Goal: Transaction & Acquisition: Obtain resource

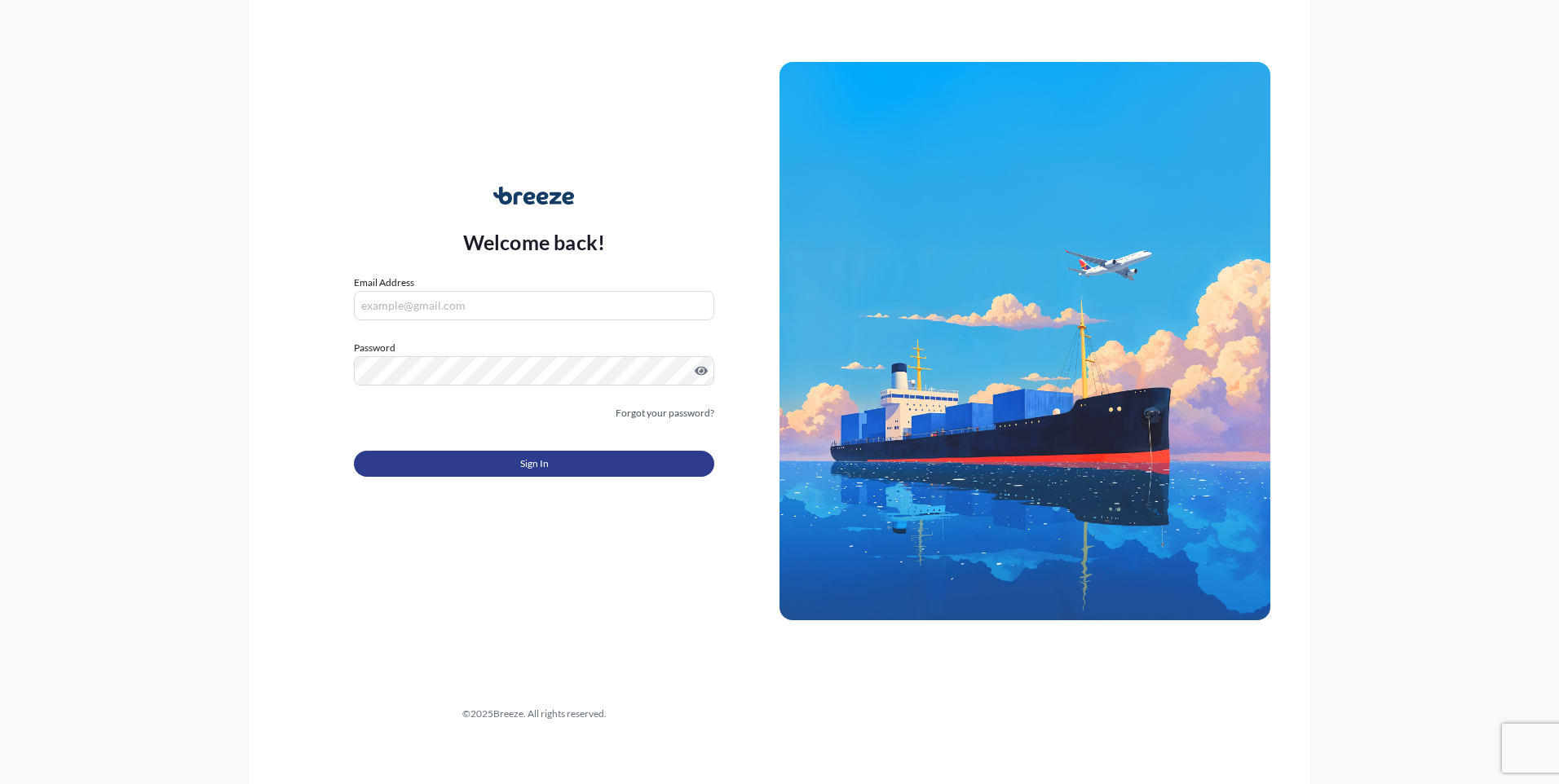
type input "[PERSON_NAME][EMAIL_ADDRESS][DOMAIN_NAME]"
click at [541, 468] on span "Sign In" at bounding box center [534, 464] width 28 height 16
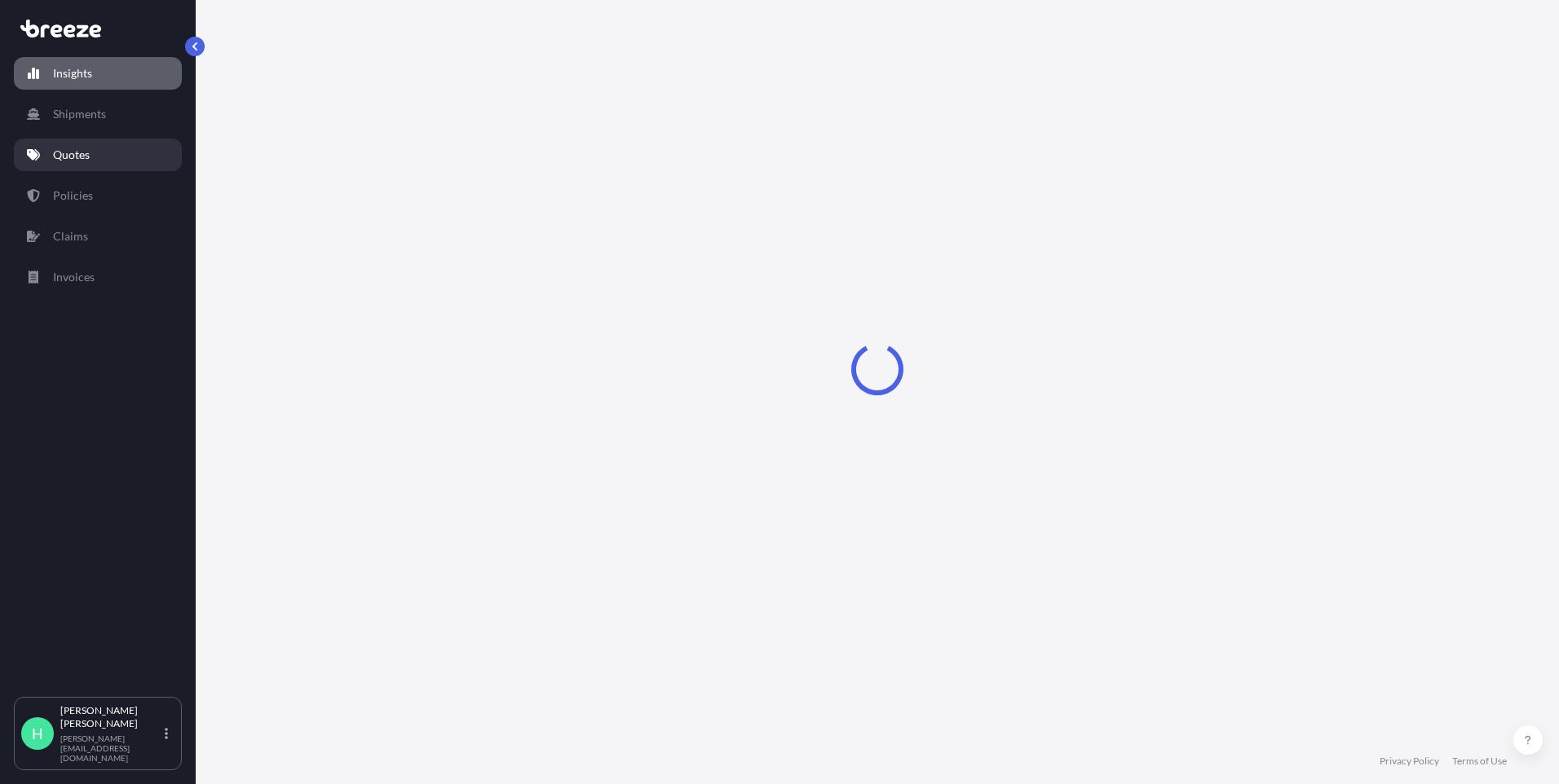
select select "2025"
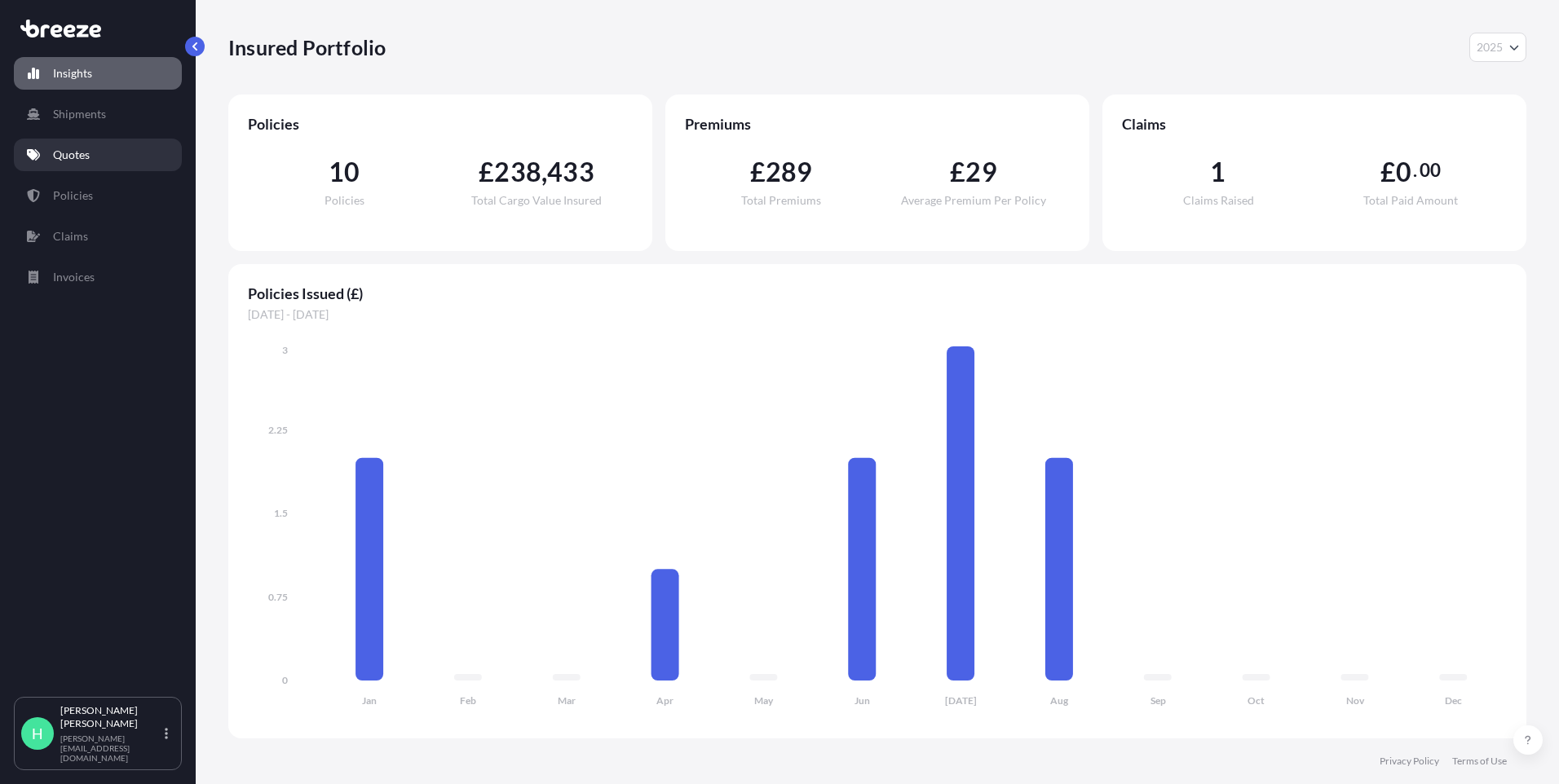
click at [108, 151] on link "Quotes" at bounding box center [98, 156] width 168 height 33
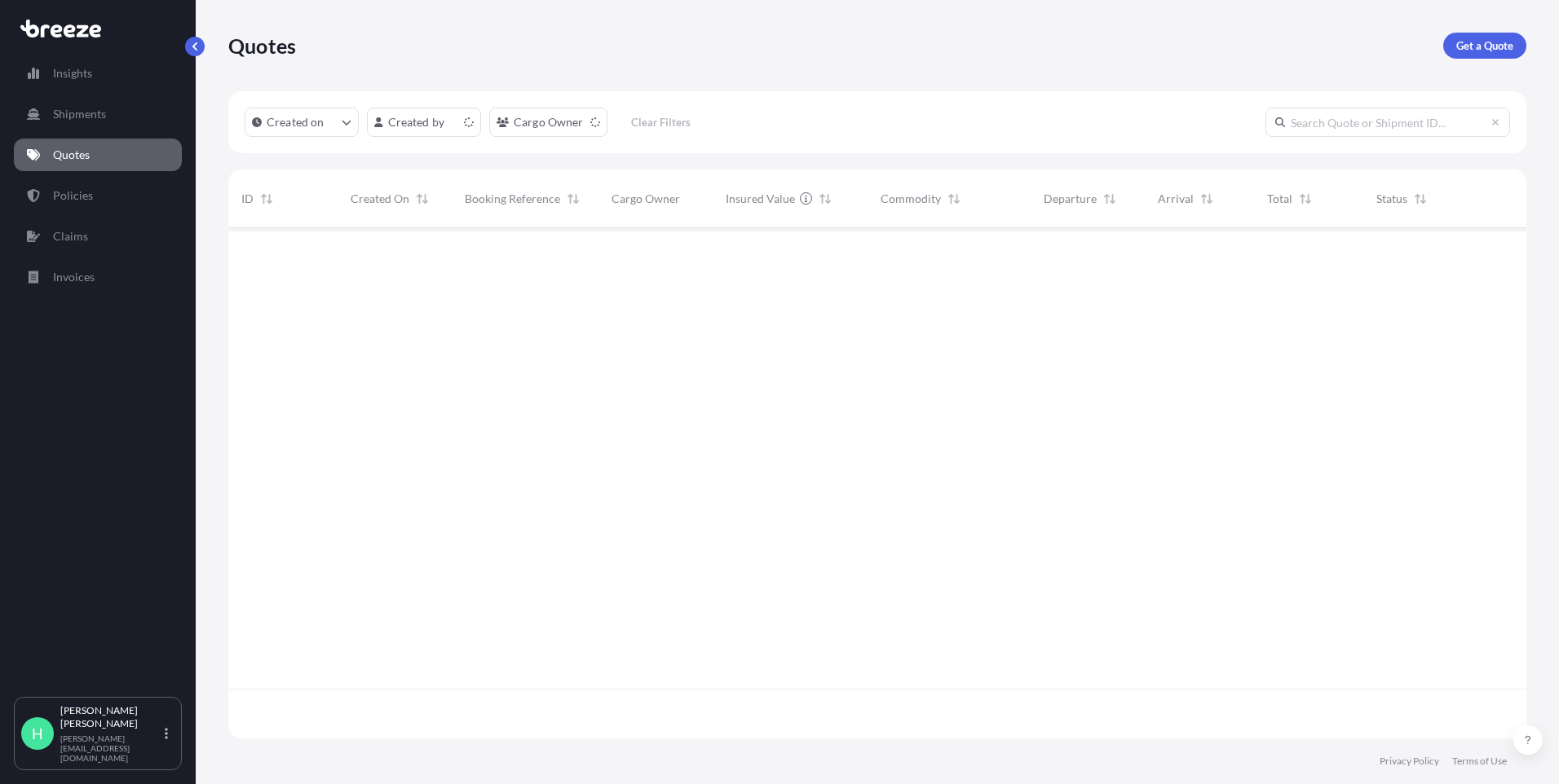
scroll to position [507, 1286]
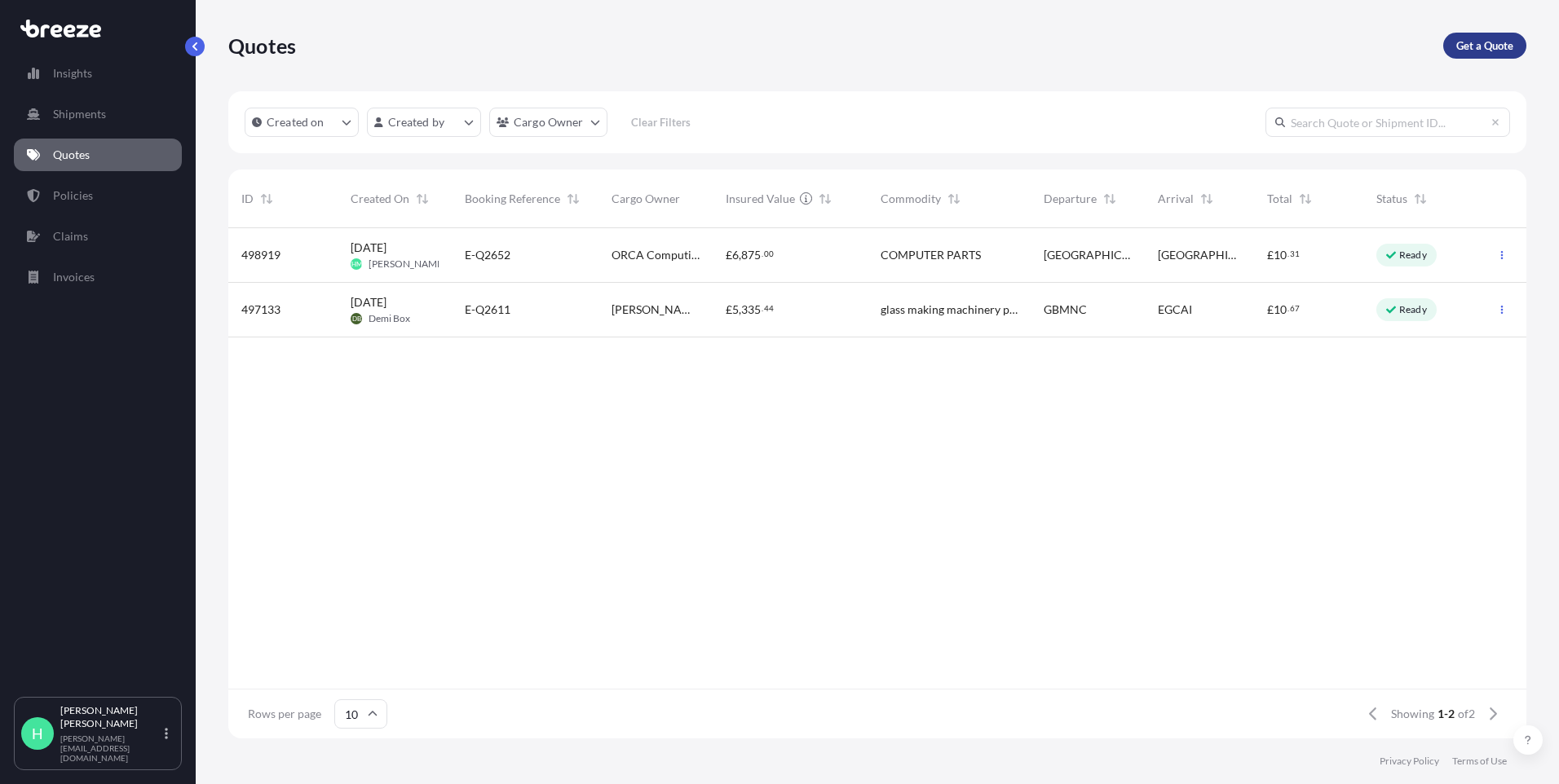
click at [1474, 52] on p "Get a Quote" at bounding box center [1485, 46] width 57 height 16
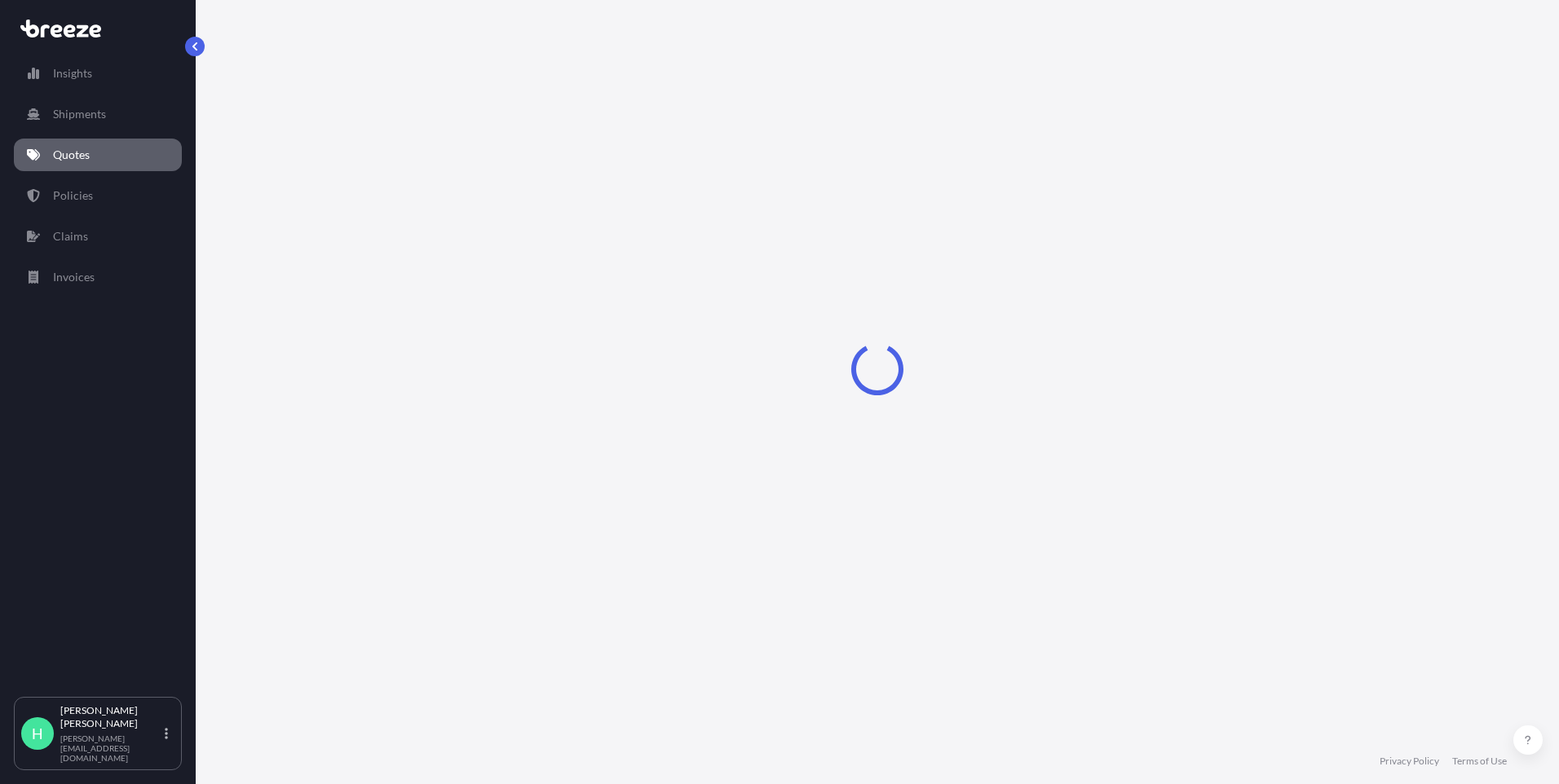
select select "Road"
select select "Sea"
select select "1"
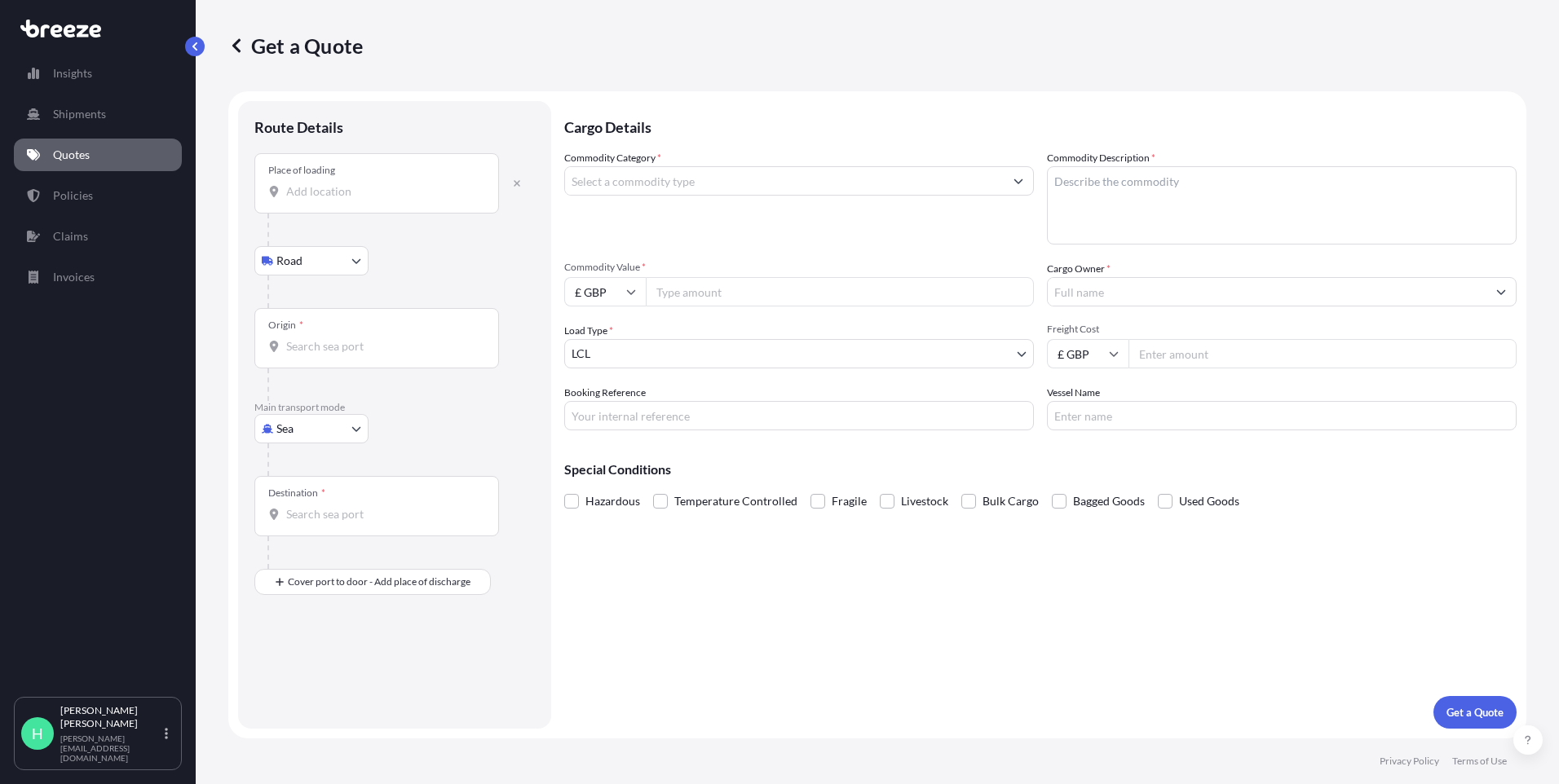
click at [332, 429] on body "Insights Shipments Quotes Policies Claims Invoices H [PERSON_NAME] [PERSON_NAME…" at bounding box center [780, 392] width 1559 height 784
click at [306, 535] on span "Road" at bounding box center [298, 530] width 27 height 16
select select "Road"
click at [341, 206] on input "Origin *" at bounding box center [382, 199] width 192 height 16
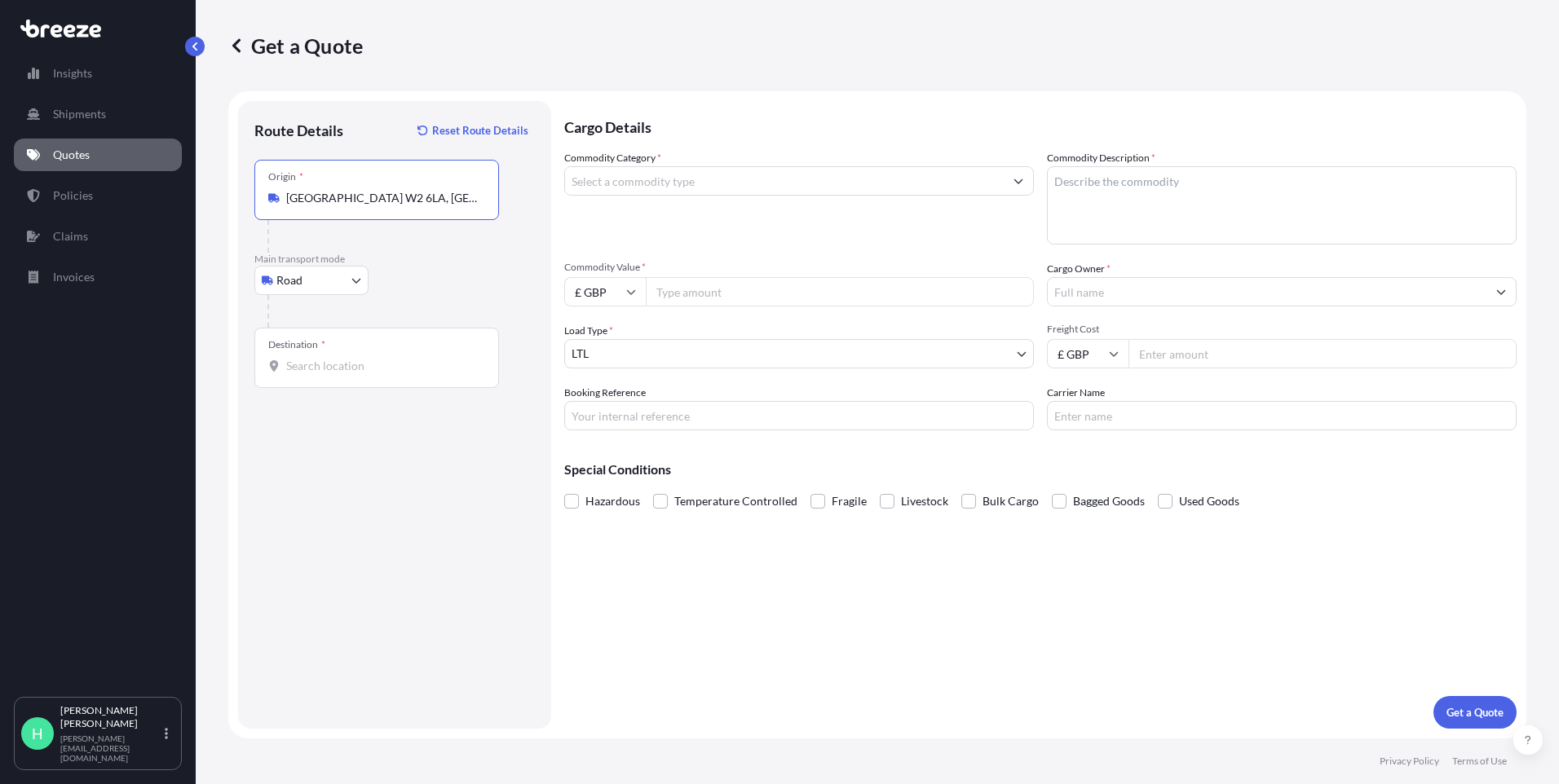
type input "[GEOGRAPHIC_DATA] W2 6LA, [GEOGRAPHIC_DATA]"
click at [371, 361] on input "Destination *" at bounding box center [382, 366] width 192 height 16
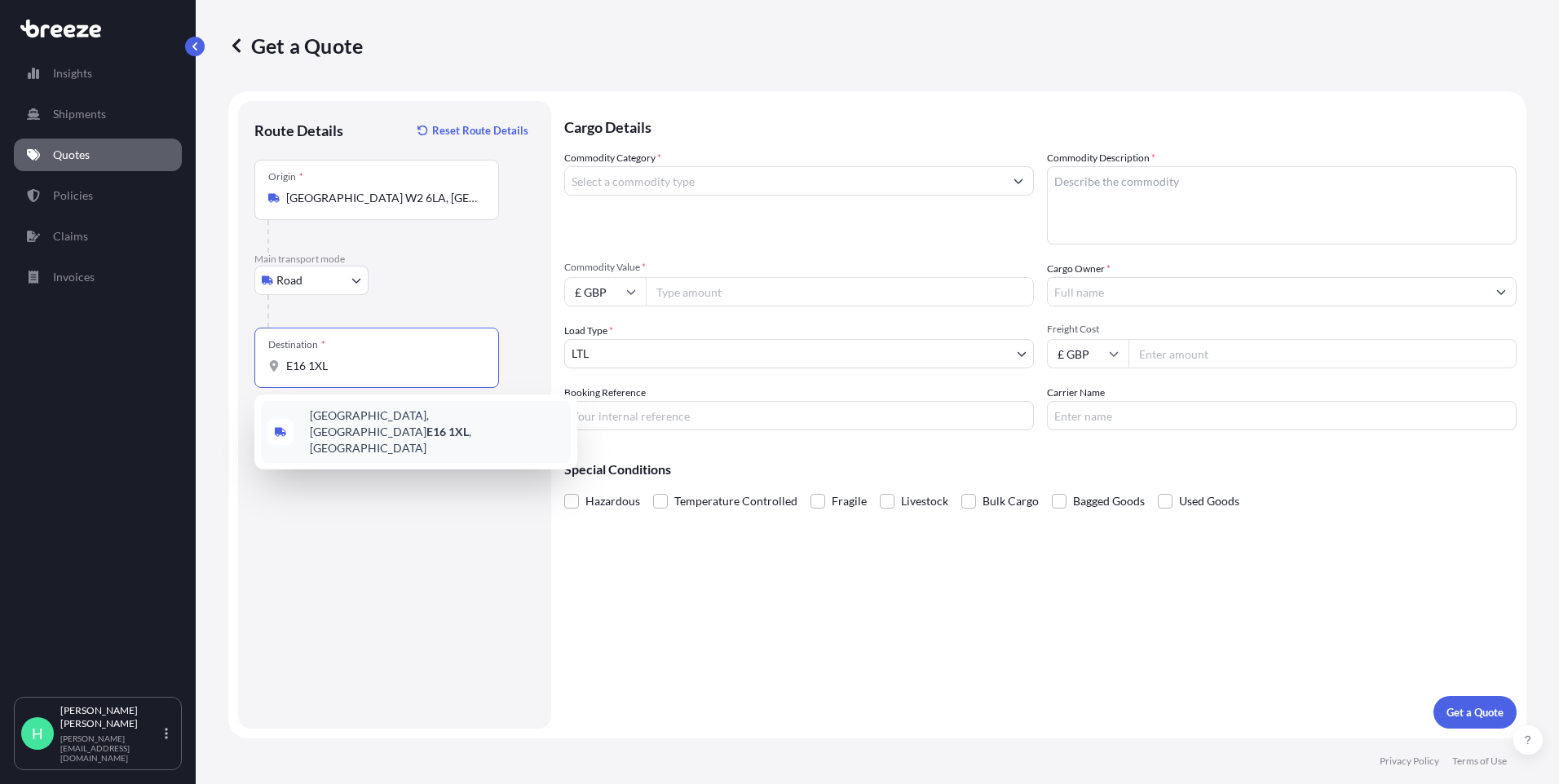
click at [346, 420] on span "[GEOGRAPHIC_DATA] , [GEOGRAPHIC_DATA]" at bounding box center [437, 432] width 254 height 48
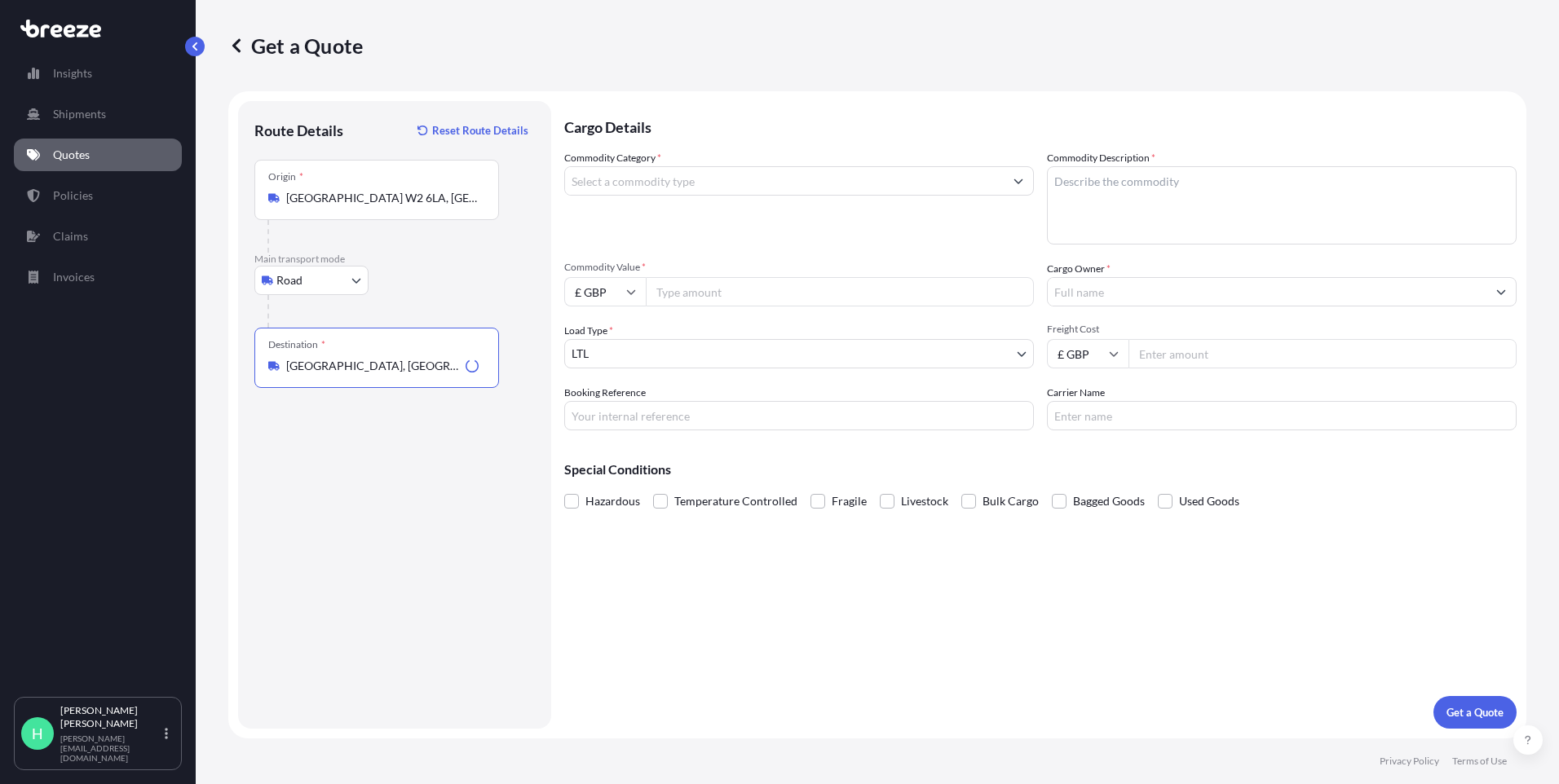
type input "[GEOGRAPHIC_DATA], [GEOGRAPHIC_DATA]"
click at [686, 183] on input "Commodity Category *" at bounding box center [785, 181] width 439 height 29
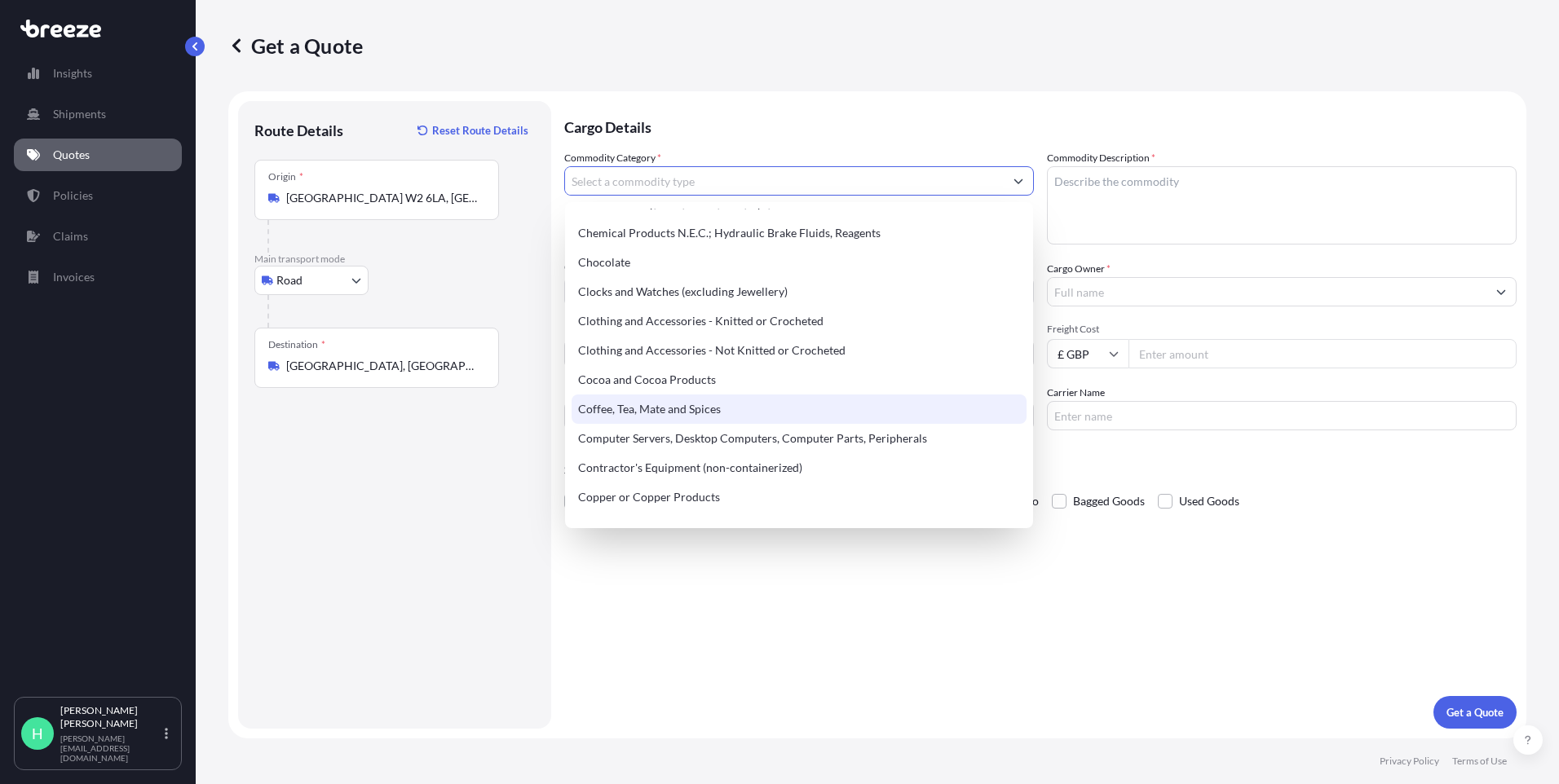
scroll to position [571, 0]
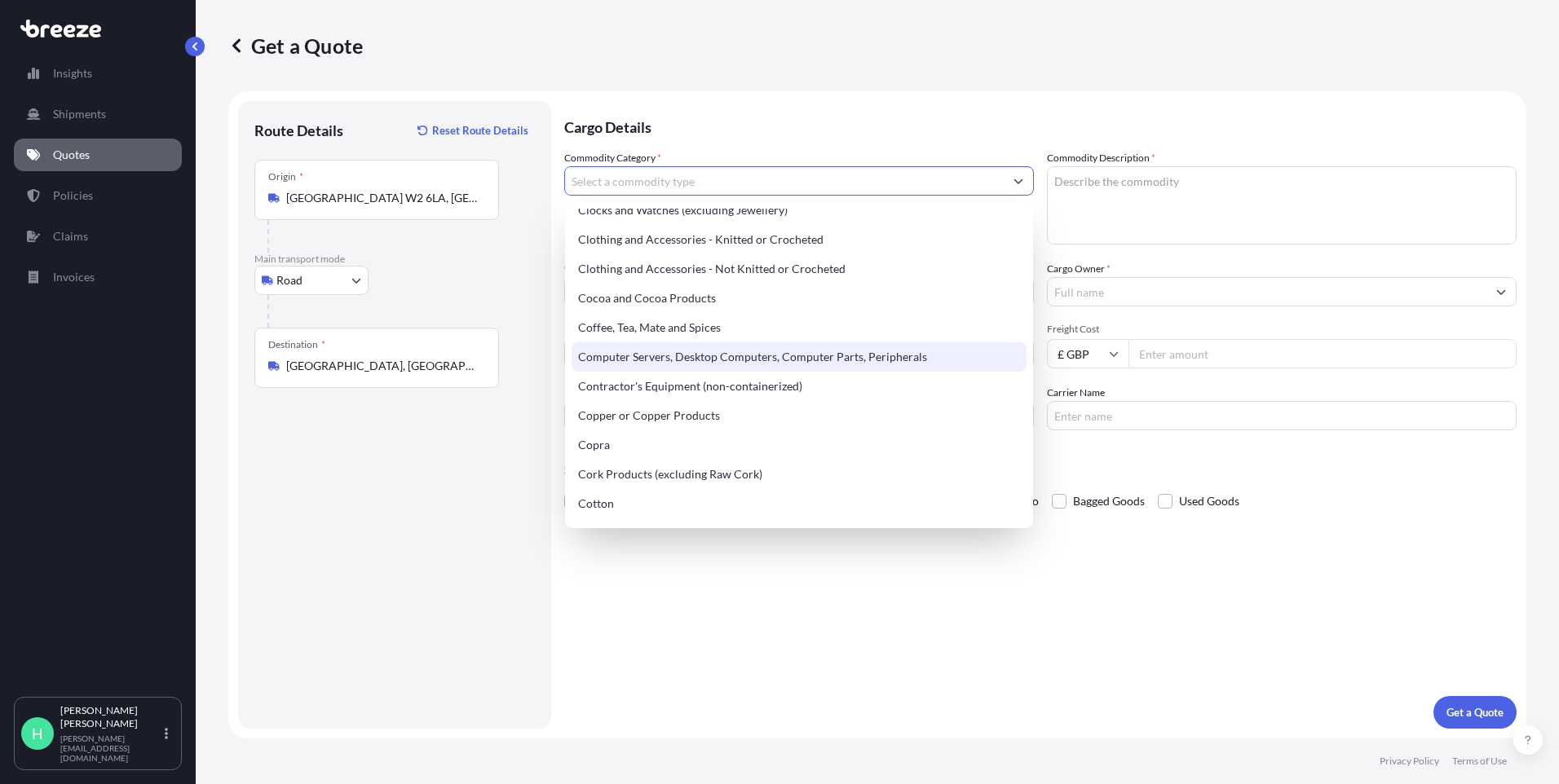
click at [685, 358] on div "Computer Servers, Desktop Computers, Computer Parts, Peripherals" at bounding box center [799, 357] width 455 height 29
type input "Computer Servers, Desktop Computers, Computer Parts, Peripherals"
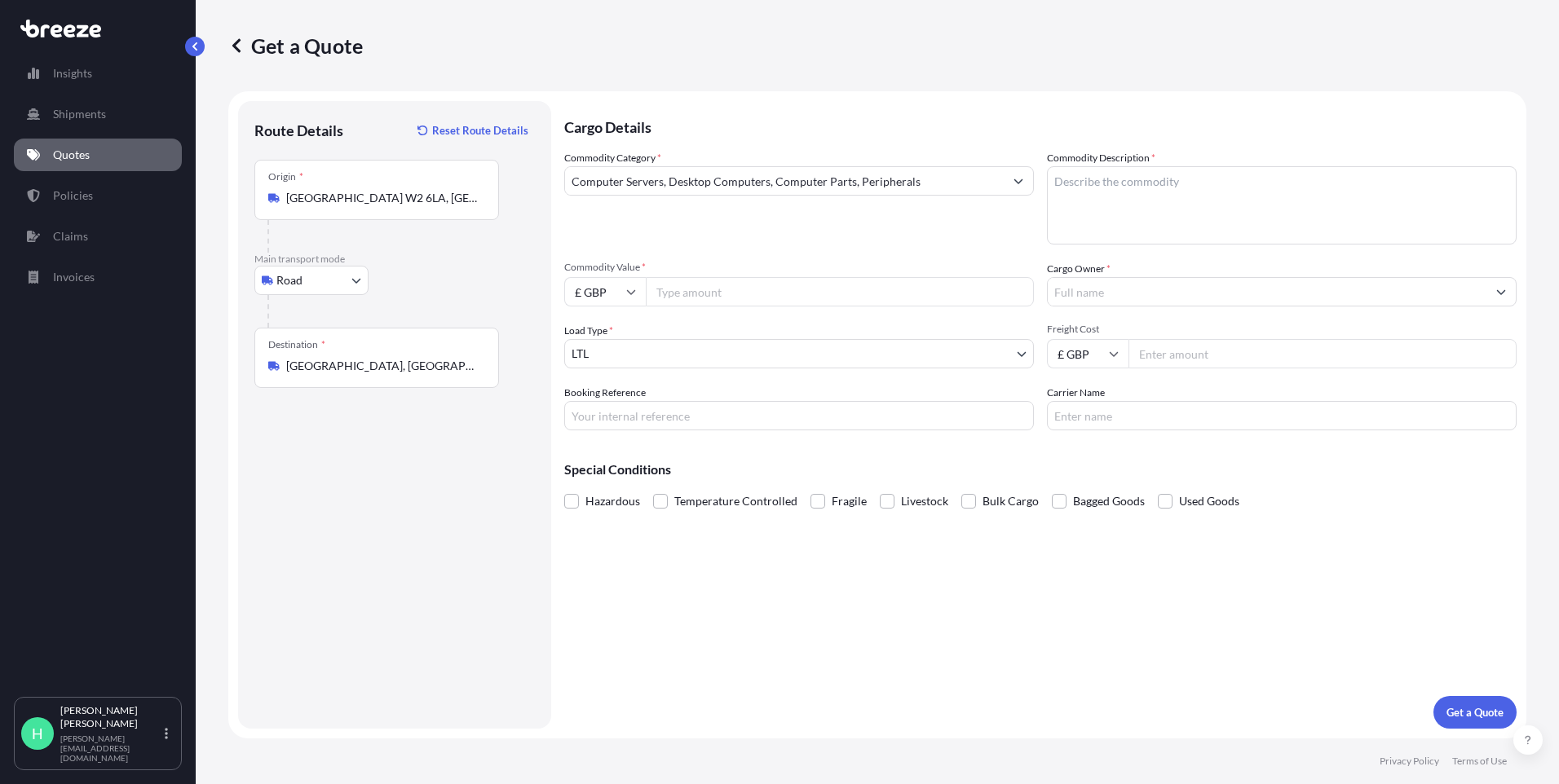
click at [687, 290] on input "Commodity Value *" at bounding box center [840, 292] width 388 height 29
type input "4000000"
click at [726, 415] on input "Booking Reference" at bounding box center [799, 416] width 469 height 29
type input "E-Q2653"
click at [1158, 177] on textarea "Commodity Description *" at bounding box center [1281, 206] width 469 height 79
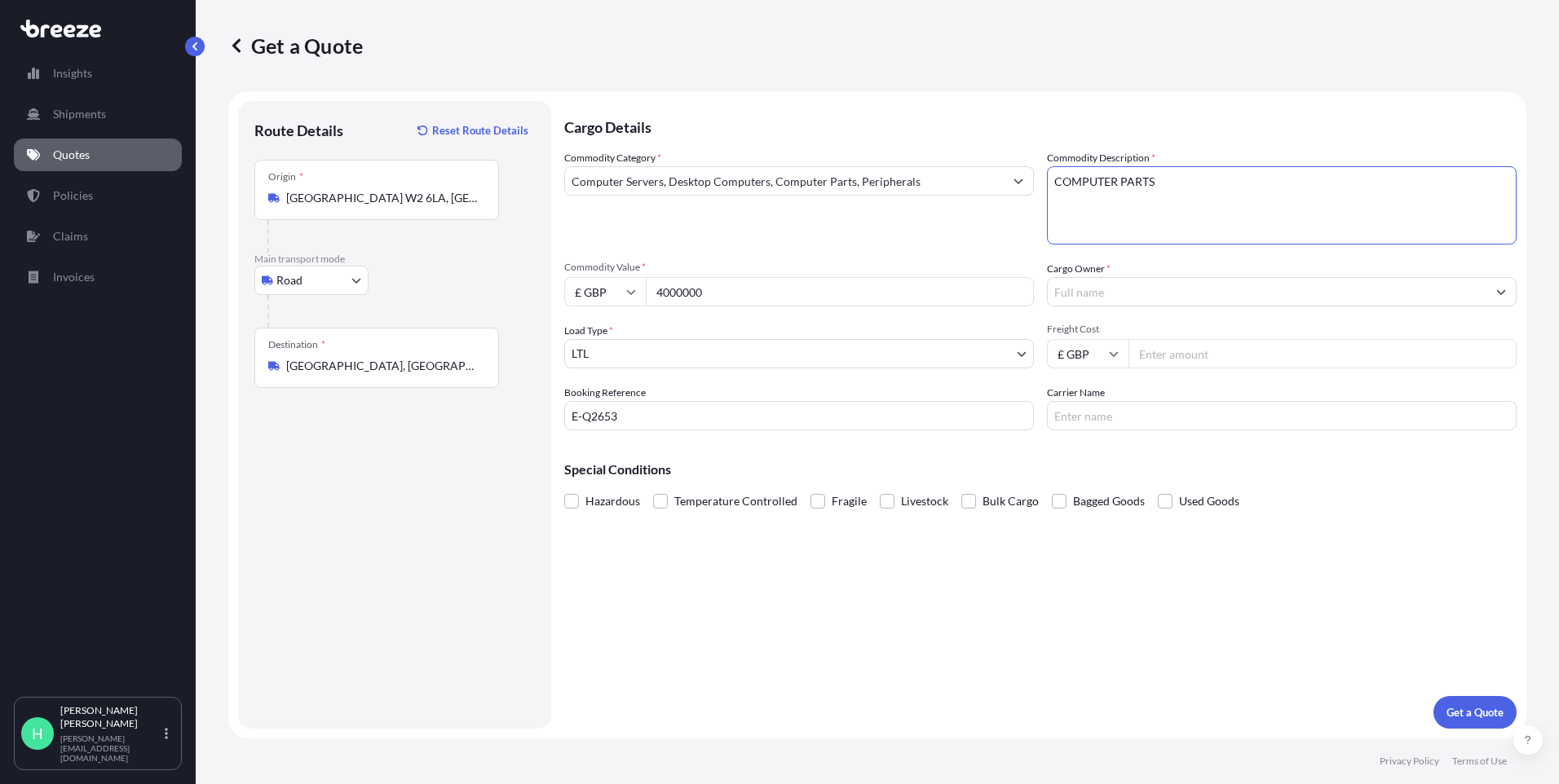
type textarea "COMPUTER PARTS"
click at [1124, 283] on input "Cargo Owner *" at bounding box center [1267, 292] width 439 height 29
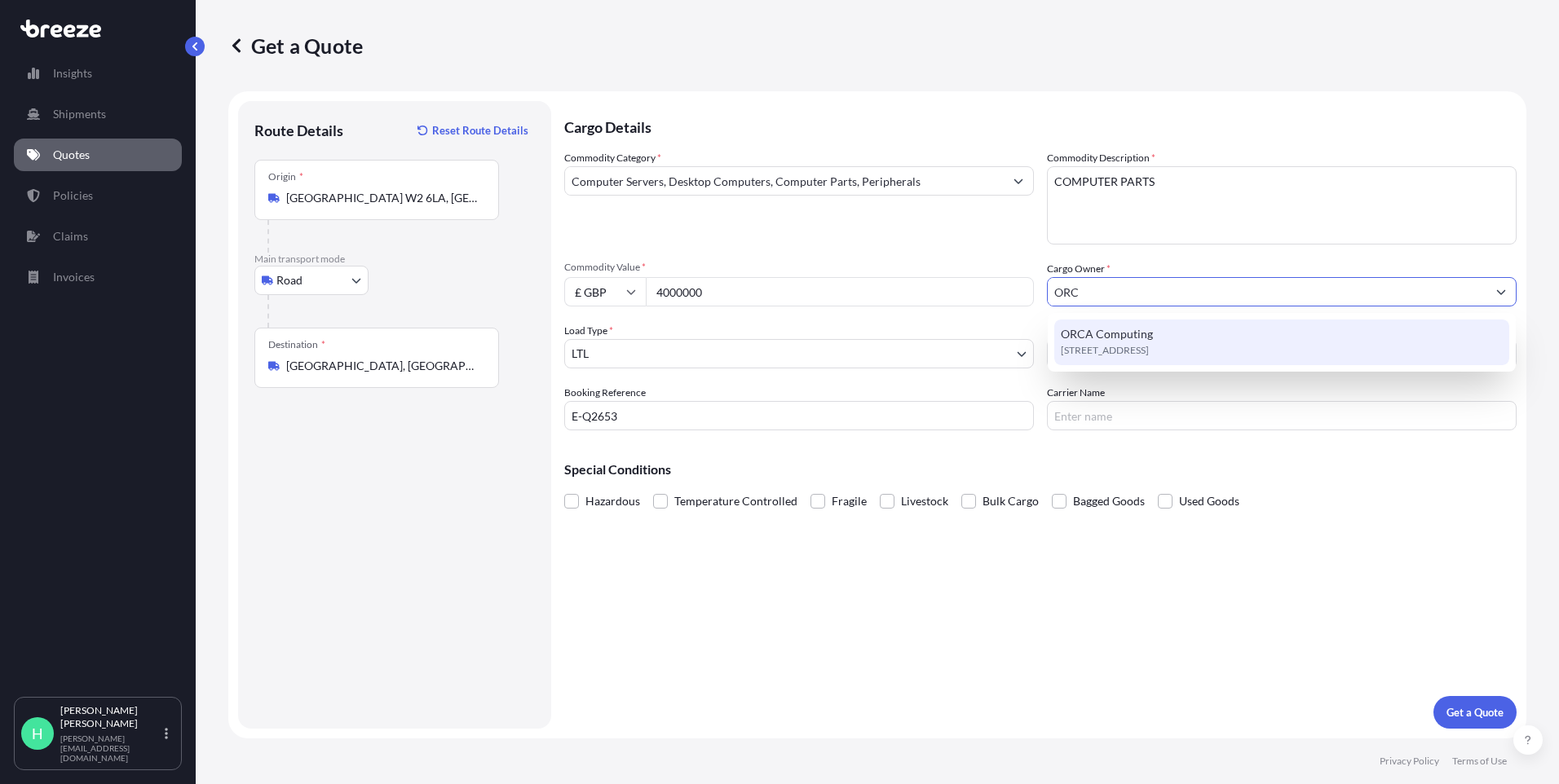
click at [1149, 349] on span "[STREET_ADDRESS]" at bounding box center [1105, 350] width 88 height 16
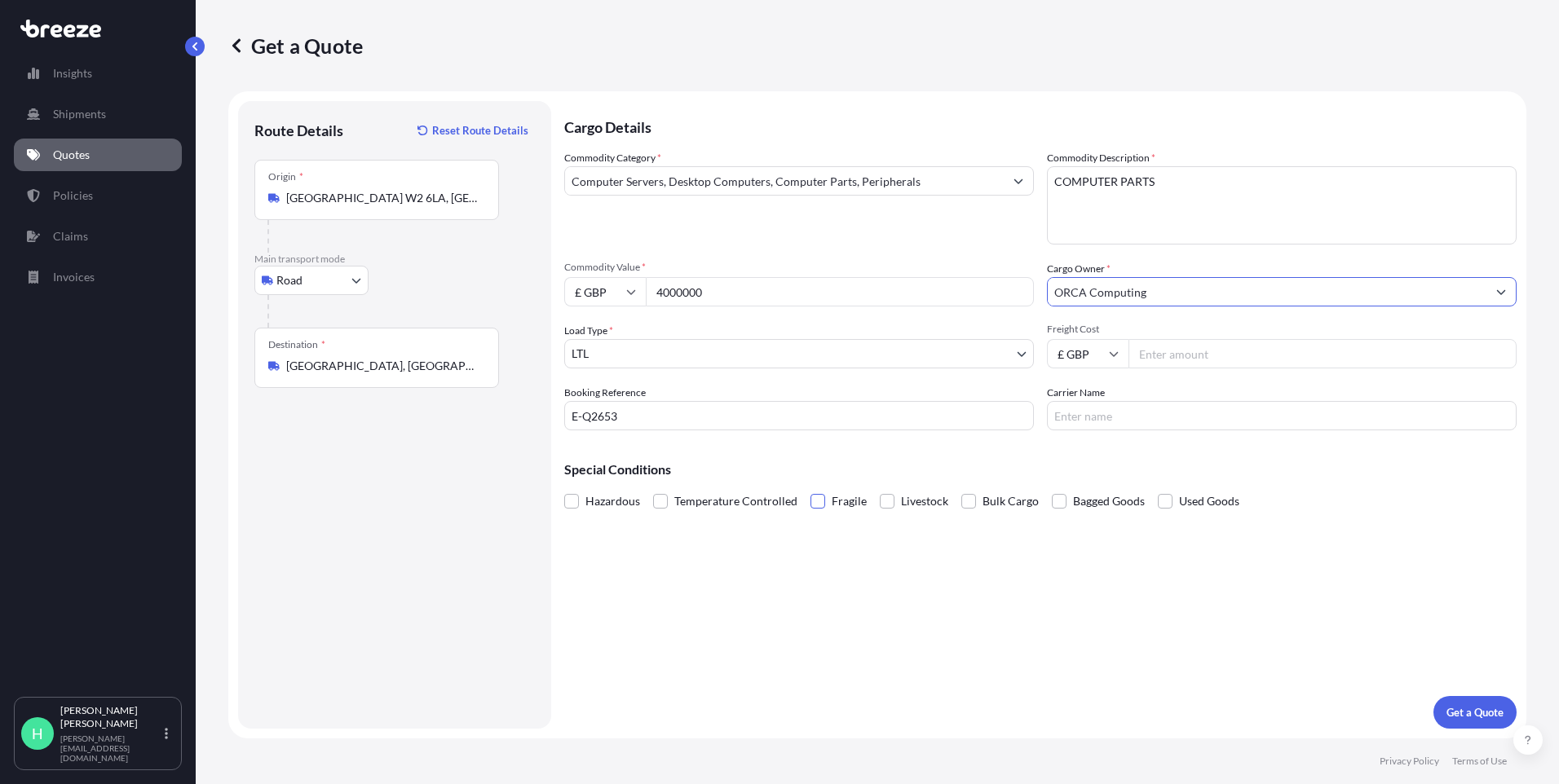
type input "ORCA Computing"
click at [811, 500] on span at bounding box center [818, 501] width 15 height 15
click at [811, 489] on input "Fragile" at bounding box center [811, 489] width 0 height 0
click at [1473, 698] on button "Get a Quote" at bounding box center [1475, 713] width 83 height 33
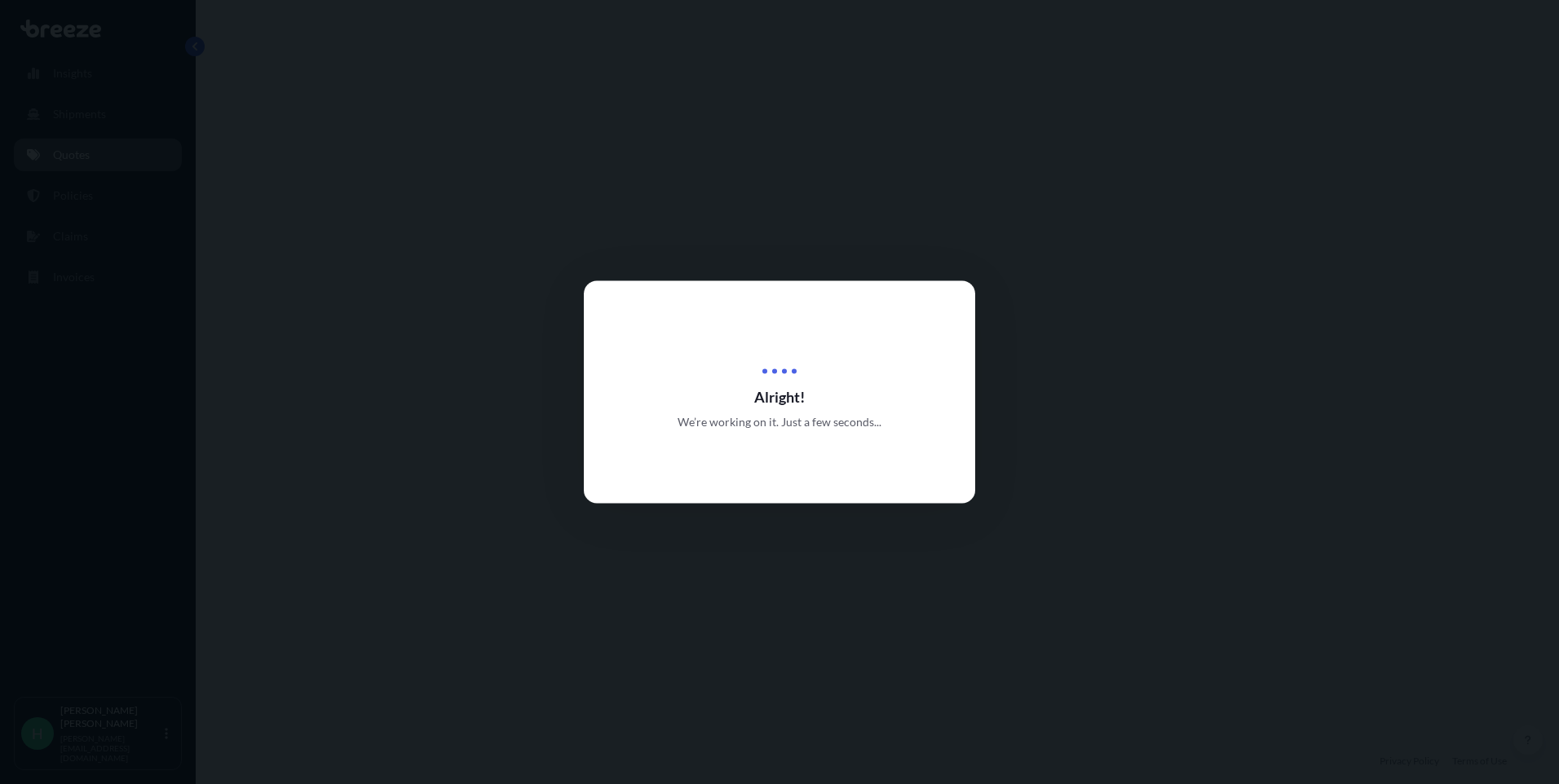
select select "Road"
select select "1"
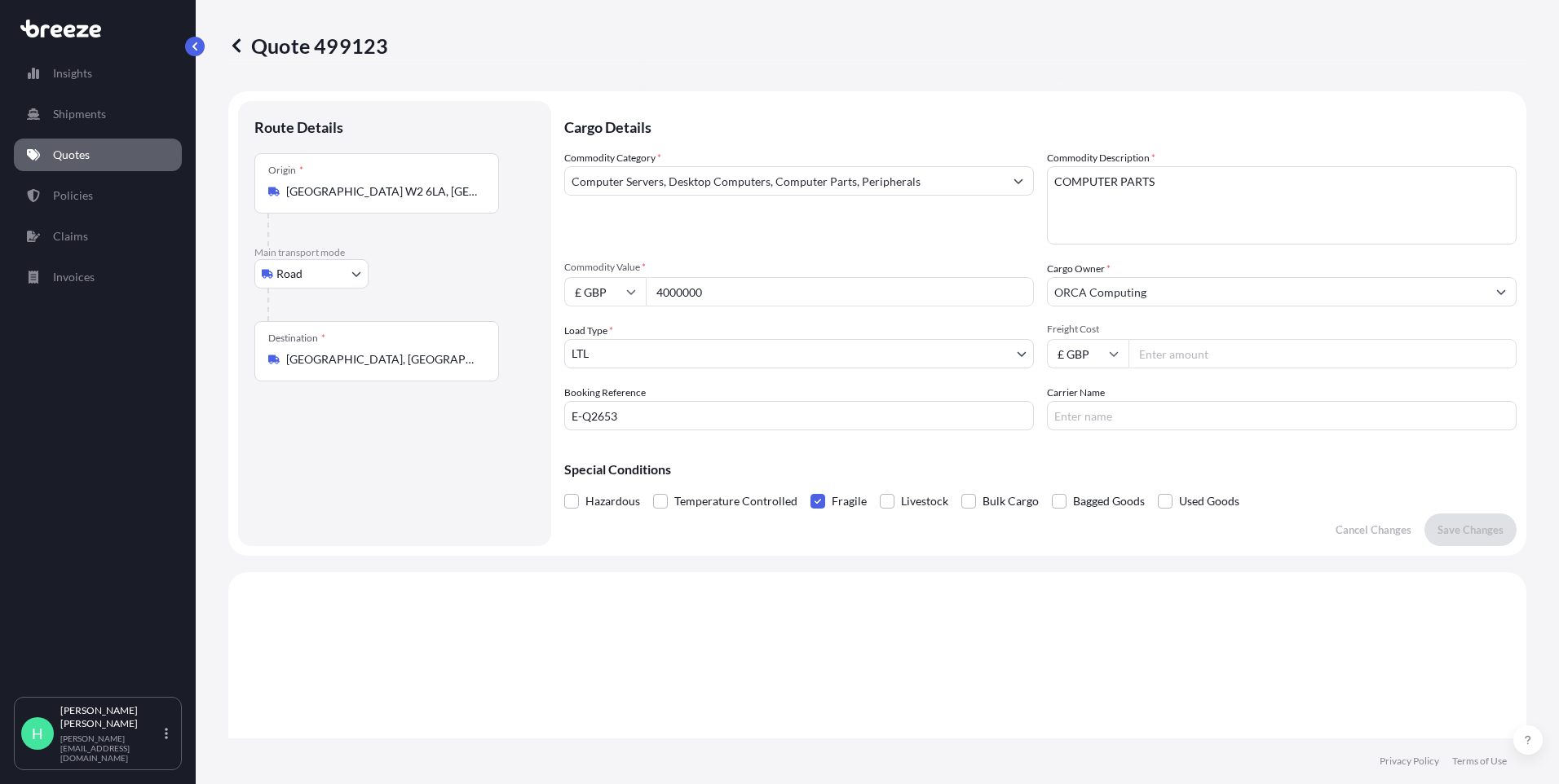
scroll to position [491, 0]
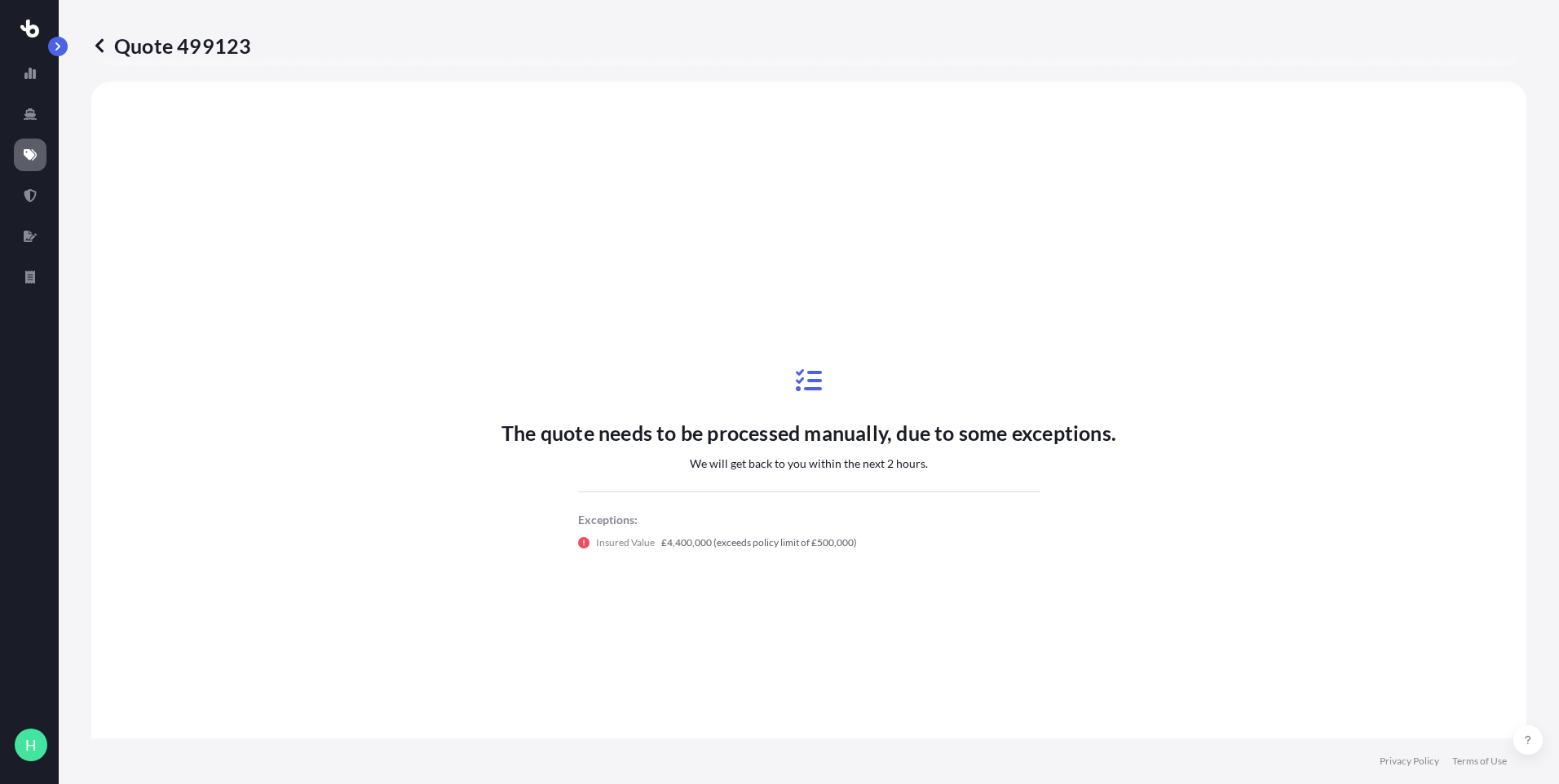
click at [100, 50] on icon at bounding box center [100, 46] width 16 height 16
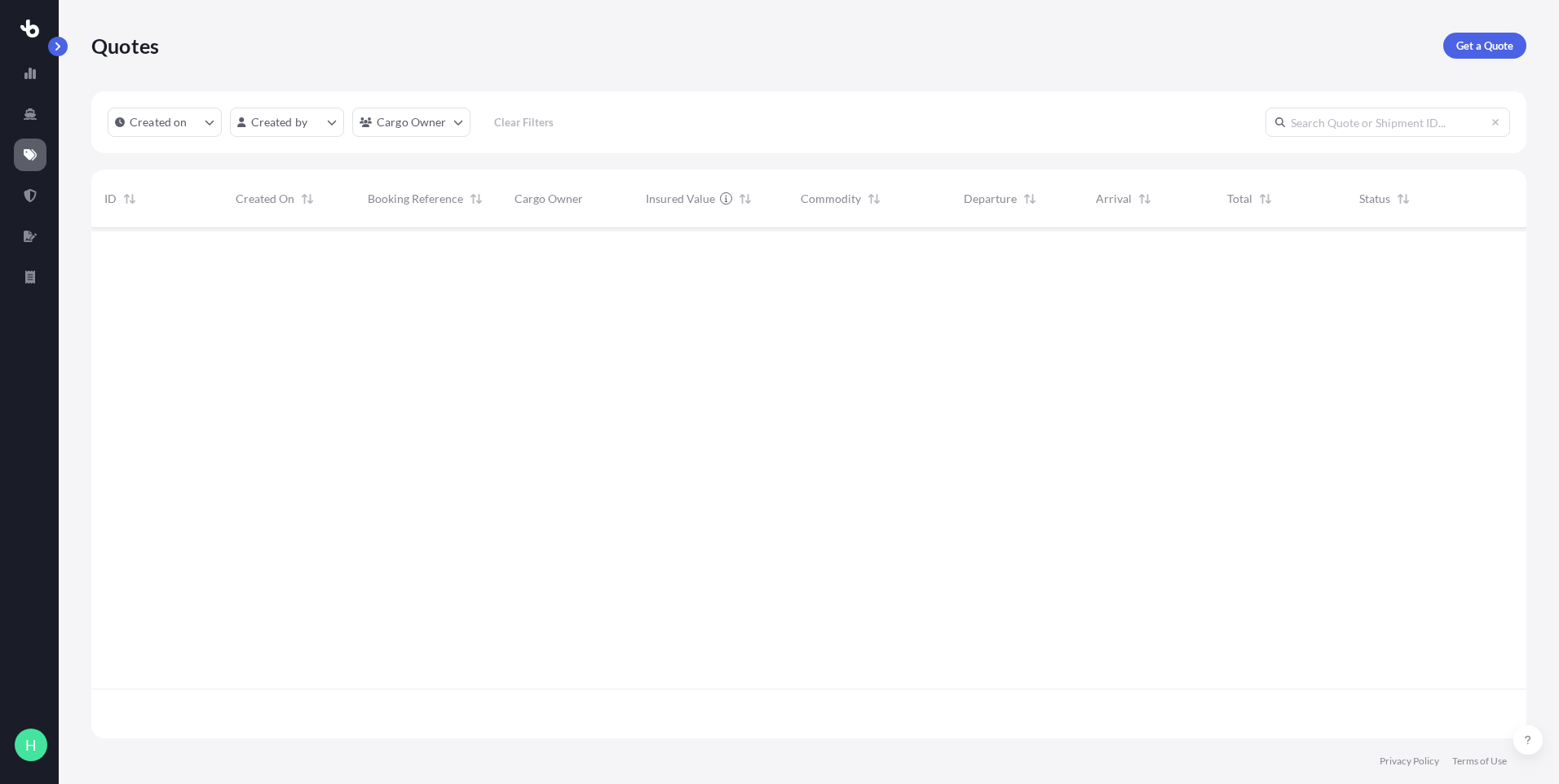
scroll to position [507, 1423]
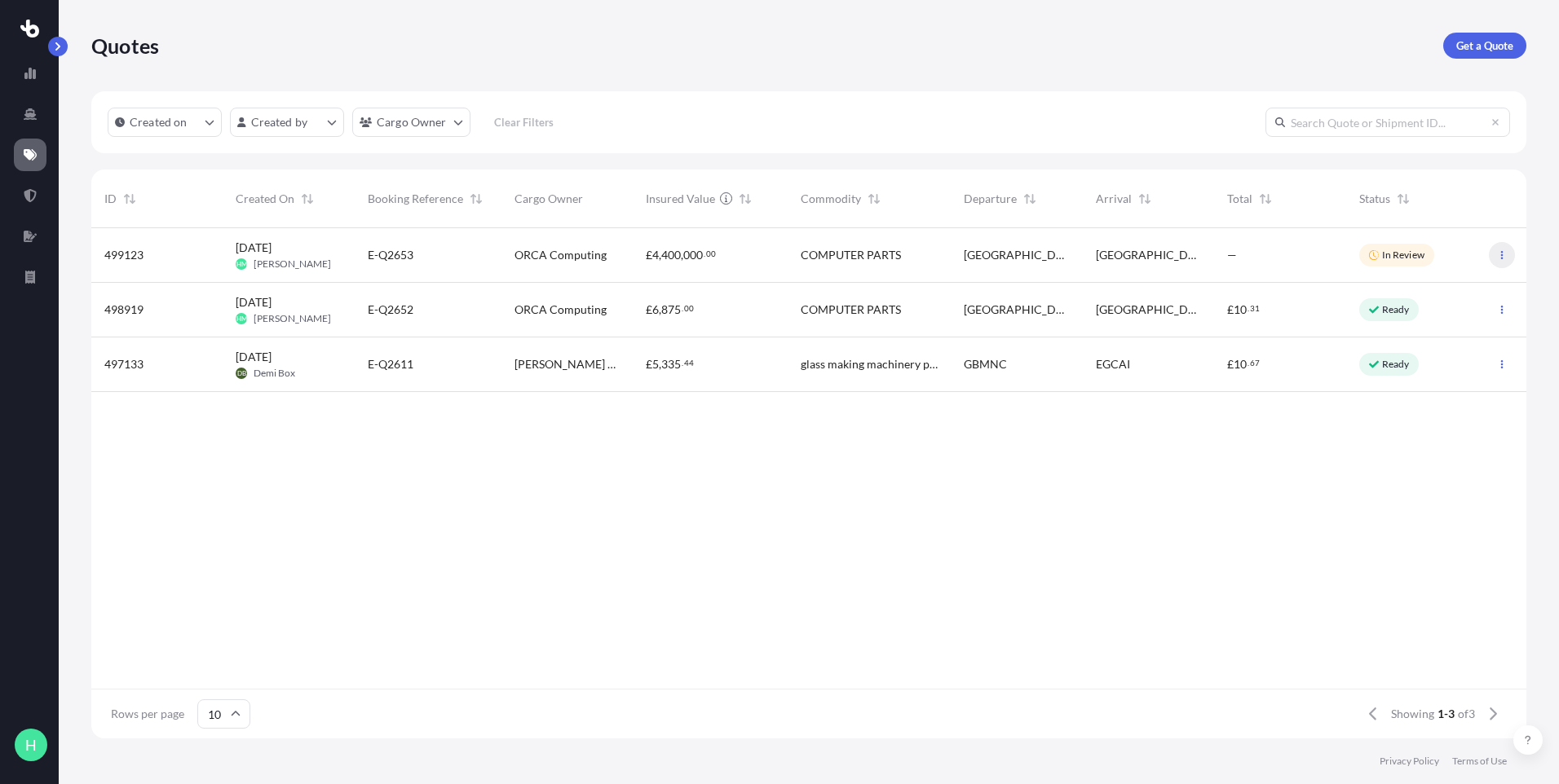
click at [1500, 251] on button "button" at bounding box center [1502, 255] width 27 height 27
click at [1425, 261] on p "Edit quote" at bounding box center [1423, 259] width 52 height 16
select select "Road"
select select "1"
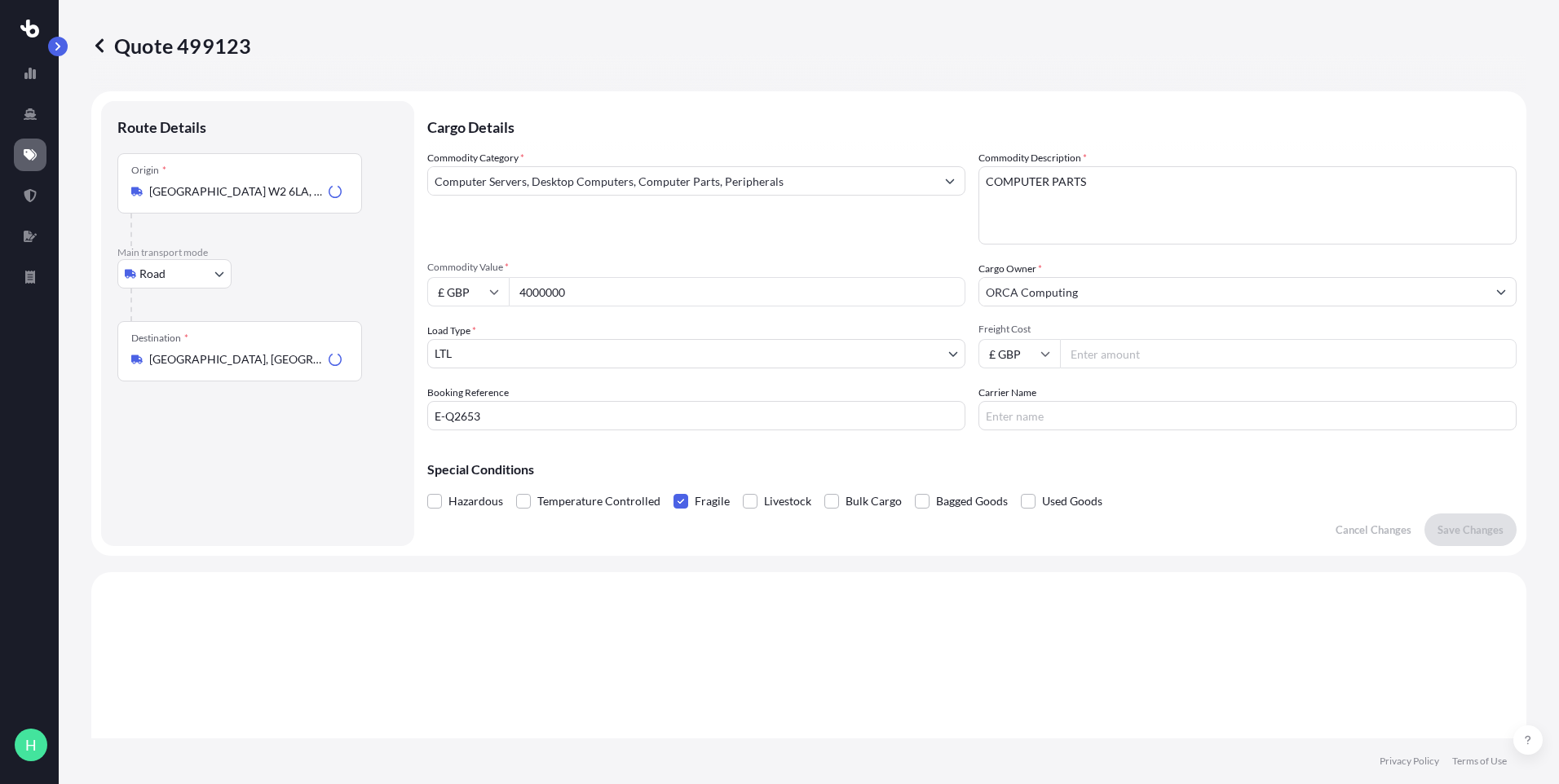
scroll to position [491, 0]
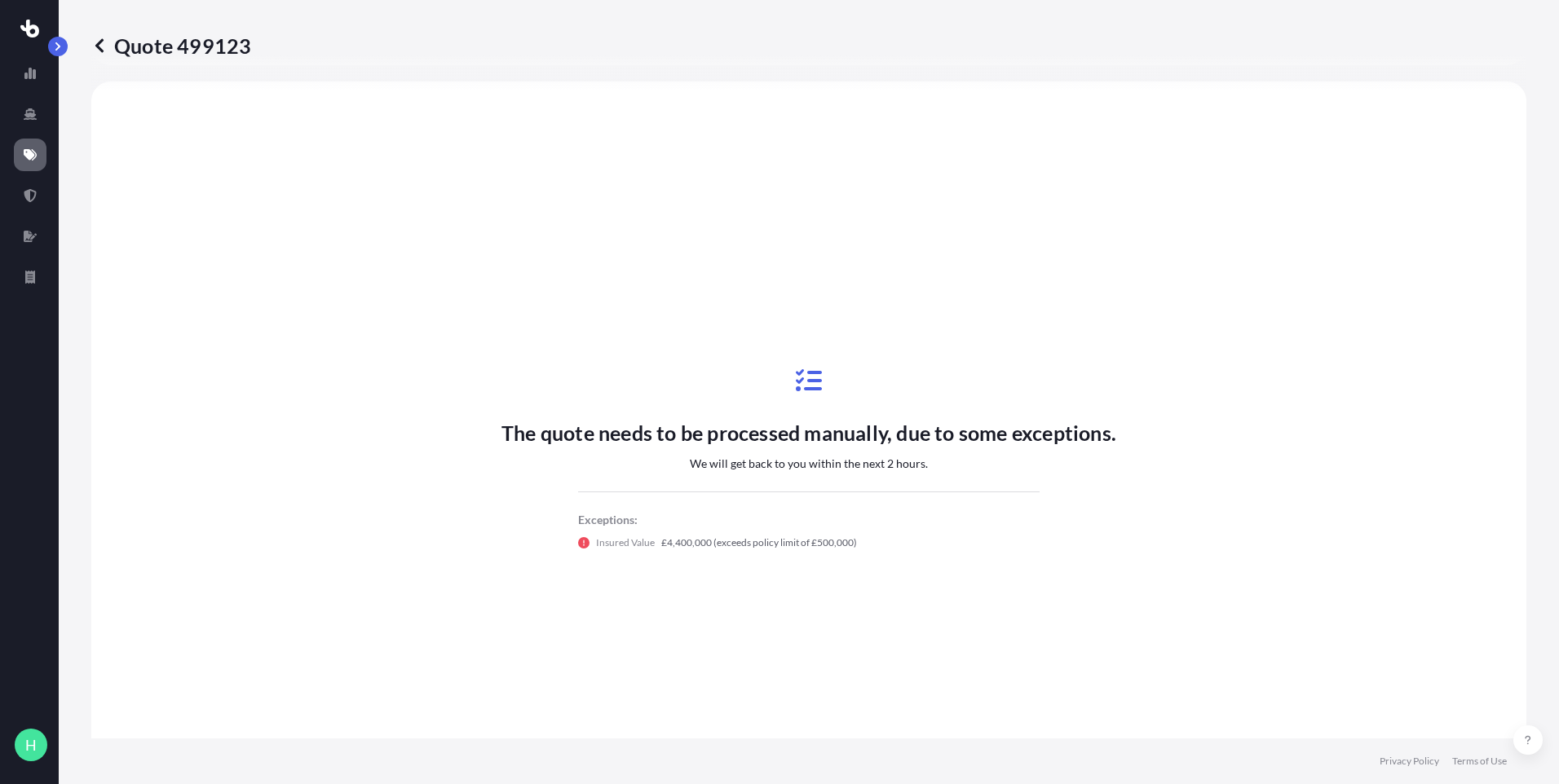
click at [758, 537] on p "£4,400,000 (exceeds policy limit of £500,000)" at bounding box center [759, 543] width 196 height 16
click at [758, 541] on p "£4,400,000 (exceeds policy limit of £500,000)" at bounding box center [759, 543] width 196 height 16
click at [102, 46] on icon at bounding box center [100, 46] width 16 height 16
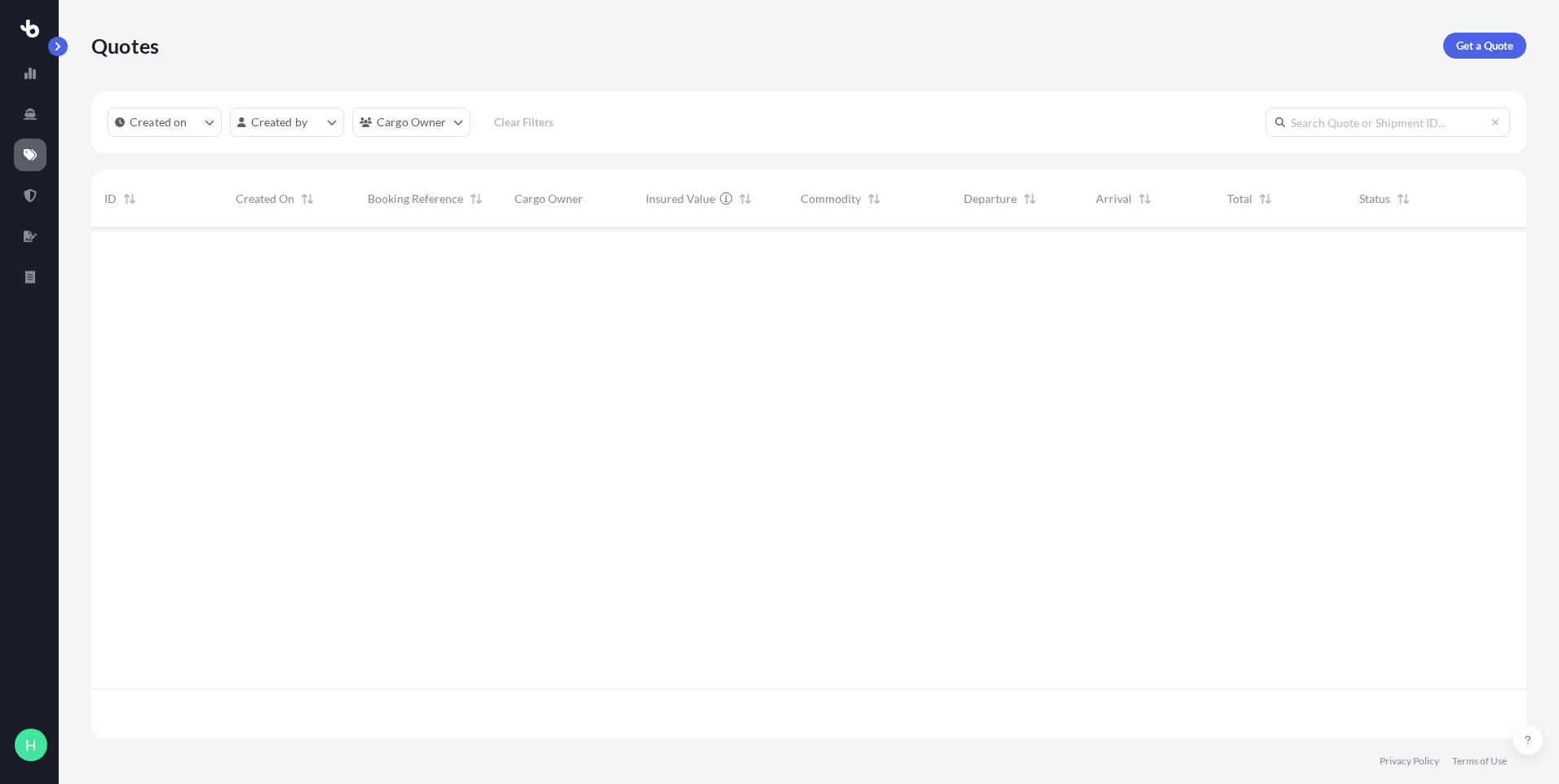
scroll to position [507, 1423]
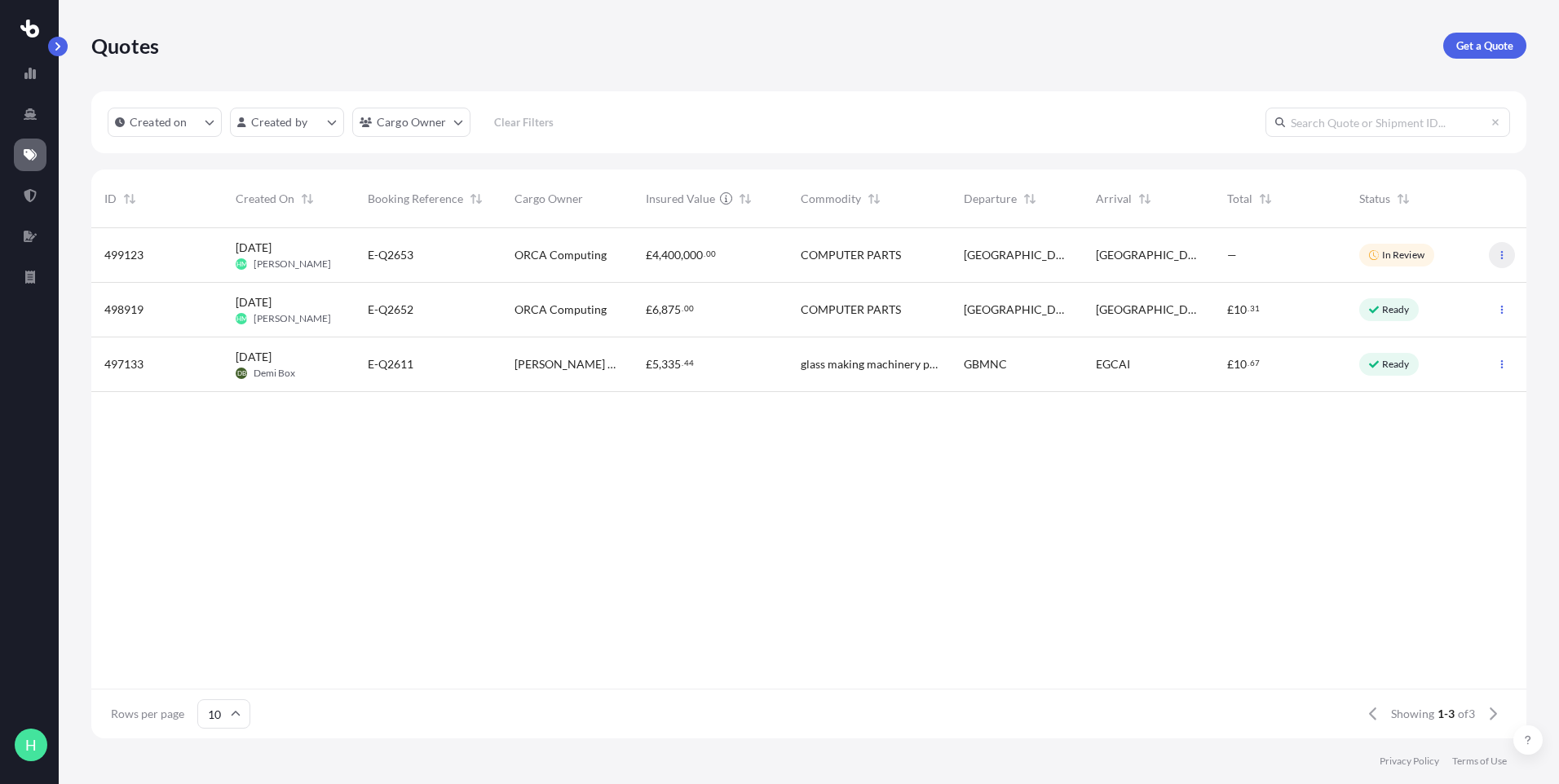
click at [1498, 255] on icon "button" at bounding box center [1501, 255] width 10 height 10
click at [628, 254] on div "ORCA Computing" at bounding box center [566, 256] width 131 height 55
select select "Road"
select select "1"
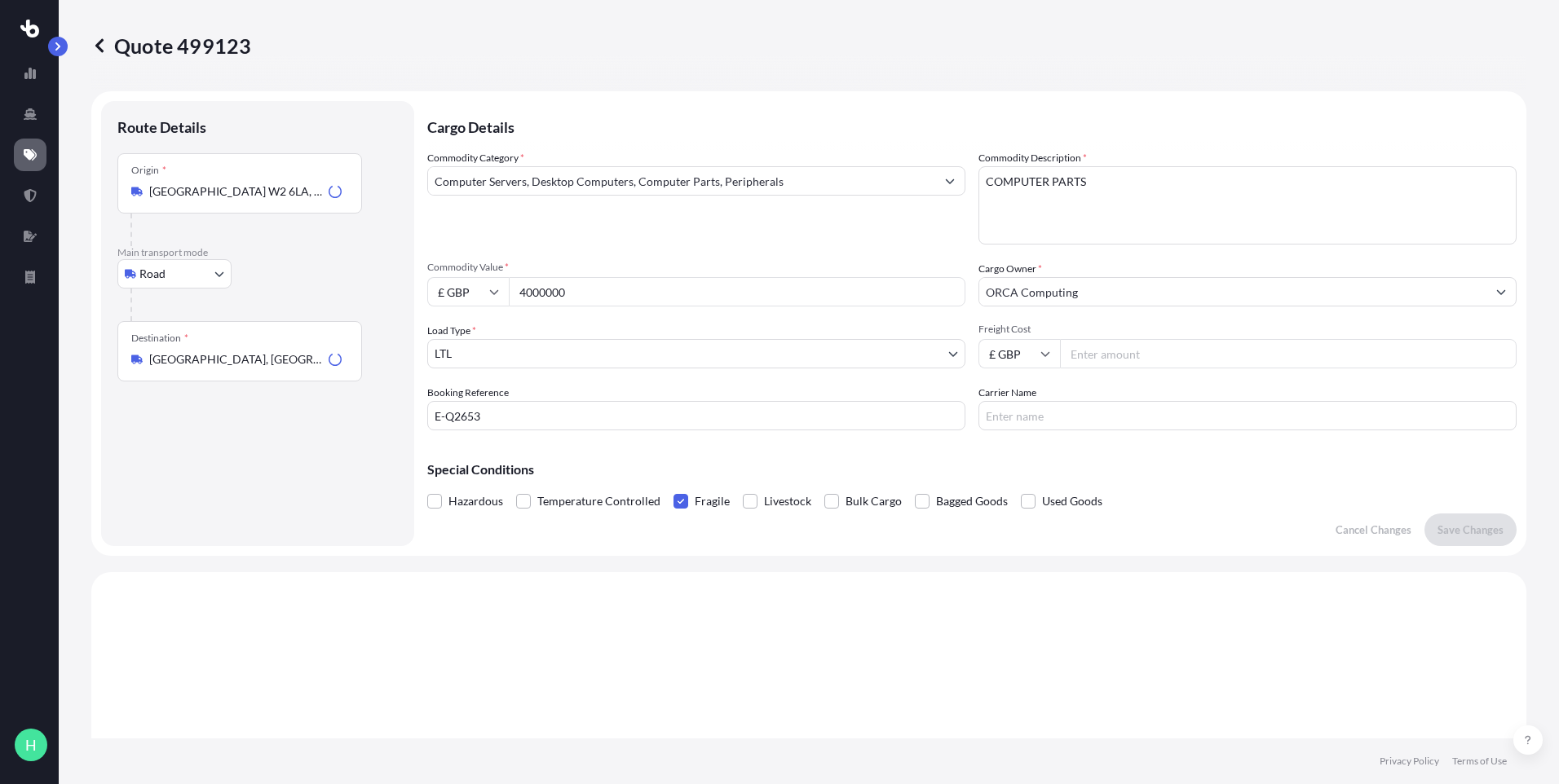
scroll to position [491, 0]
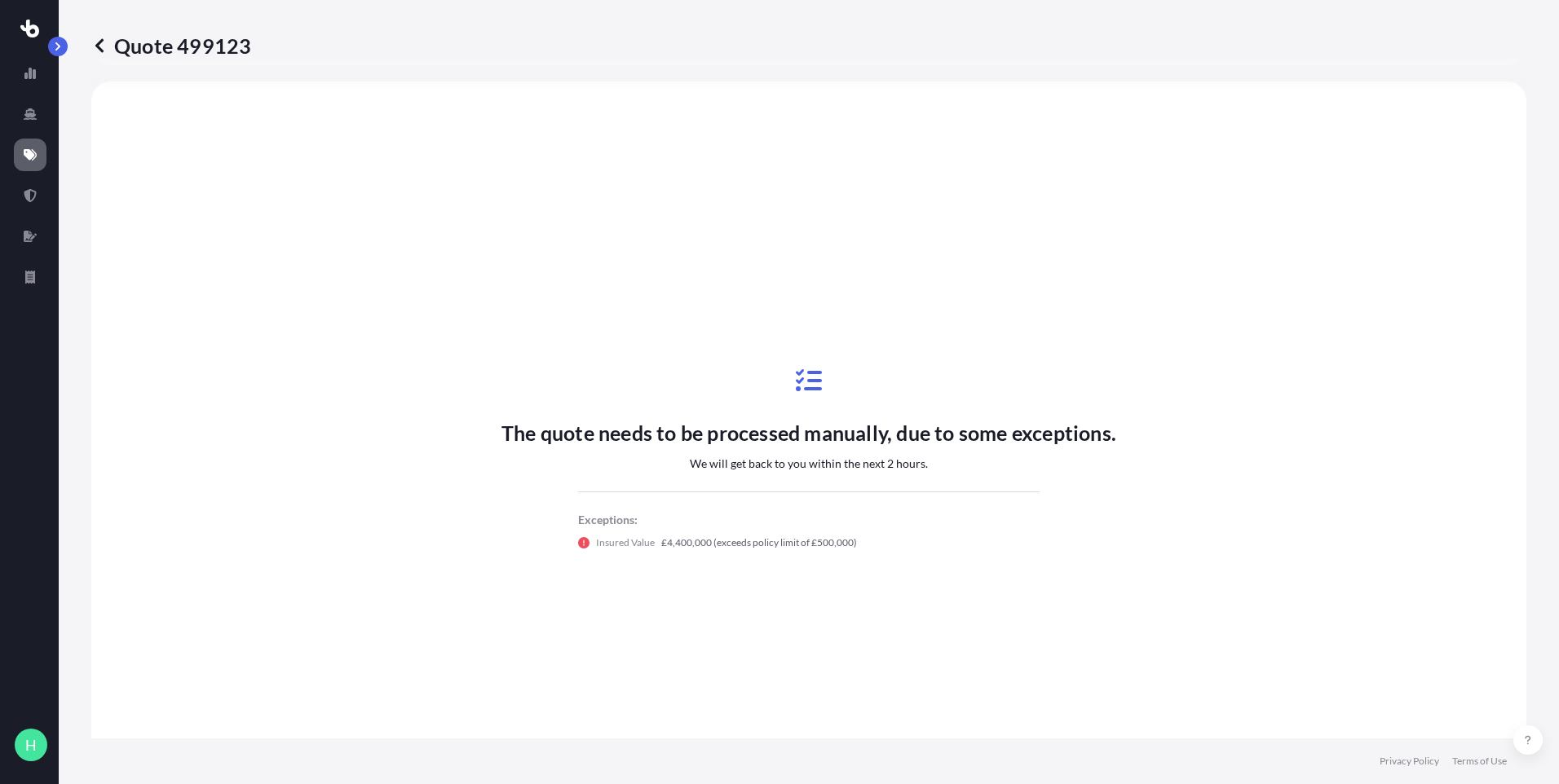
click at [102, 46] on icon at bounding box center [100, 46] width 16 height 16
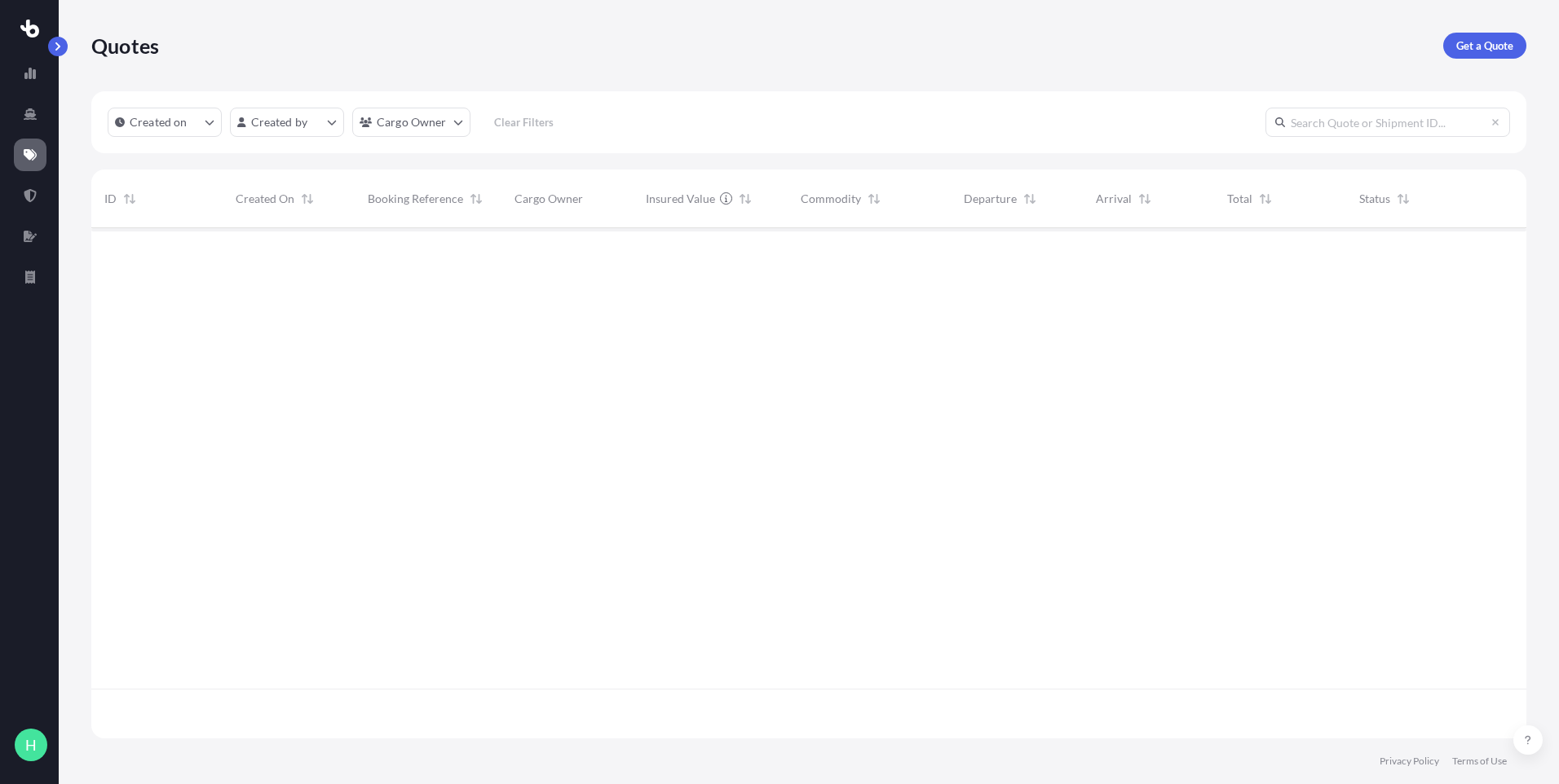
scroll to position [507, 1423]
click at [1467, 55] on link "Get a Quote" at bounding box center [1485, 46] width 83 height 27
select select "Sea"
select select "1"
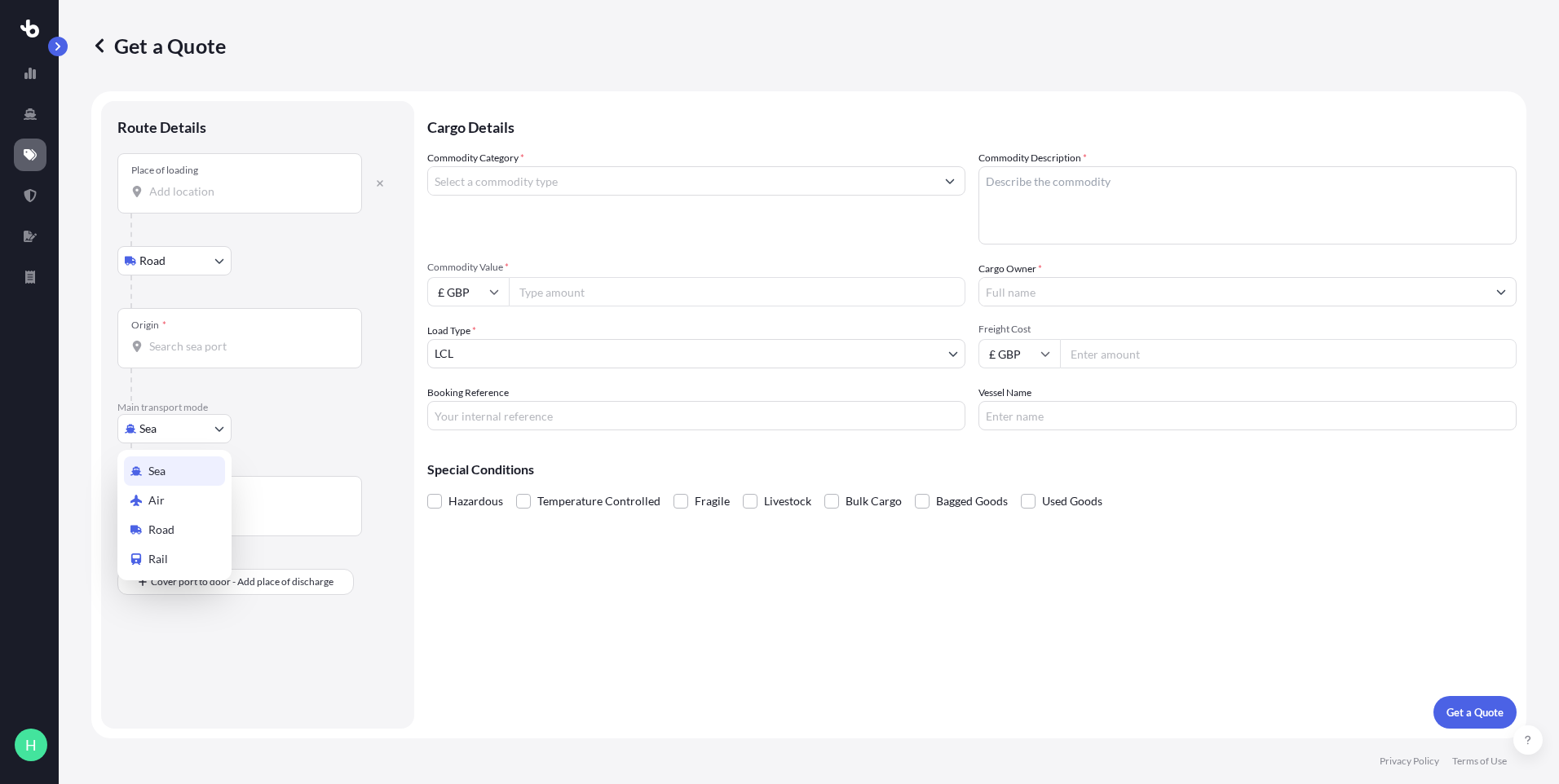
click at [194, 421] on body "H Get a Quote Route Details Place of loading Road Road Rail Origin * Main trans…" at bounding box center [780, 392] width 1559 height 784
click at [161, 532] on span "Road" at bounding box center [161, 530] width 27 height 16
select select "Road"
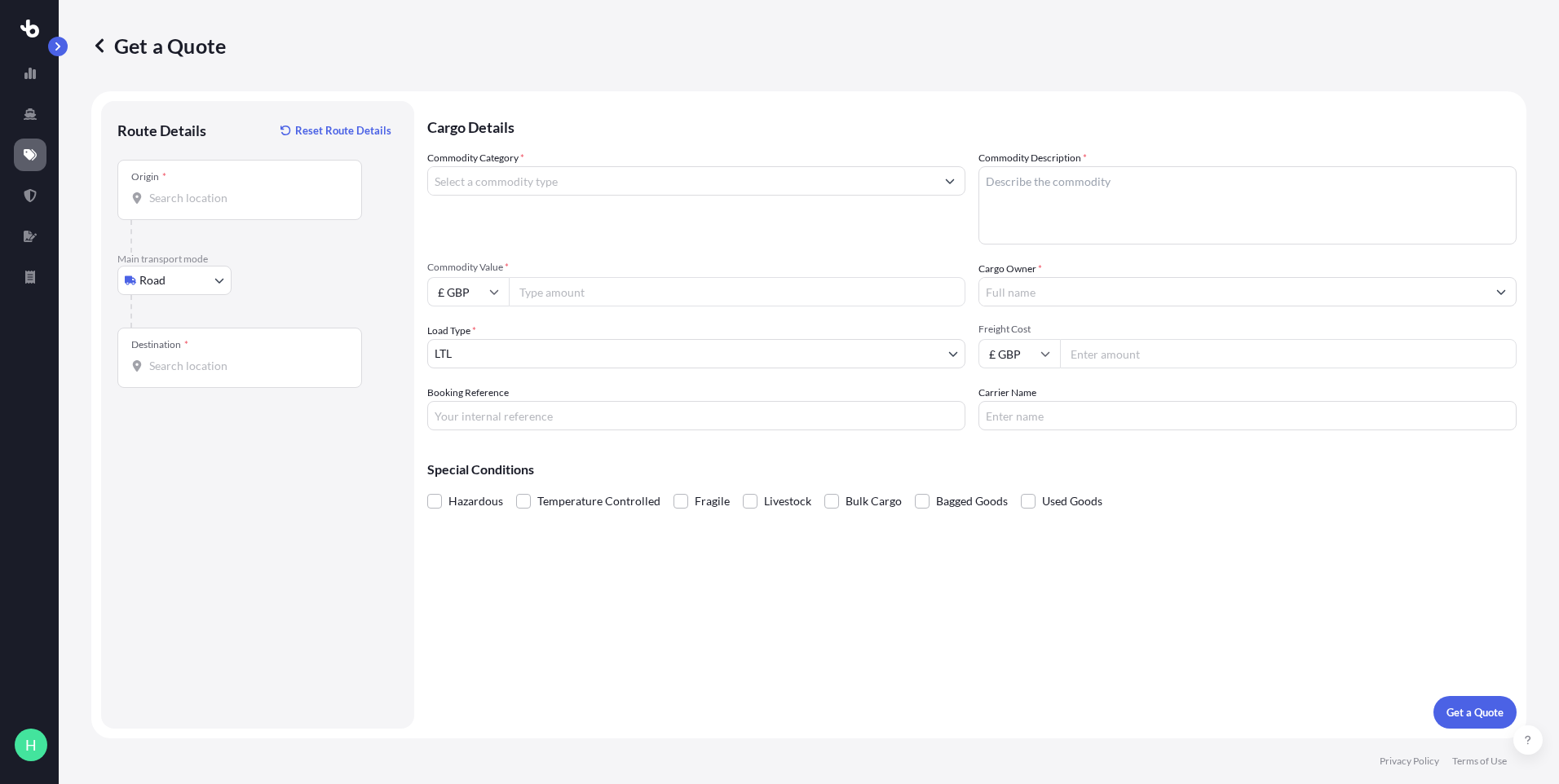
click at [633, 181] on input "Commodity Category *" at bounding box center [682, 181] width 507 height 29
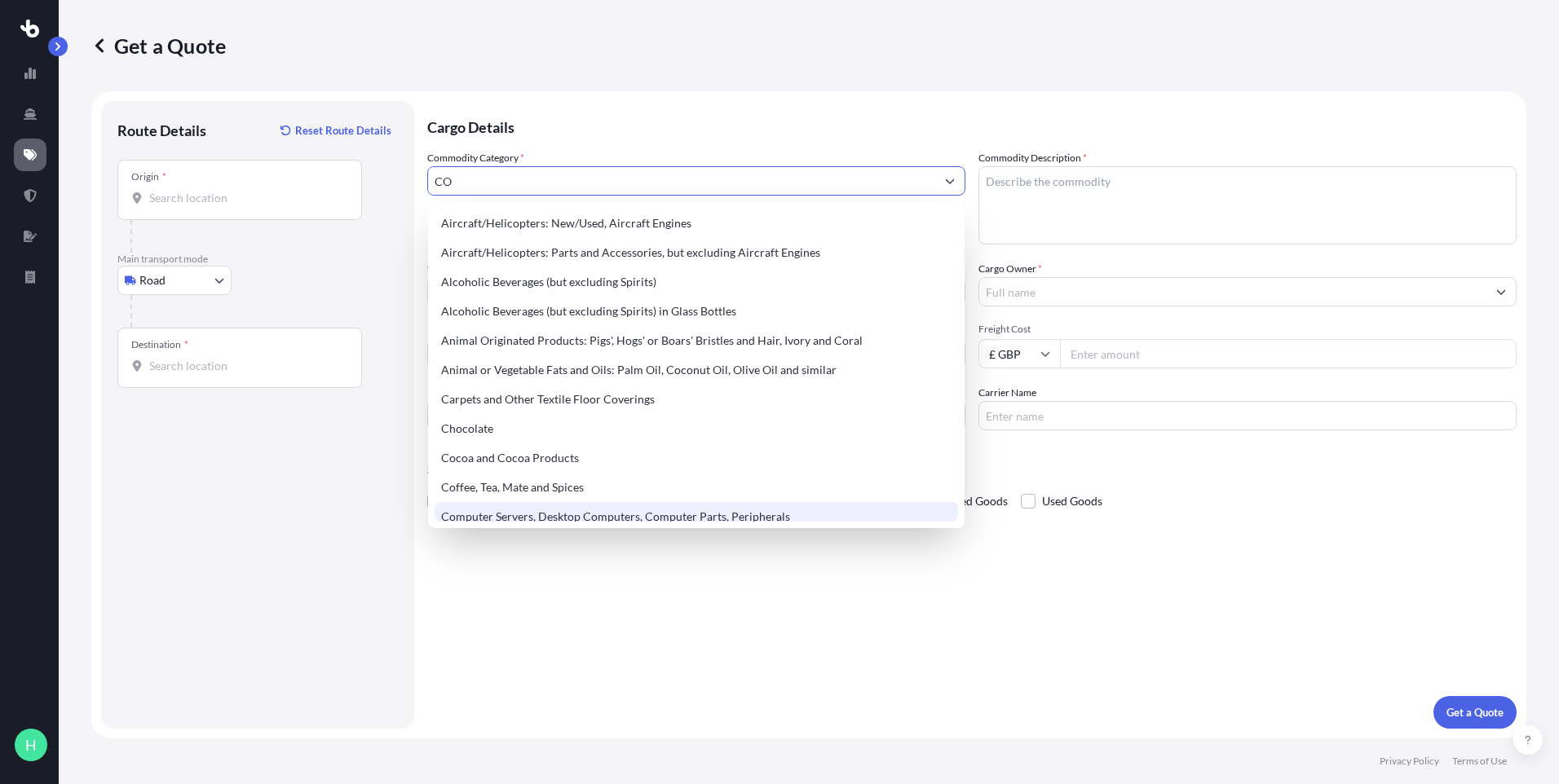
click at [551, 510] on div "Computer Servers, Desktop Computers, Computer Parts, Peripherals" at bounding box center [696, 517] width 523 height 29
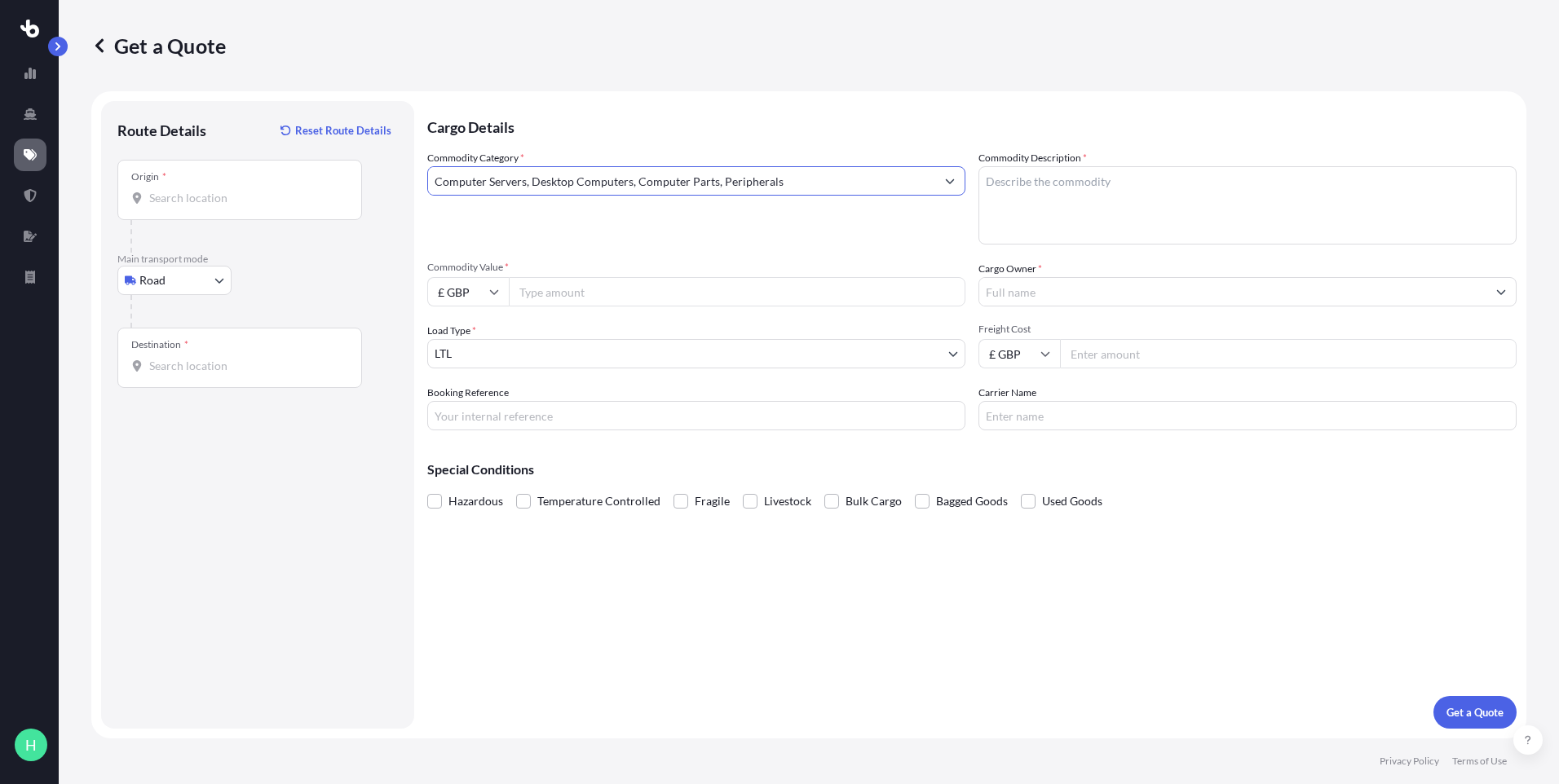
type input "Computer Servers, Desktop Computers, Computer Parts, Peripherals"
click at [575, 286] on input "Commodity Value *" at bounding box center [736, 292] width 457 height 29
type input "400000"
click at [532, 407] on input "Booking Reference" at bounding box center [696, 416] width 538 height 29
type input "E-Q2653"
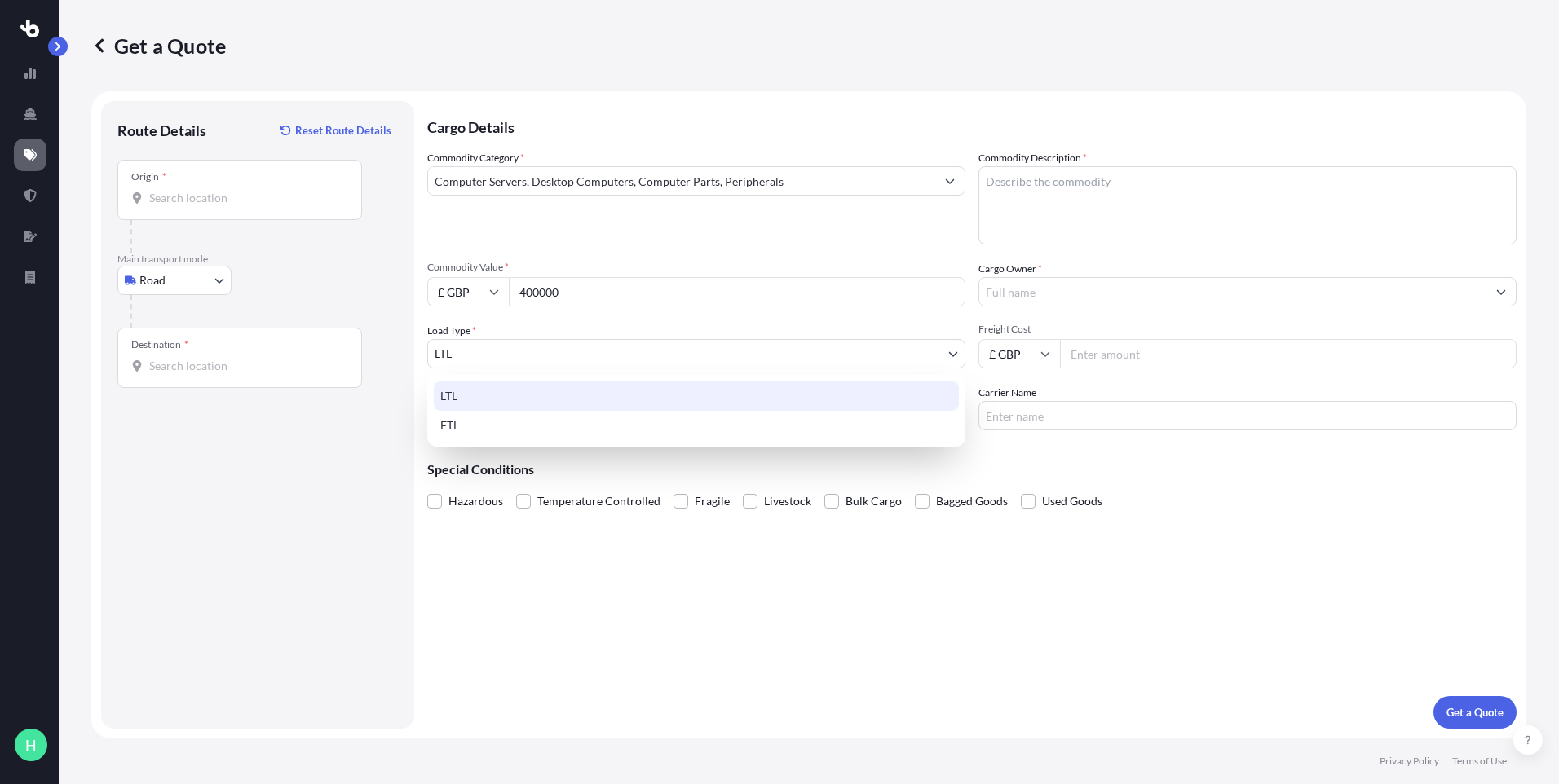
click at [459, 351] on body "H Get a Quote Route Details Reset Route Details Place of loading Road Road Rail…" at bounding box center [780, 392] width 1559 height 784
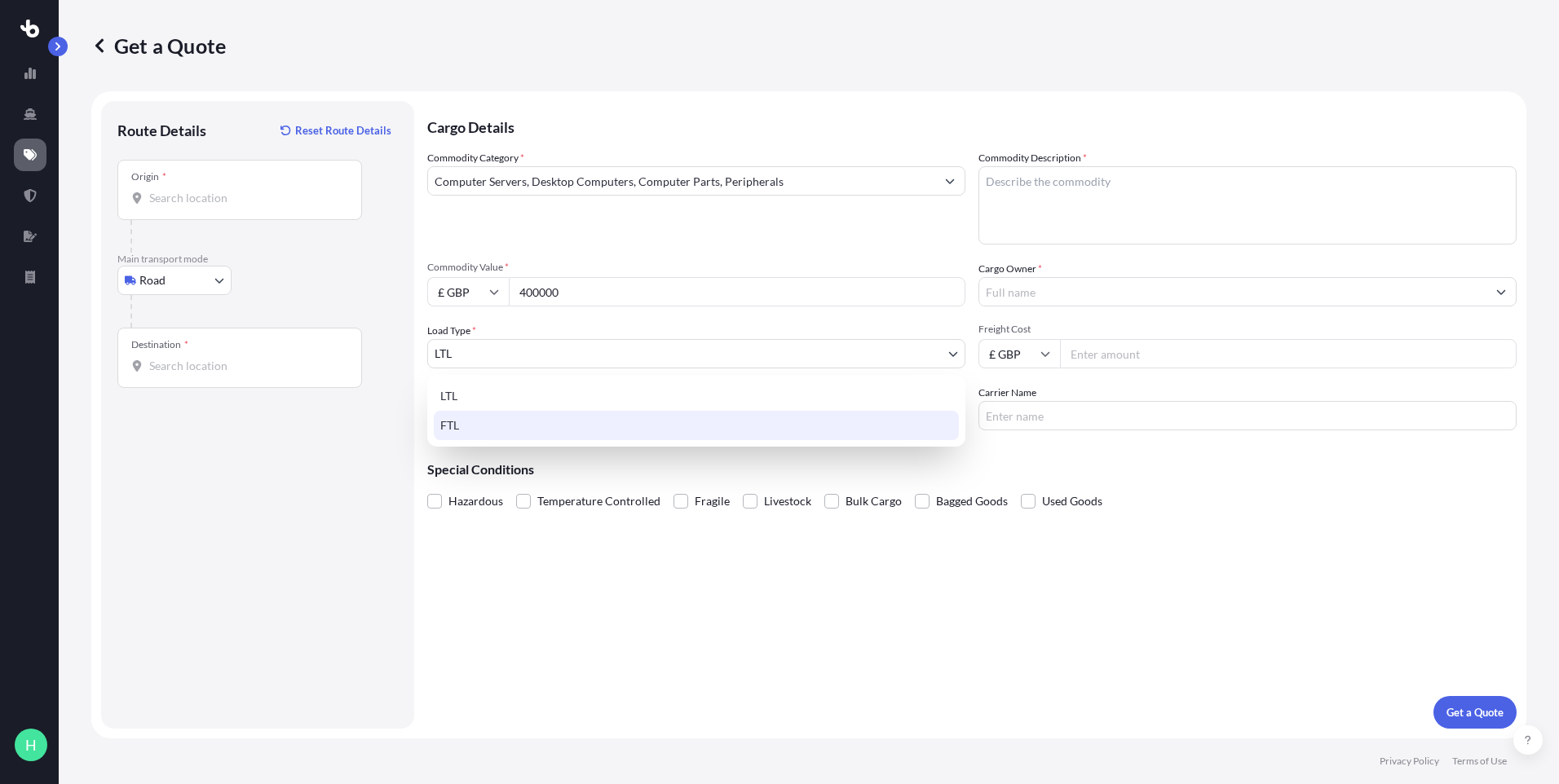
click at [507, 431] on div "FTL" at bounding box center [696, 425] width 525 height 29
select select "2"
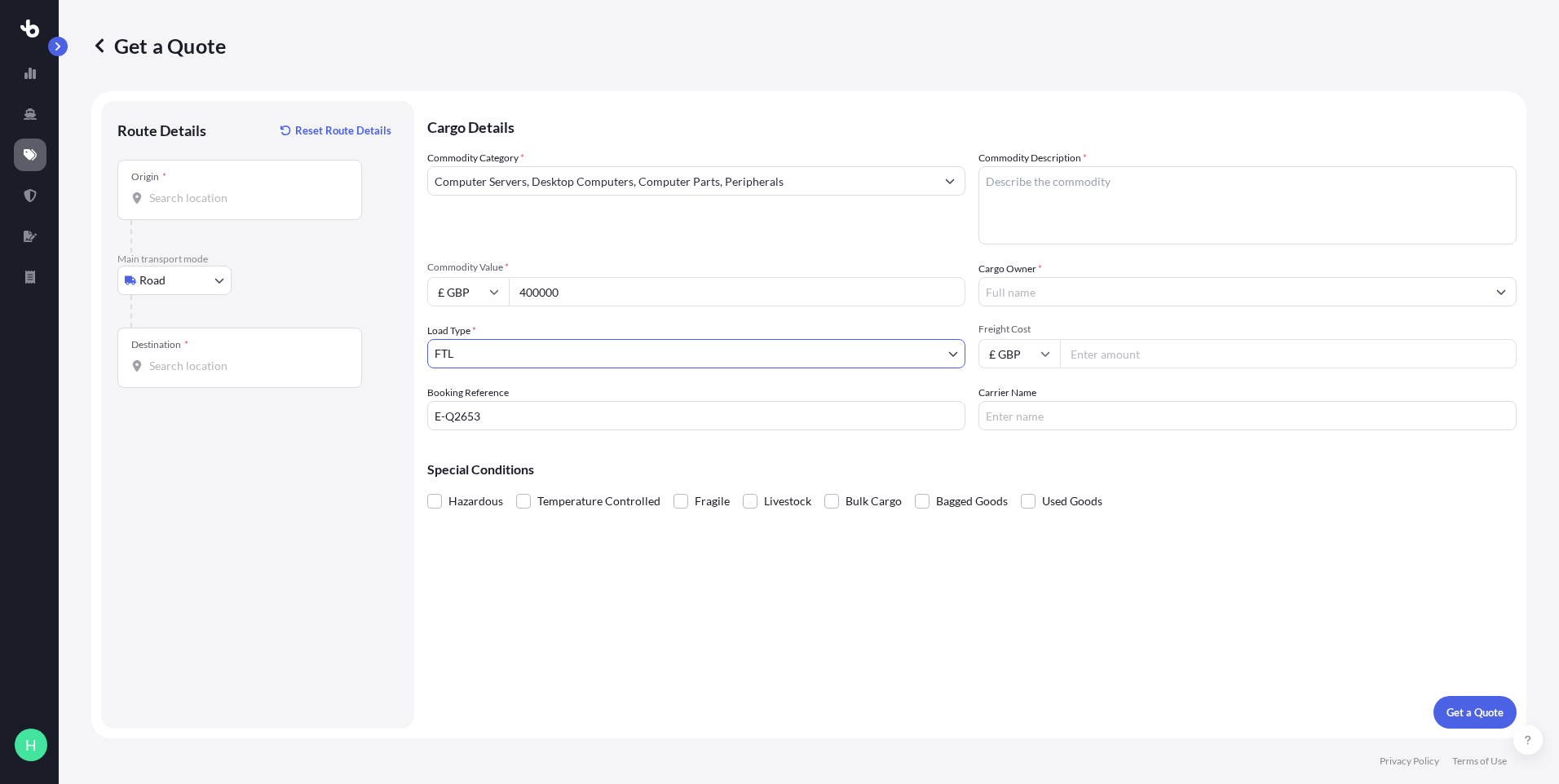
click at [1082, 211] on textarea "Commodity Description *" at bounding box center [1248, 206] width 538 height 79
type textarea "COMPUTER PARTS"
click at [1088, 286] on input "Cargo Owner *" at bounding box center [1232, 292] width 507 height 29
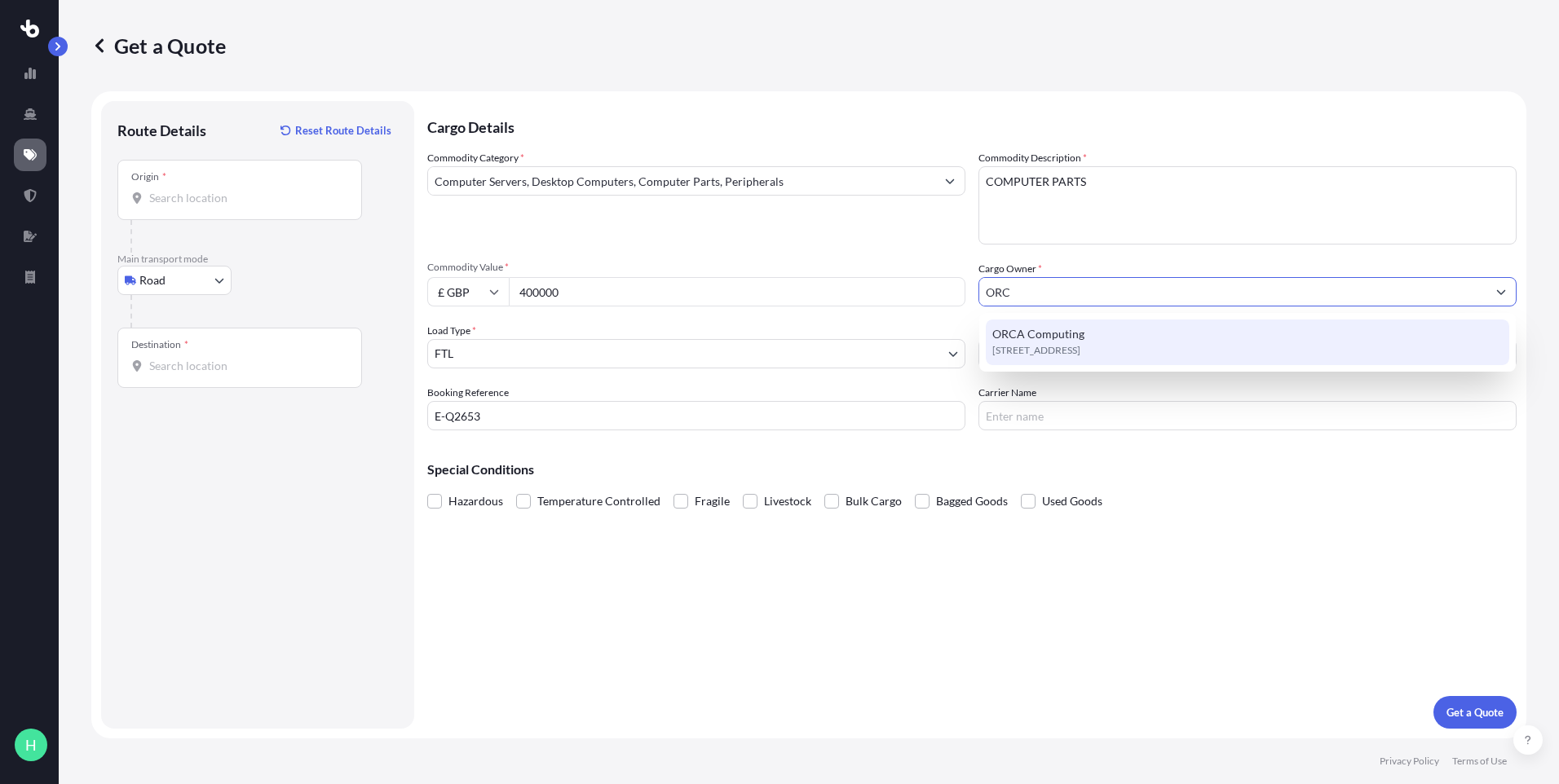
click at [1136, 336] on div "[STREET_ADDRESS]" at bounding box center [1248, 342] width 523 height 46
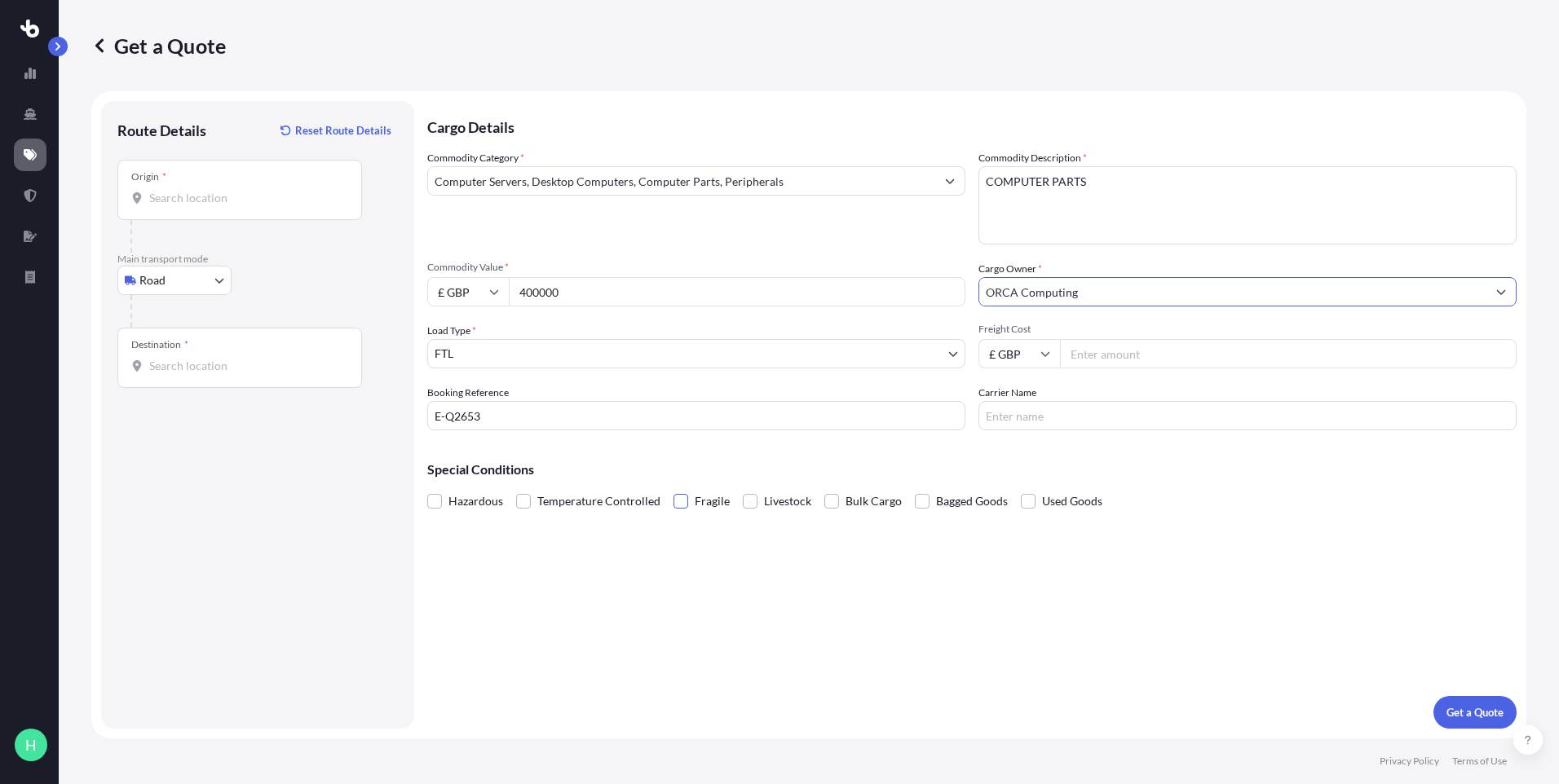
type input "ORCA Computing"
click at [677, 497] on span at bounding box center [681, 501] width 15 height 15
click at [673, 489] on input "Fragile" at bounding box center [673, 489] width 0 height 0
click at [1497, 710] on p "Get a Quote" at bounding box center [1475, 713] width 57 height 16
click at [197, 201] on input "Origin * Please select an origin" at bounding box center [245, 199] width 192 height 16
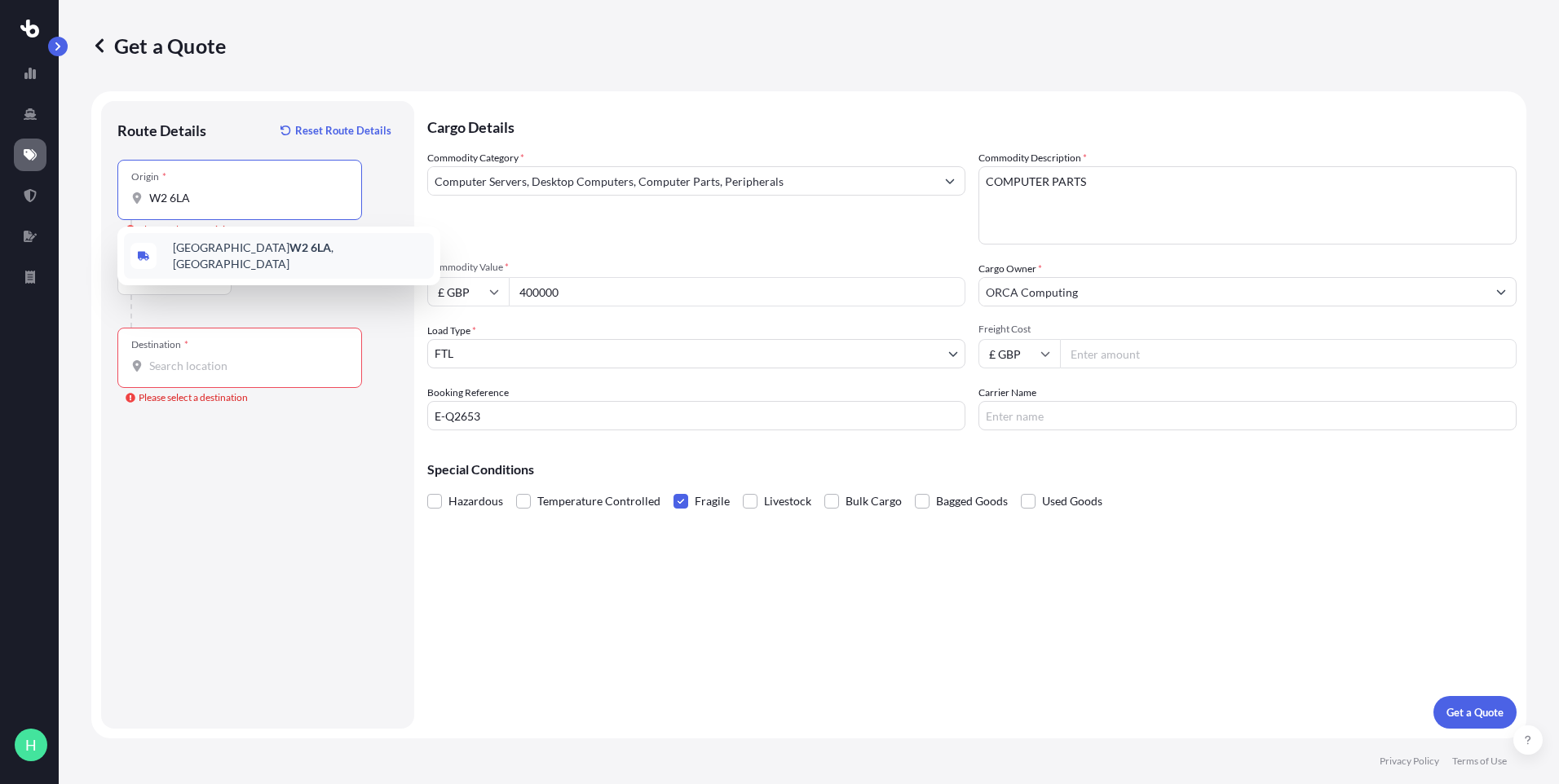
click at [209, 253] on span "[GEOGRAPHIC_DATA] W2 6LA , [GEOGRAPHIC_DATA]" at bounding box center [300, 256] width 254 height 33
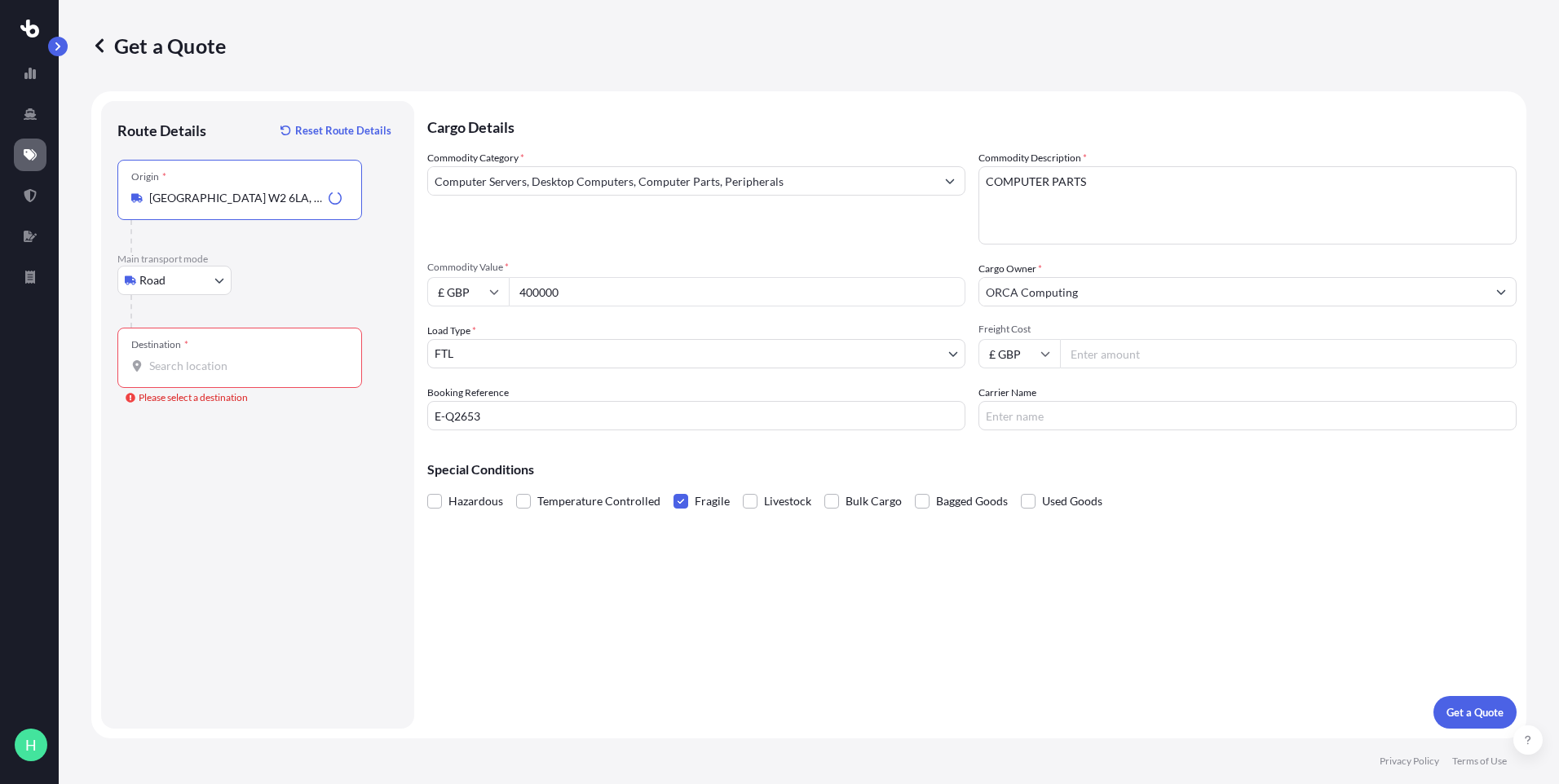
type input "[GEOGRAPHIC_DATA] W2 6LA, [GEOGRAPHIC_DATA]"
click at [200, 372] on input "Destination * Please select a destination" at bounding box center [245, 366] width 192 height 16
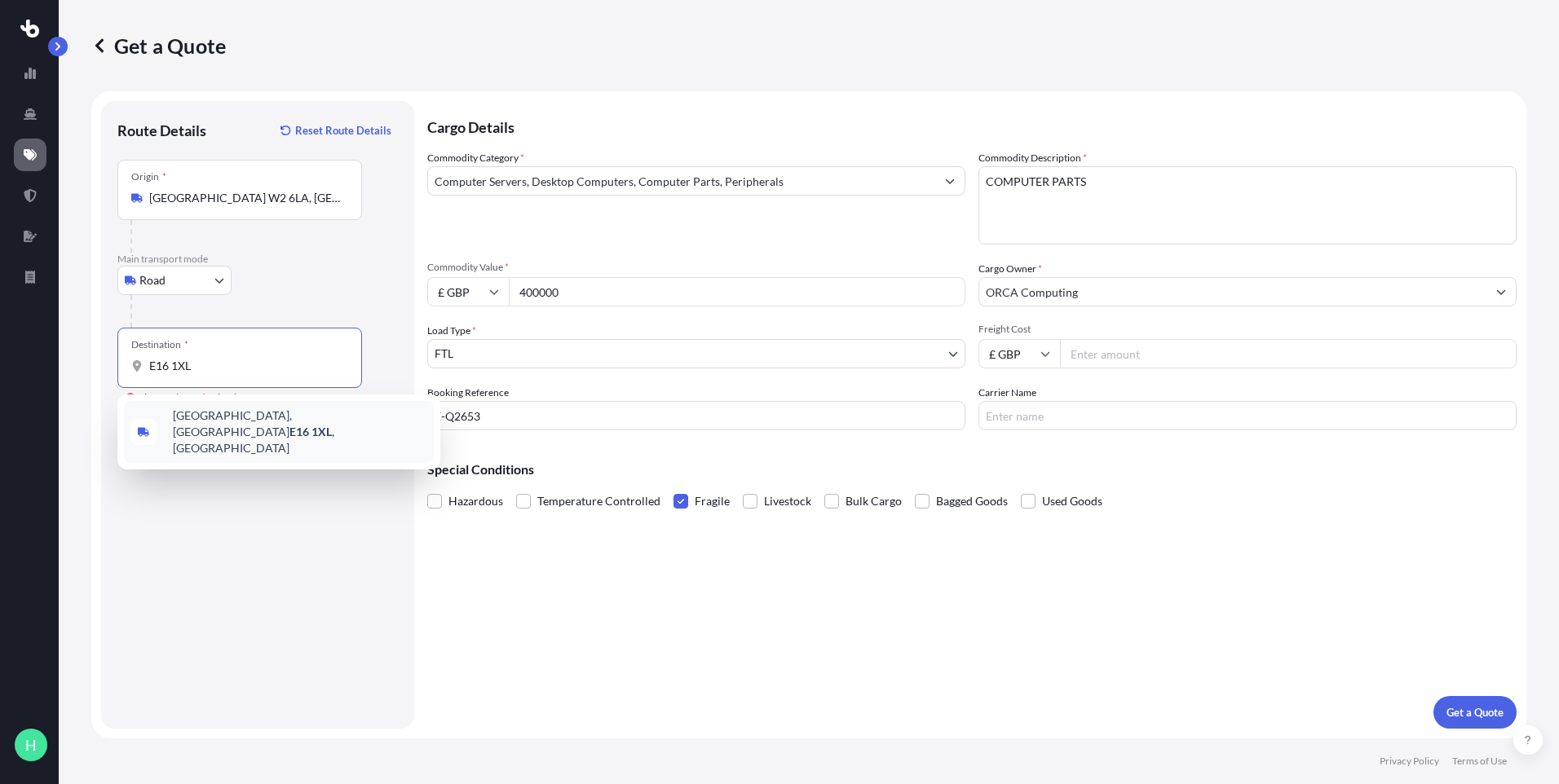
click at [195, 424] on span "[GEOGRAPHIC_DATA] , [GEOGRAPHIC_DATA]" at bounding box center [300, 432] width 254 height 48
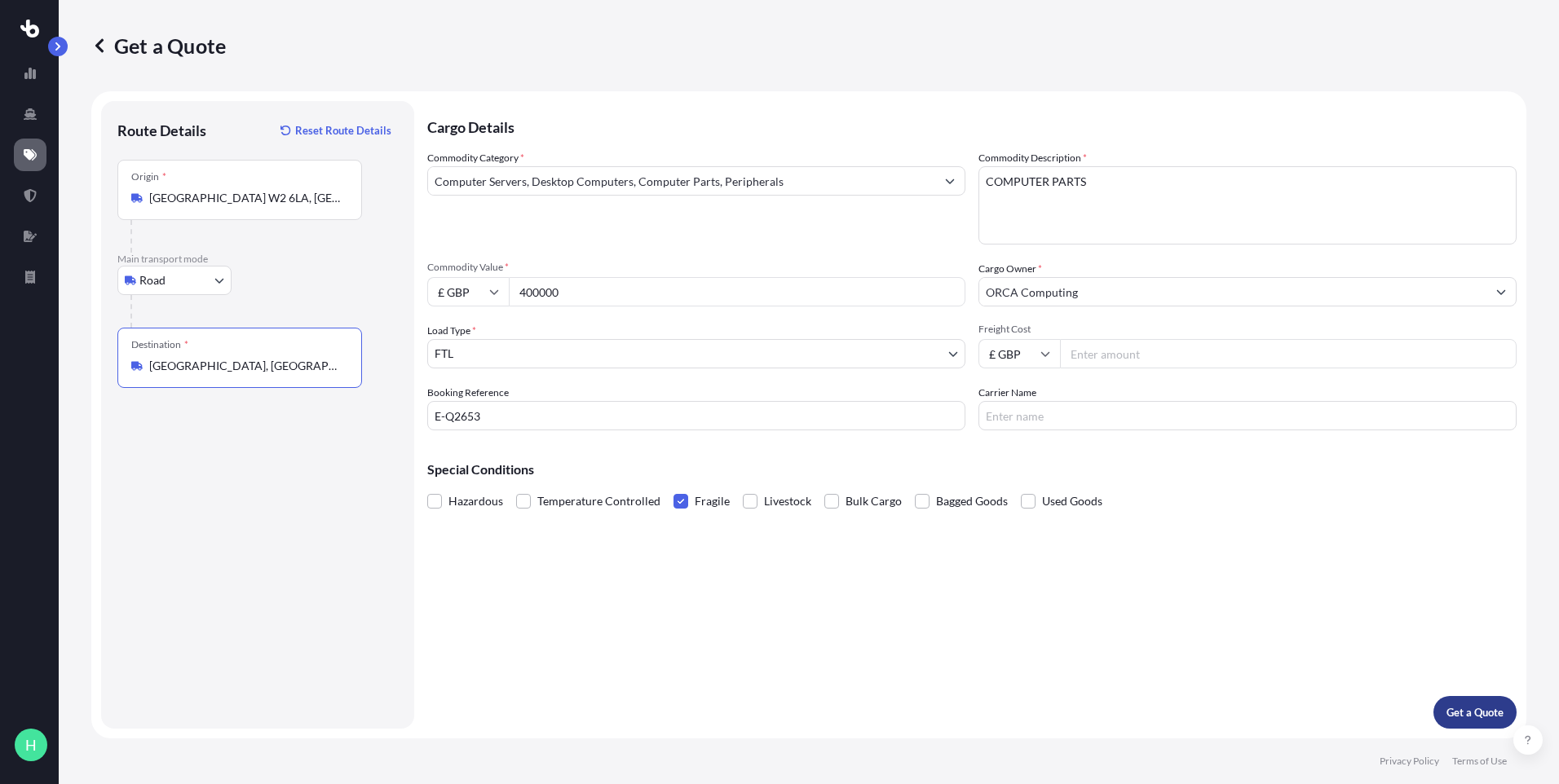
type input "[GEOGRAPHIC_DATA], [GEOGRAPHIC_DATA]"
click at [1473, 719] on p "Get a Quote" at bounding box center [1475, 713] width 57 height 16
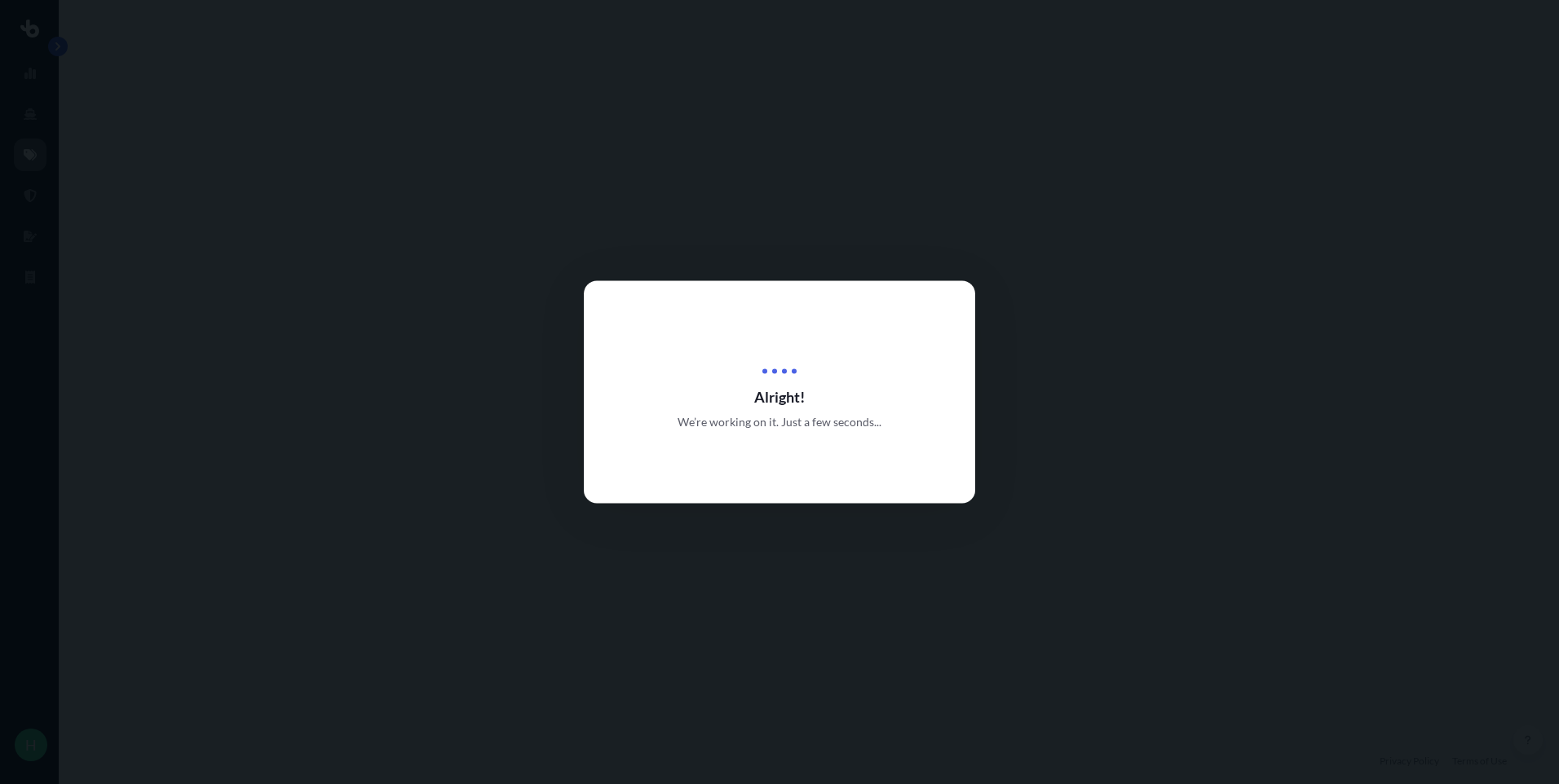
select select "Road"
select select "2"
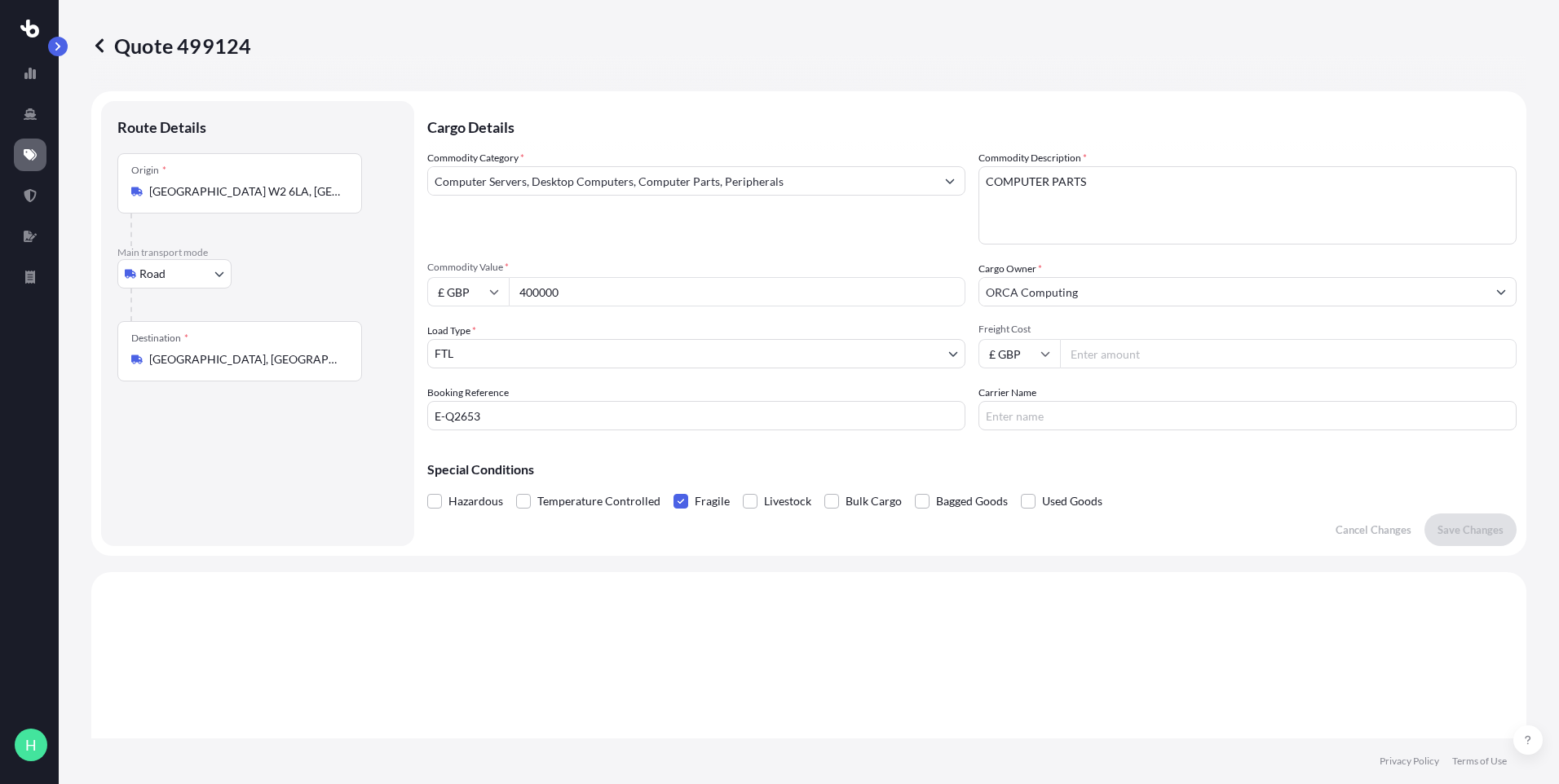
scroll to position [491, 0]
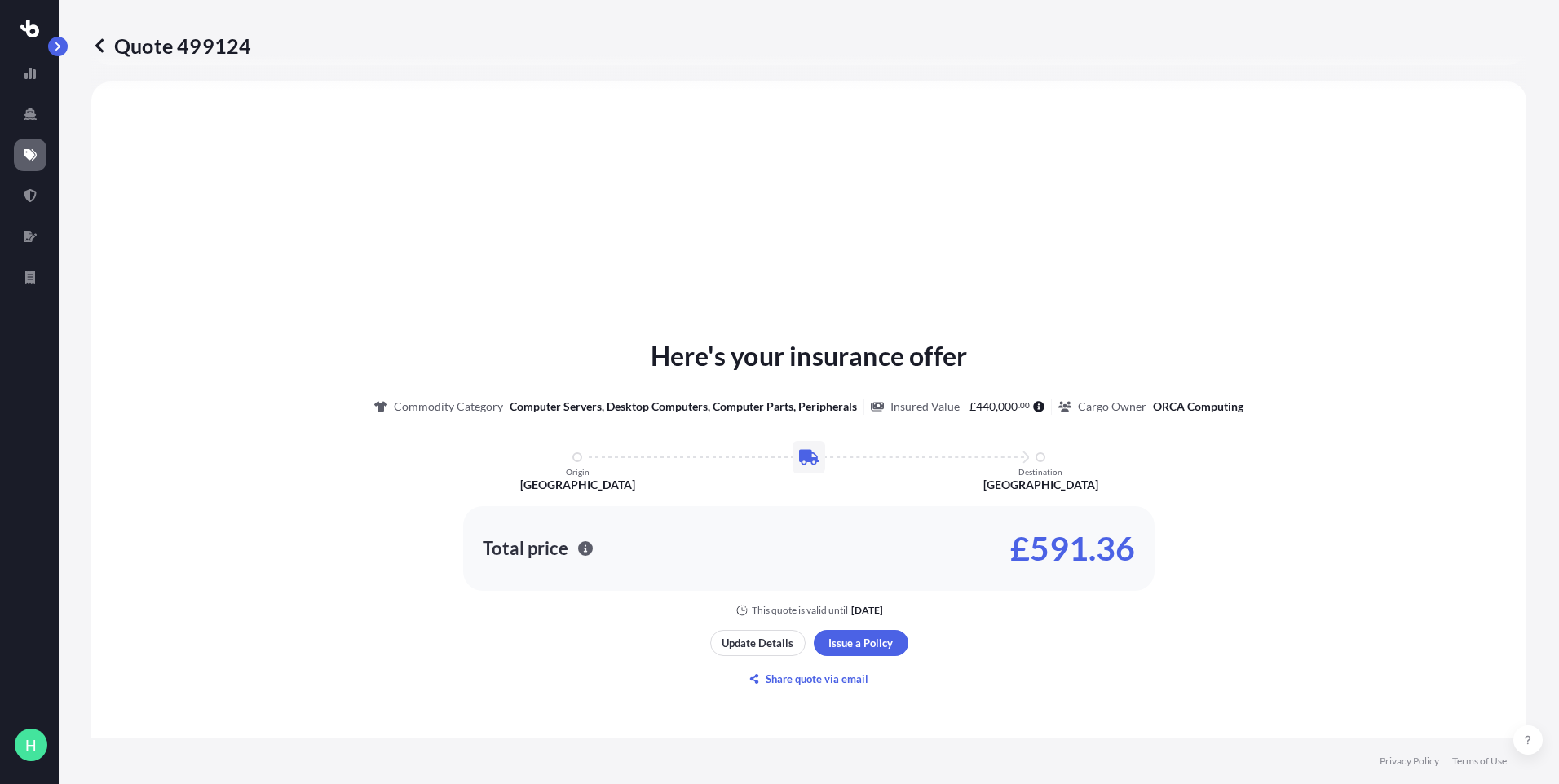
click at [99, 44] on icon at bounding box center [99, 45] width 8 height 14
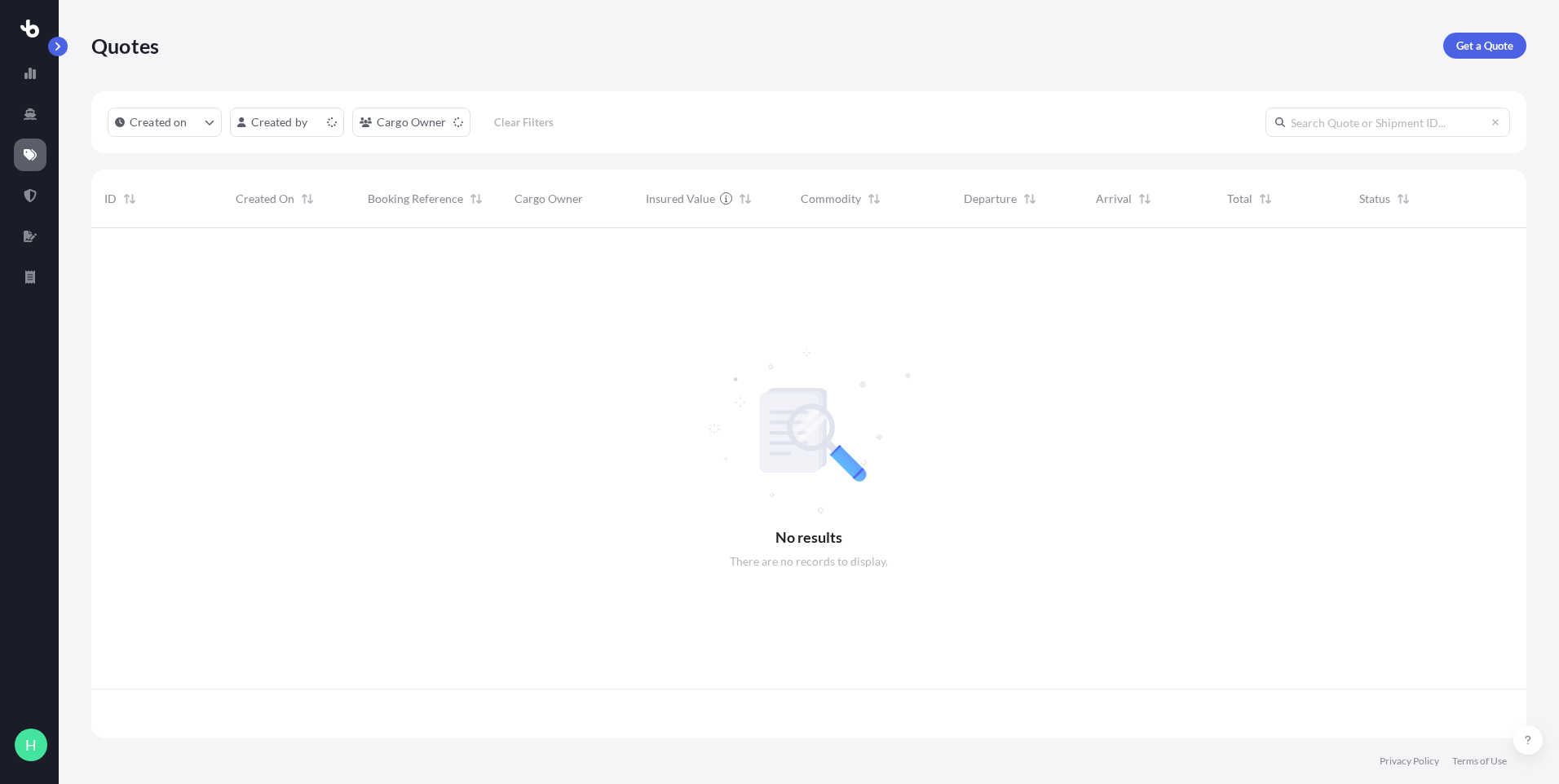
scroll to position [507, 1423]
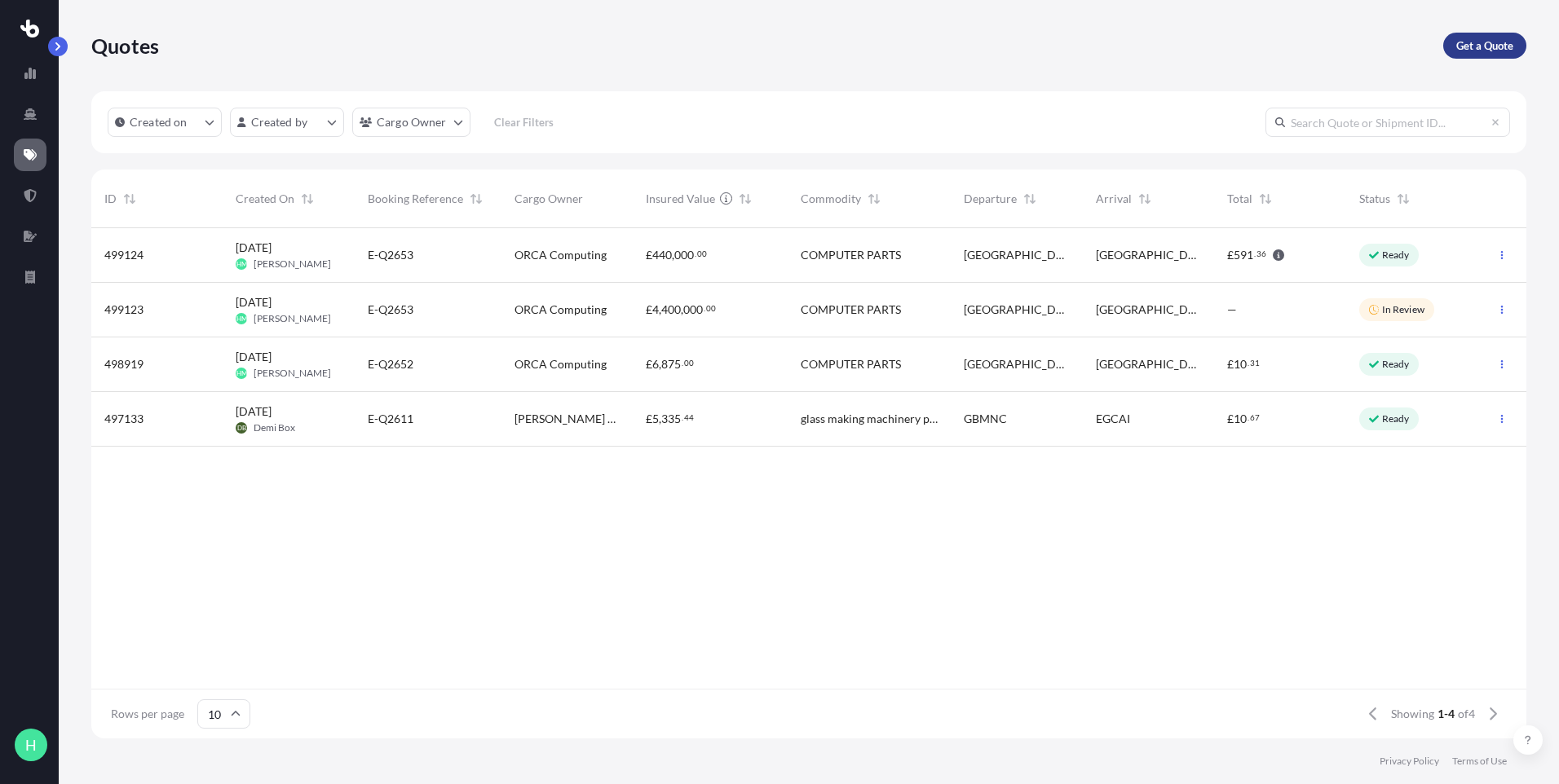
click at [1467, 49] on p "Get a Quote" at bounding box center [1485, 46] width 57 height 16
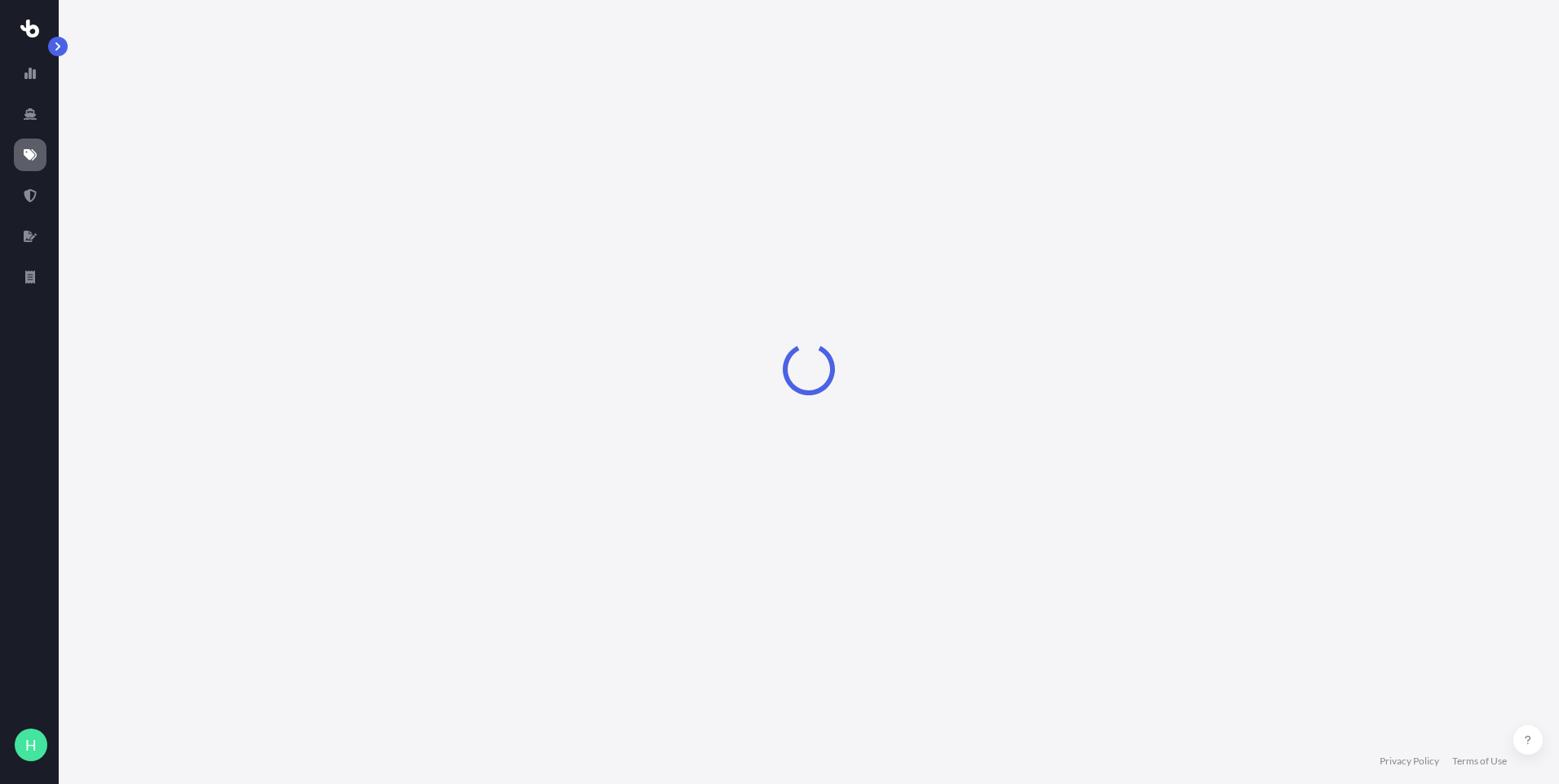
select select "Road"
select select "Sea"
select select "1"
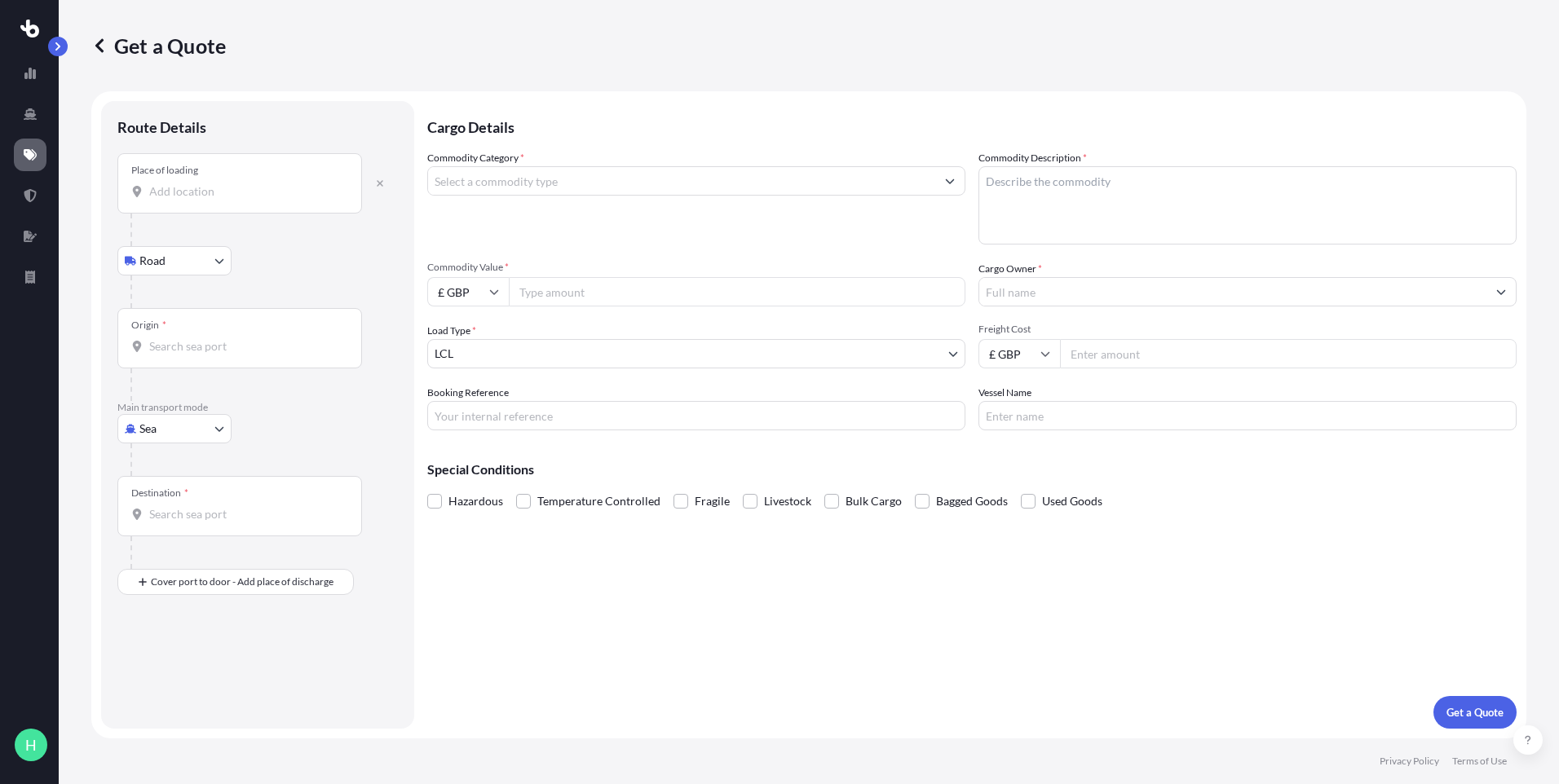
click at [182, 265] on body "H Get a Quote Route Details Place of loading Road Road Rail Origin * Main trans…" at bounding box center [780, 392] width 1559 height 784
click at [171, 429] on body "H Get a Quote Route Details Place of loading Road Road Rail Origin * Main trans…" at bounding box center [780, 392] width 1559 height 784
click at [188, 531] on div "Road" at bounding box center [174, 530] width 102 height 29
select select "Road"
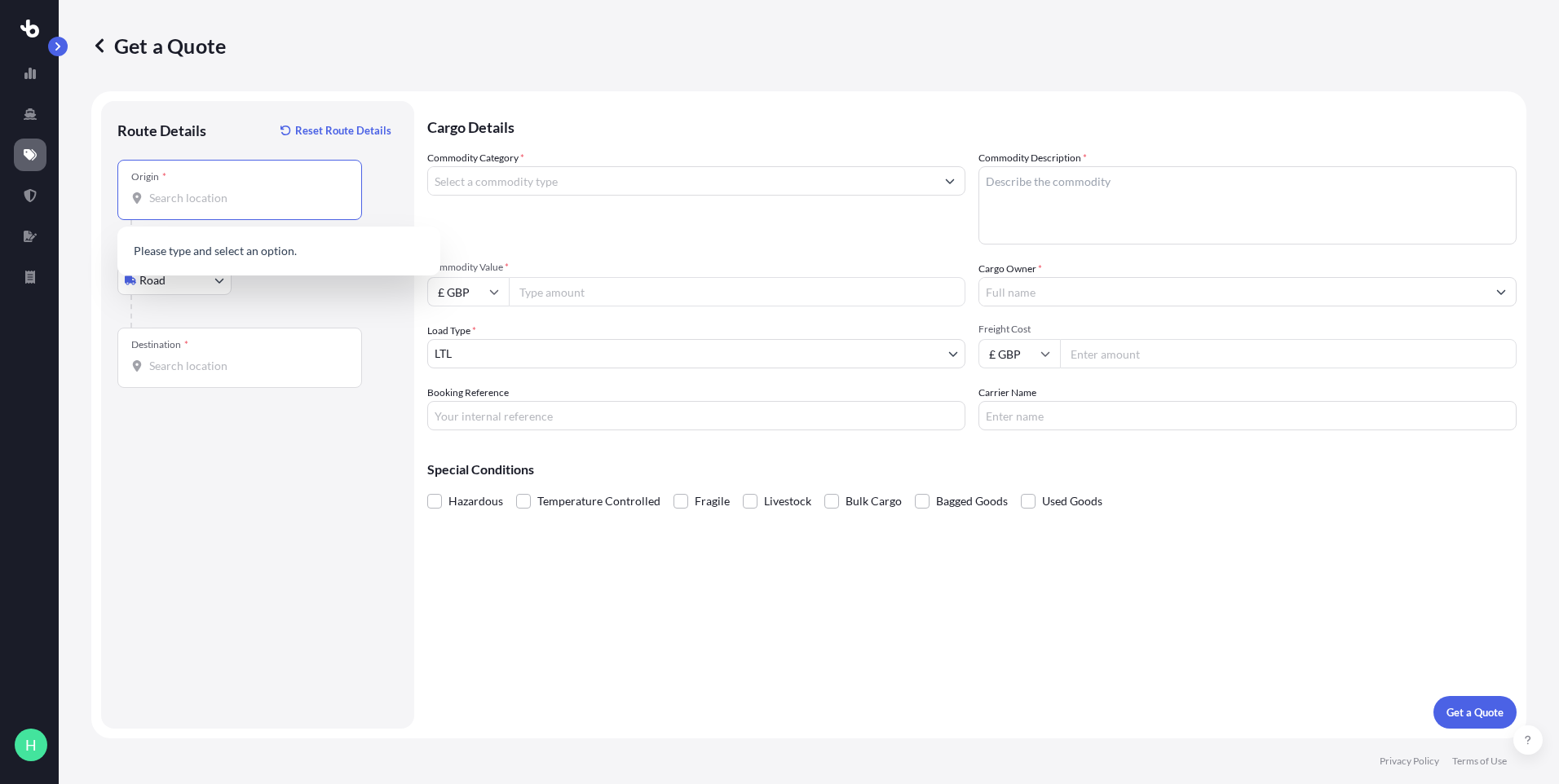
click at [212, 199] on input "Origin *" at bounding box center [245, 199] width 192 height 16
click at [180, 253] on span "[GEOGRAPHIC_DATA] W2 6LA , [GEOGRAPHIC_DATA]" at bounding box center [300, 256] width 254 height 33
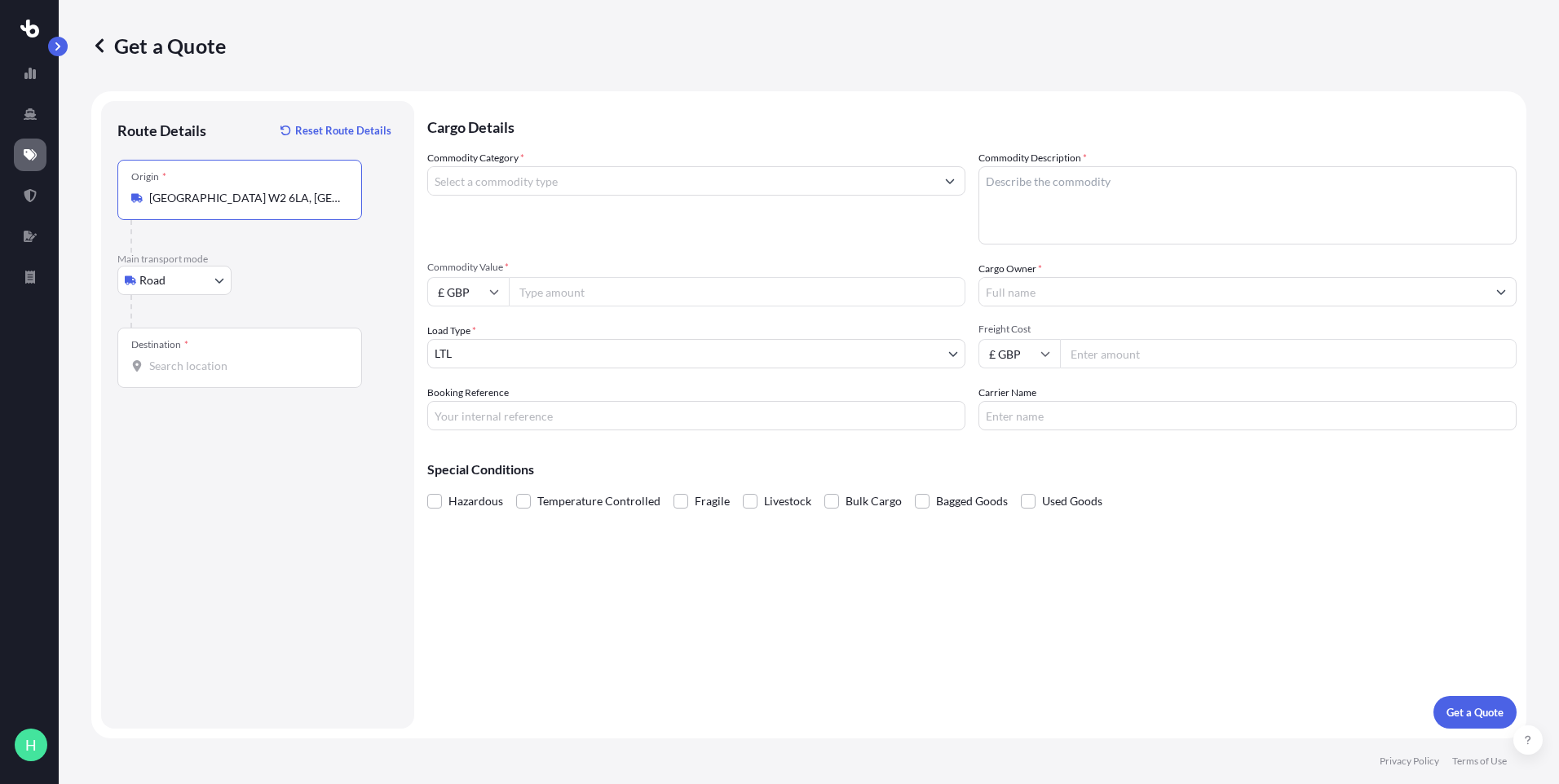
type input "[GEOGRAPHIC_DATA] W2 6LA, [GEOGRAPHIC_DATA]"
click at [214, 360] on input "Destination *" at bounding box center [245, 366] width 192 height 16
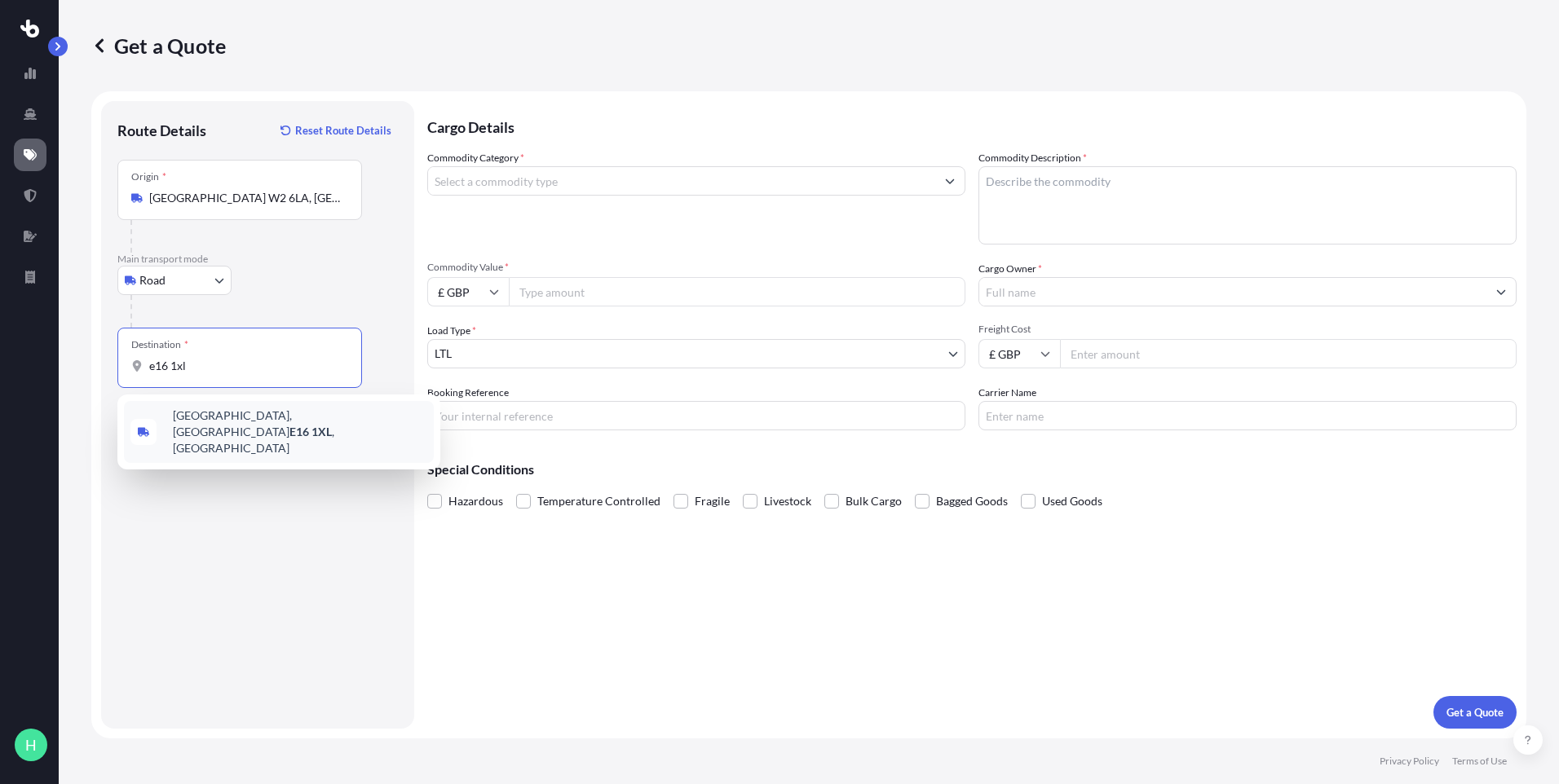
click at [253, 416] on span "[GEOGRAPHIC_DATA] , [GEOGRAPHIC_DATA]" at bounding box center [300, 432] width 254 height 48
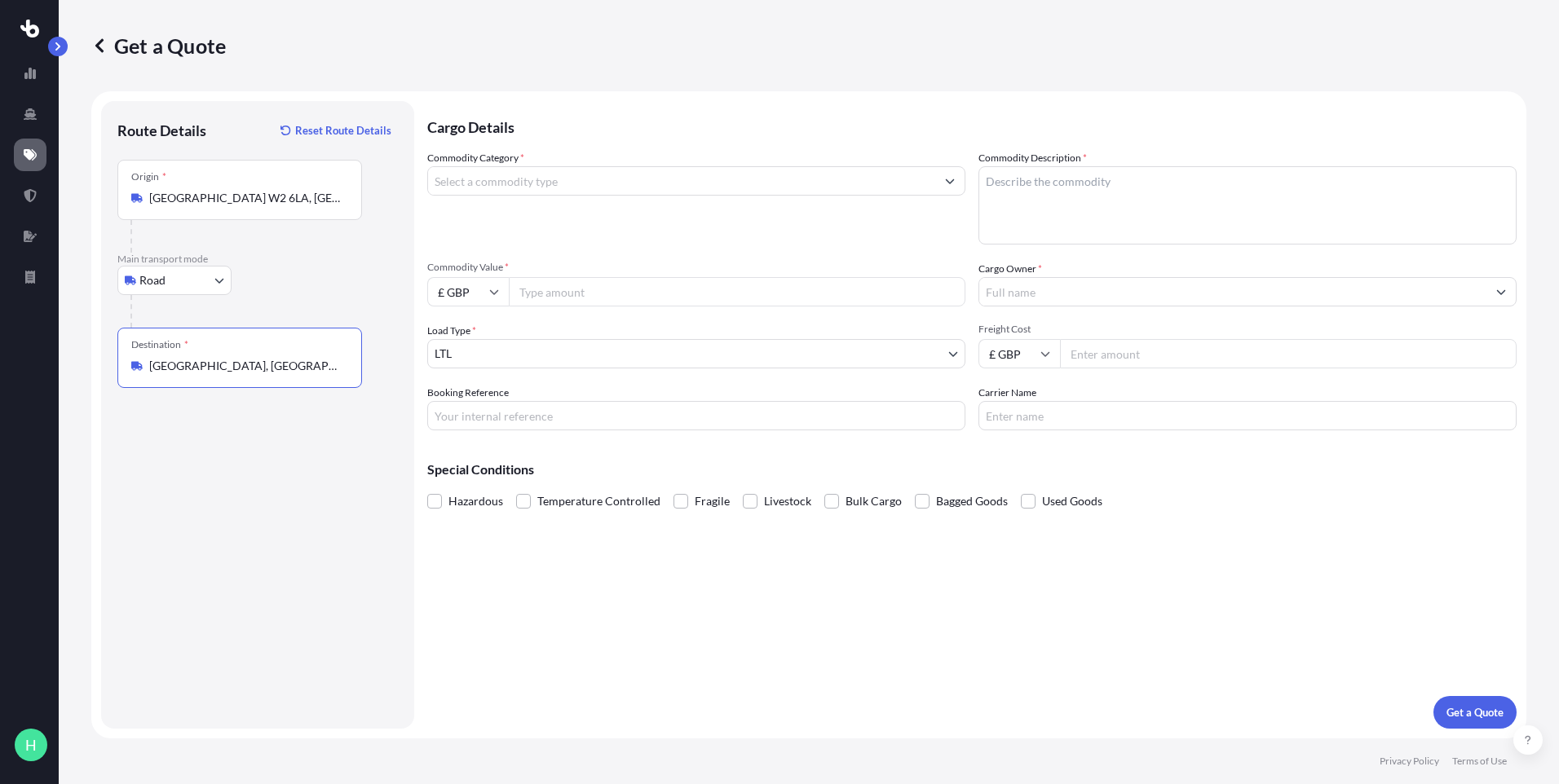
type input "[GEOGRAPHIC_DATA], [GEOGRAPHIC_DATA]"
click at [580, 169] on input "Commodity Category *" at bounding box center [682, 181] width 507 height 29
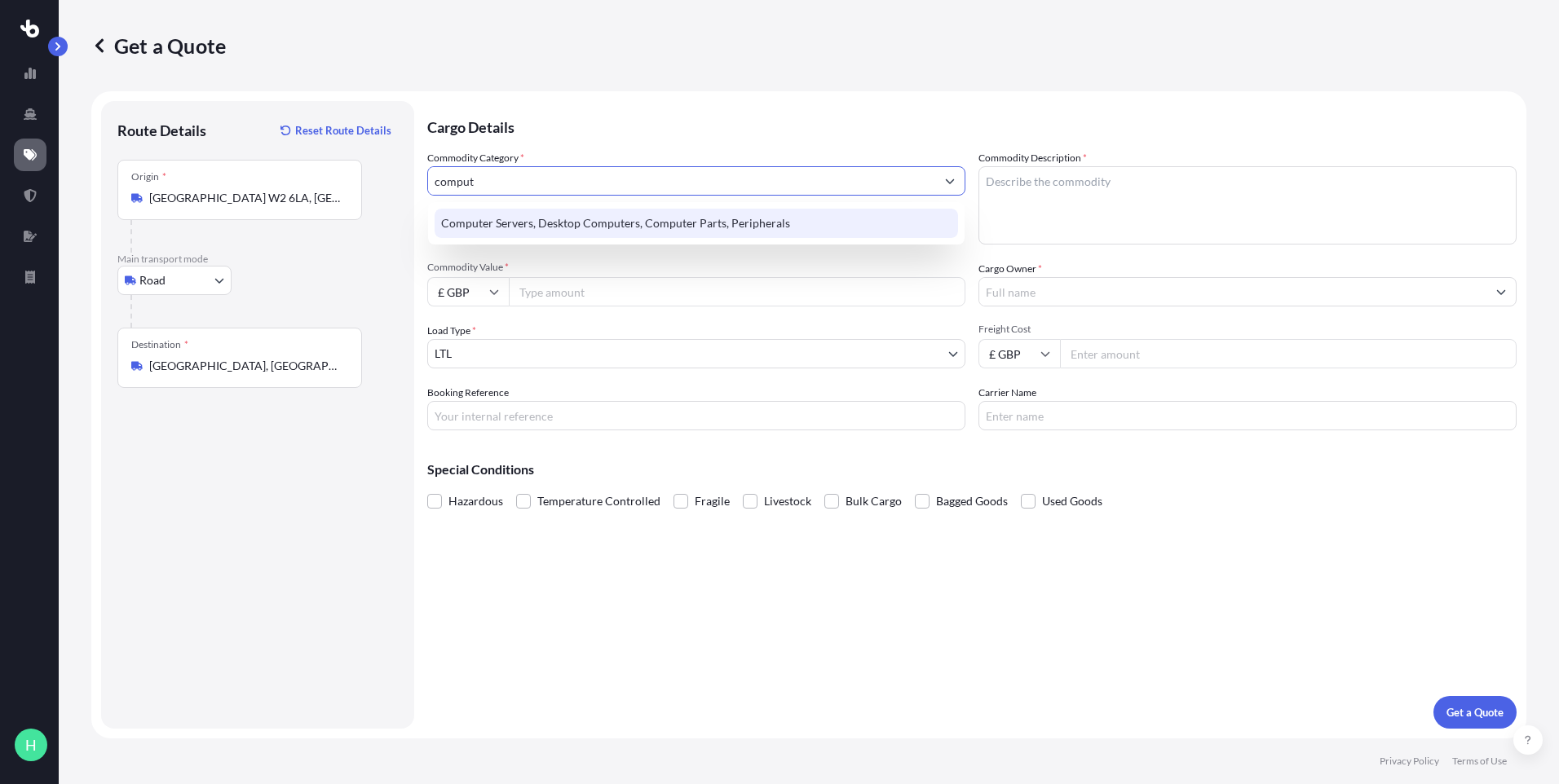
click at [579, 224] on div "Computer Servers, Desktop Computers, Computer Parts, Peripherals" at bounding box center [696, 223] width 523 height 29
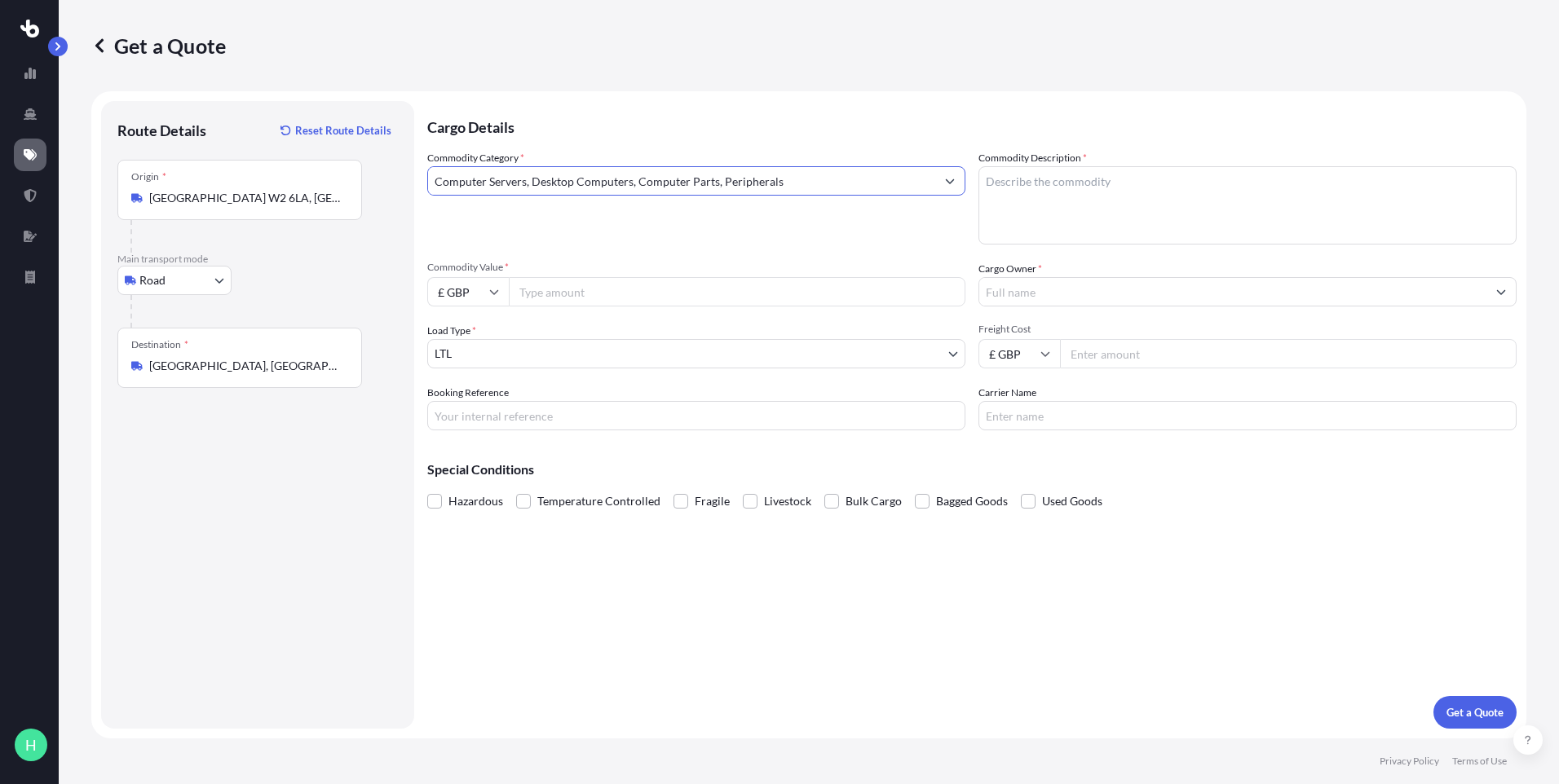
type input "Computer Servers, Desktop Computers, Computer Parts, Peripherals"
click at [532, 289] on input "Commodity Value *" at bounding box center [736, 292] width 457 height 29
type input "5000"
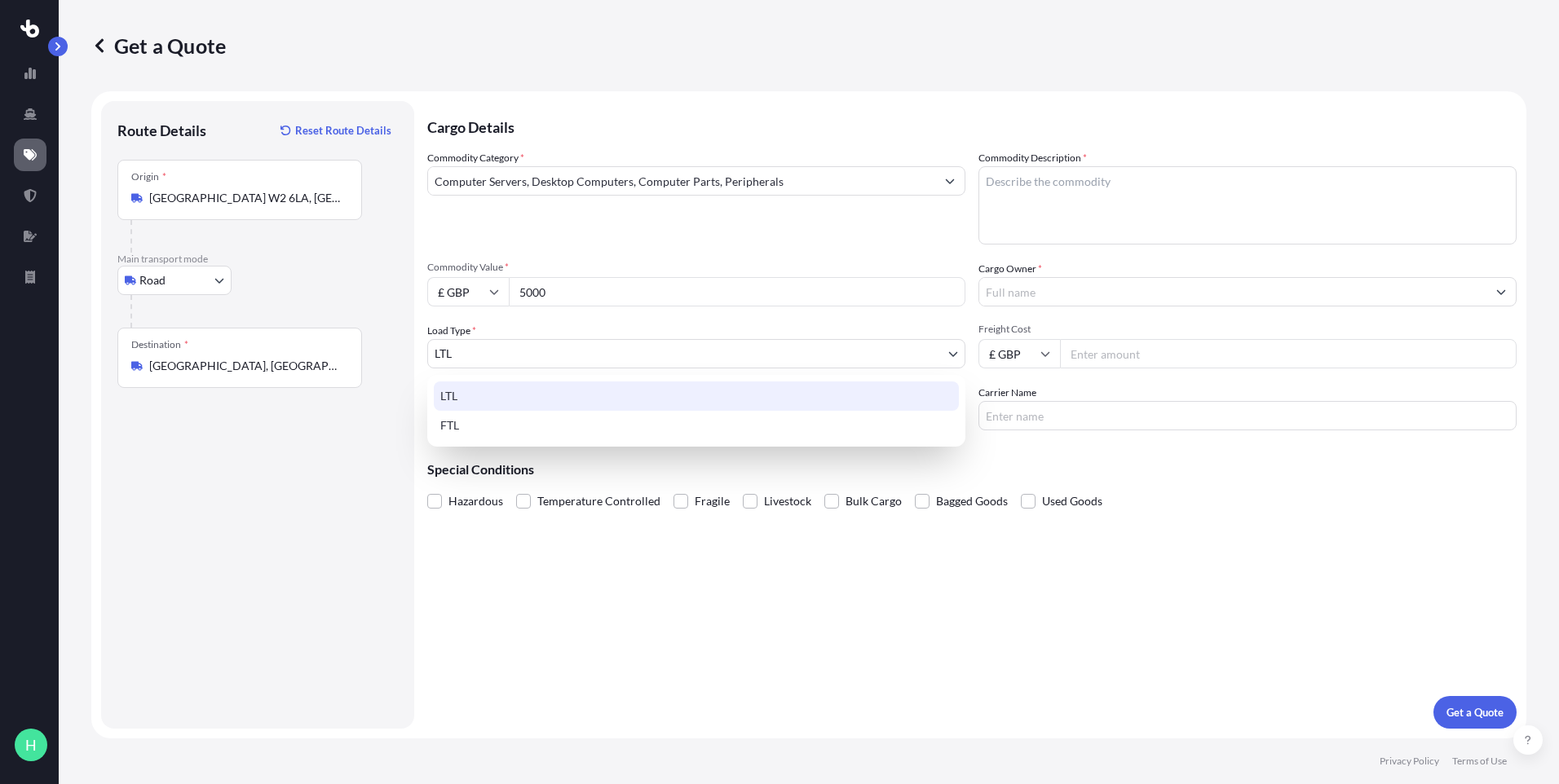
click at [515, 360] on body "H Get a Quote Route Details Reset Route Details Place of loading Road Road Rail…" at bounding box center [780, 392] width 1559 height 784
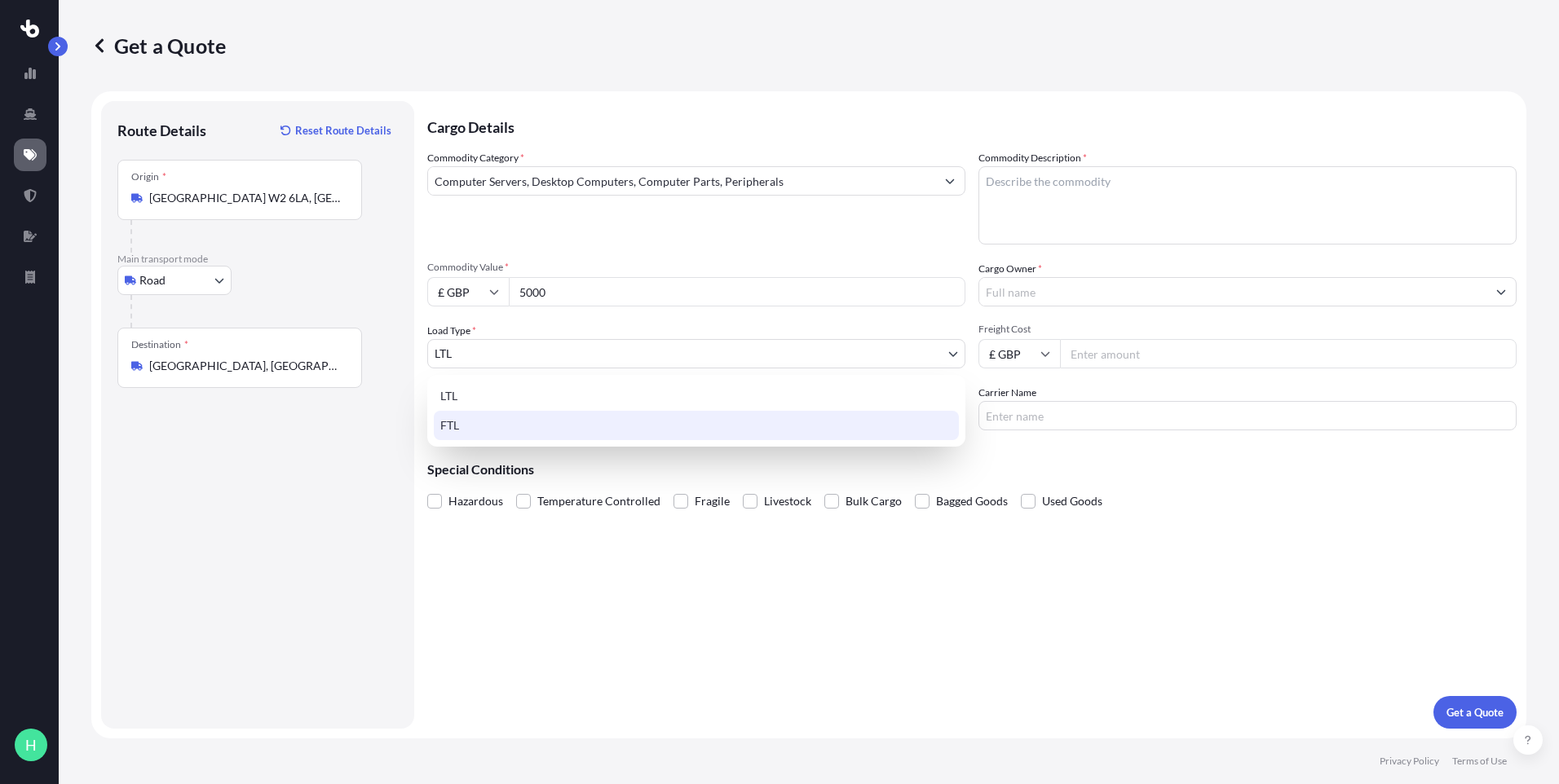
click at [486, 442] on div "LTL FTL" at bounding box center [696, 411] width 538 height 71
click at [486, 430] on div "FTL" at bounding box center [696, 425] width 525 height 29
select select "2"
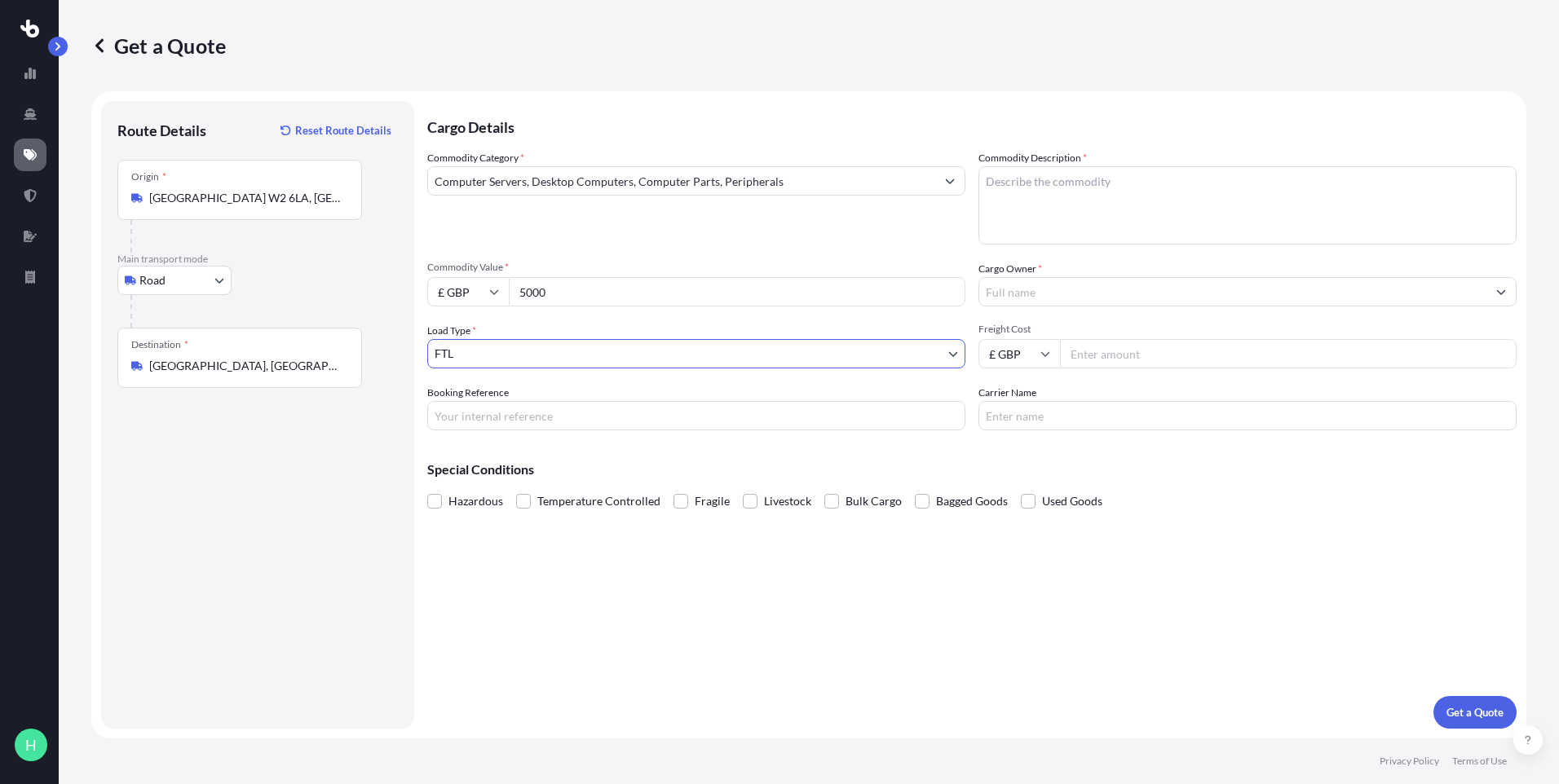
click at [492, 411] on input "Booking Reference" at bounding box center [696, 416] width 538 height 29
type input "E-Q2654"
click at [681, 500] on span at bounding box center [681, 501] width 15 height 15
click at [673, 489] on input "Fragile" at bounding box center [673, 489] width 0 height 0
click at [1190, 191] on textarea "Commodity Description *" at bounding box center [1248, 206] width 538 height 79
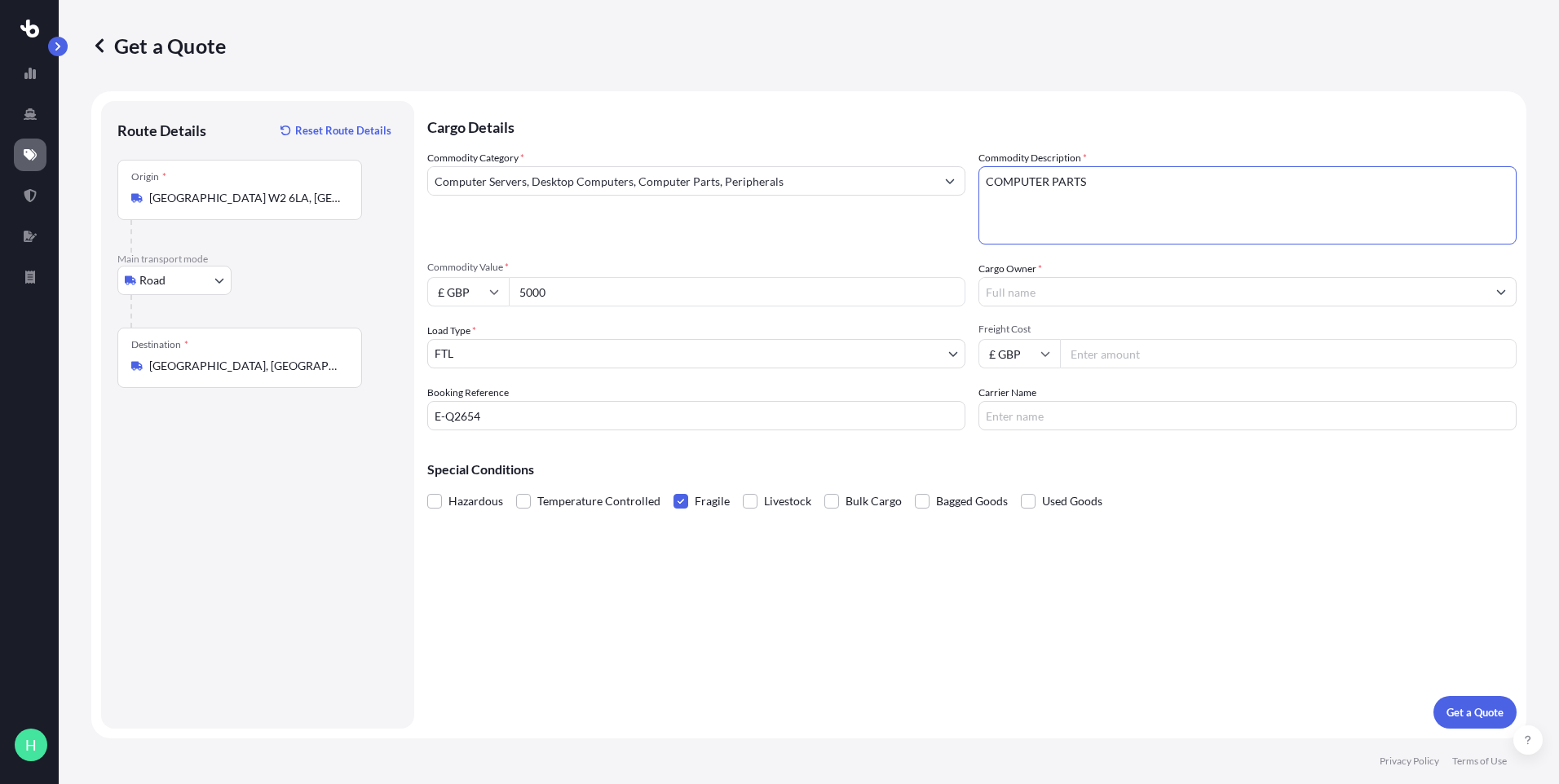
type textarea "COMPUTER PARTS"
click at [1120, 296] on input "Cargo Owner *" at bounding box center [1232, 292] width 507 height 29
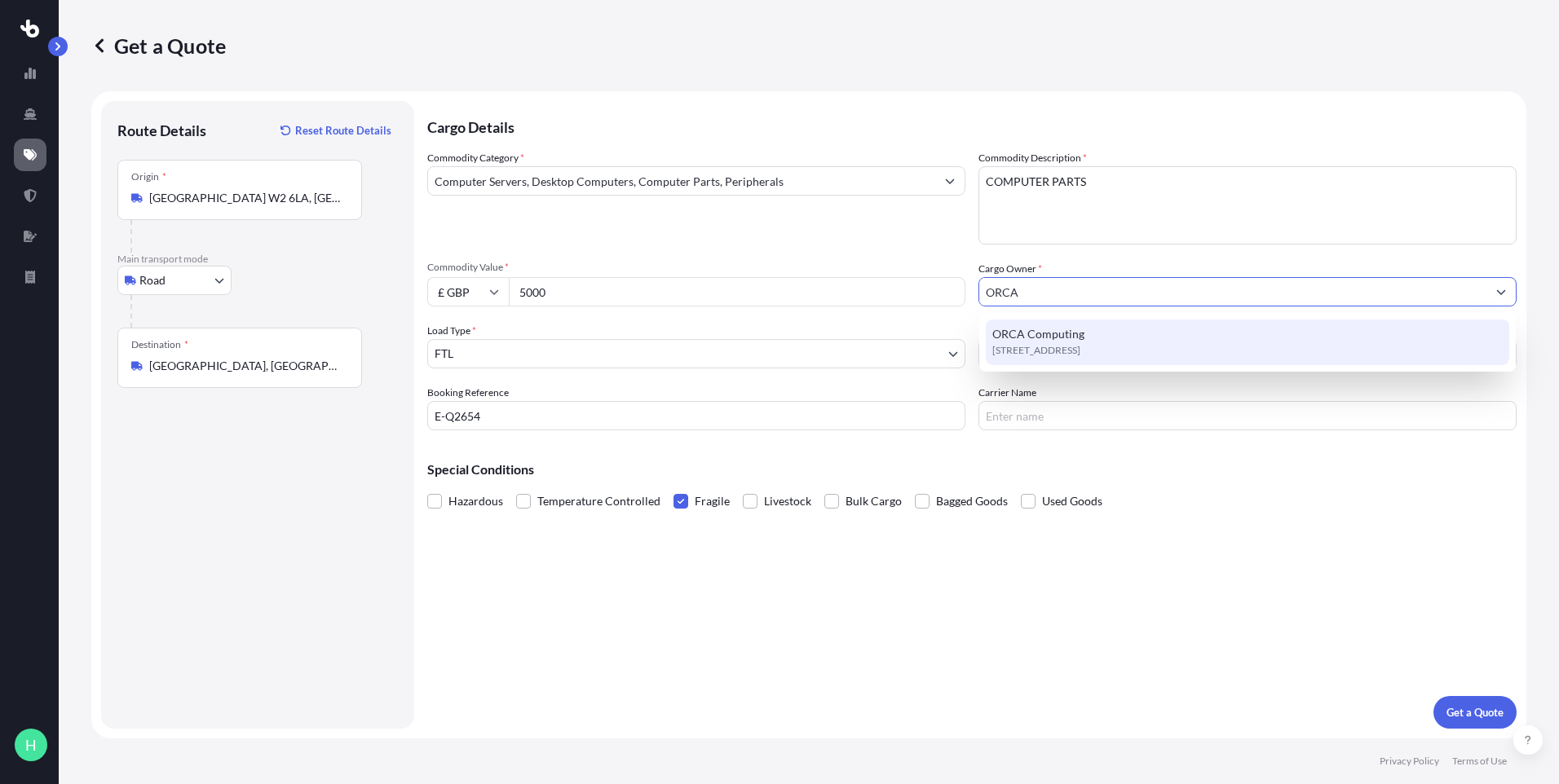
click at [1152, 338] on div "[STREET_ADDRESS]" at bounding box center [1248, 342] width 523 height 46
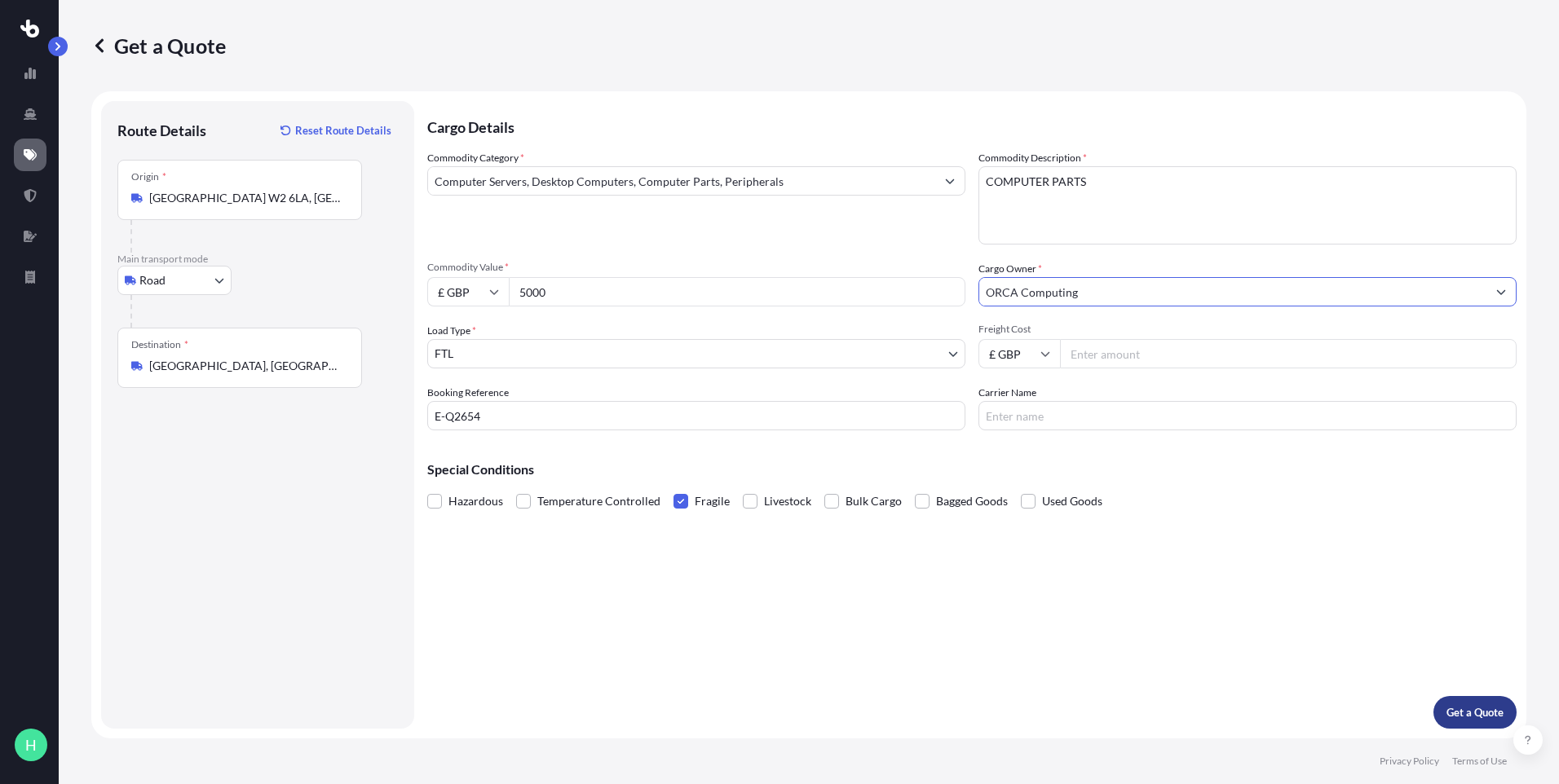
type input "ORCA Computing"
click at [1469, 706] on p "Get a Quote" at bounding box center [1475, 713] width 57 height 16
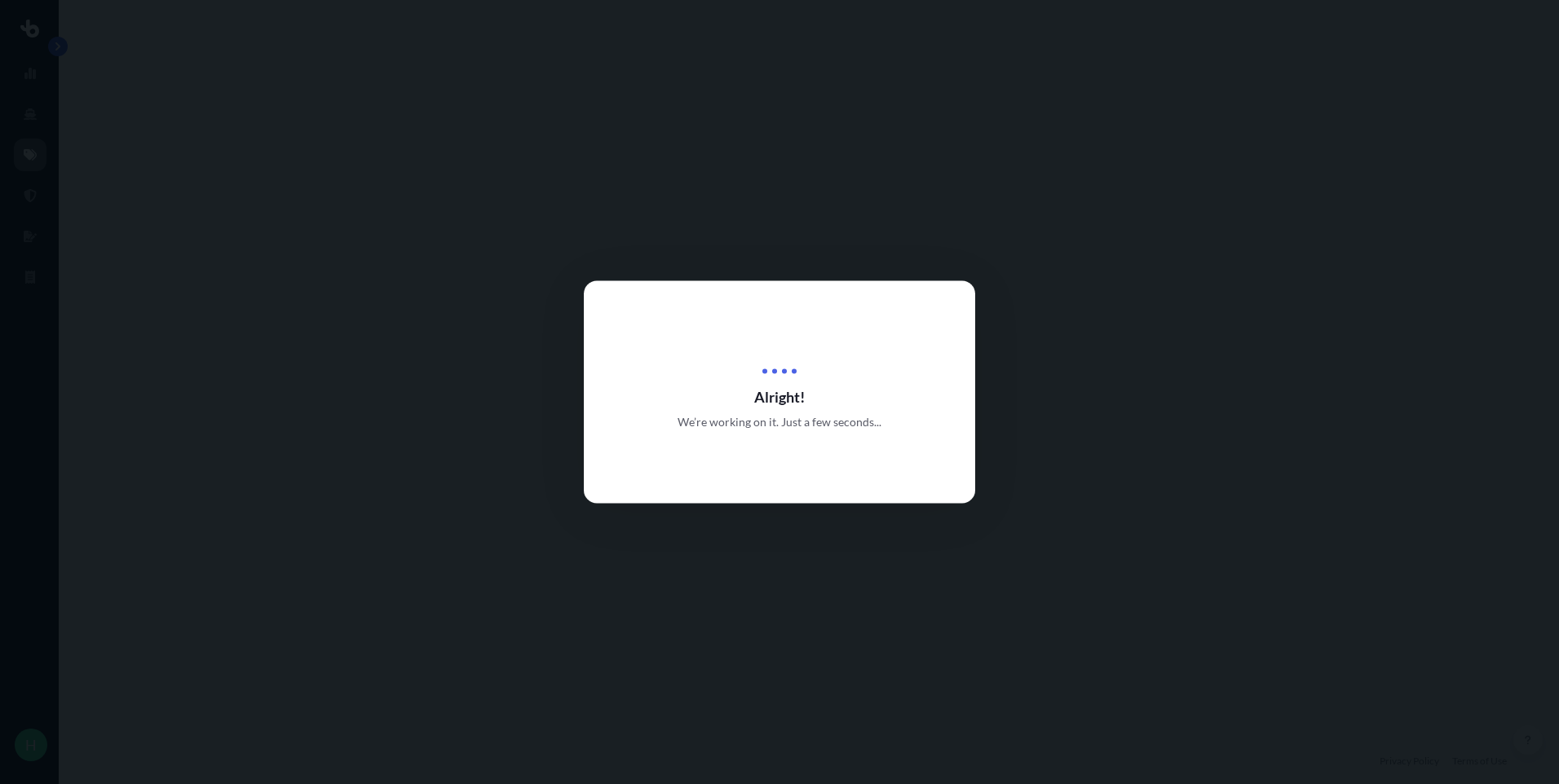
select select "Road"
select select "2"
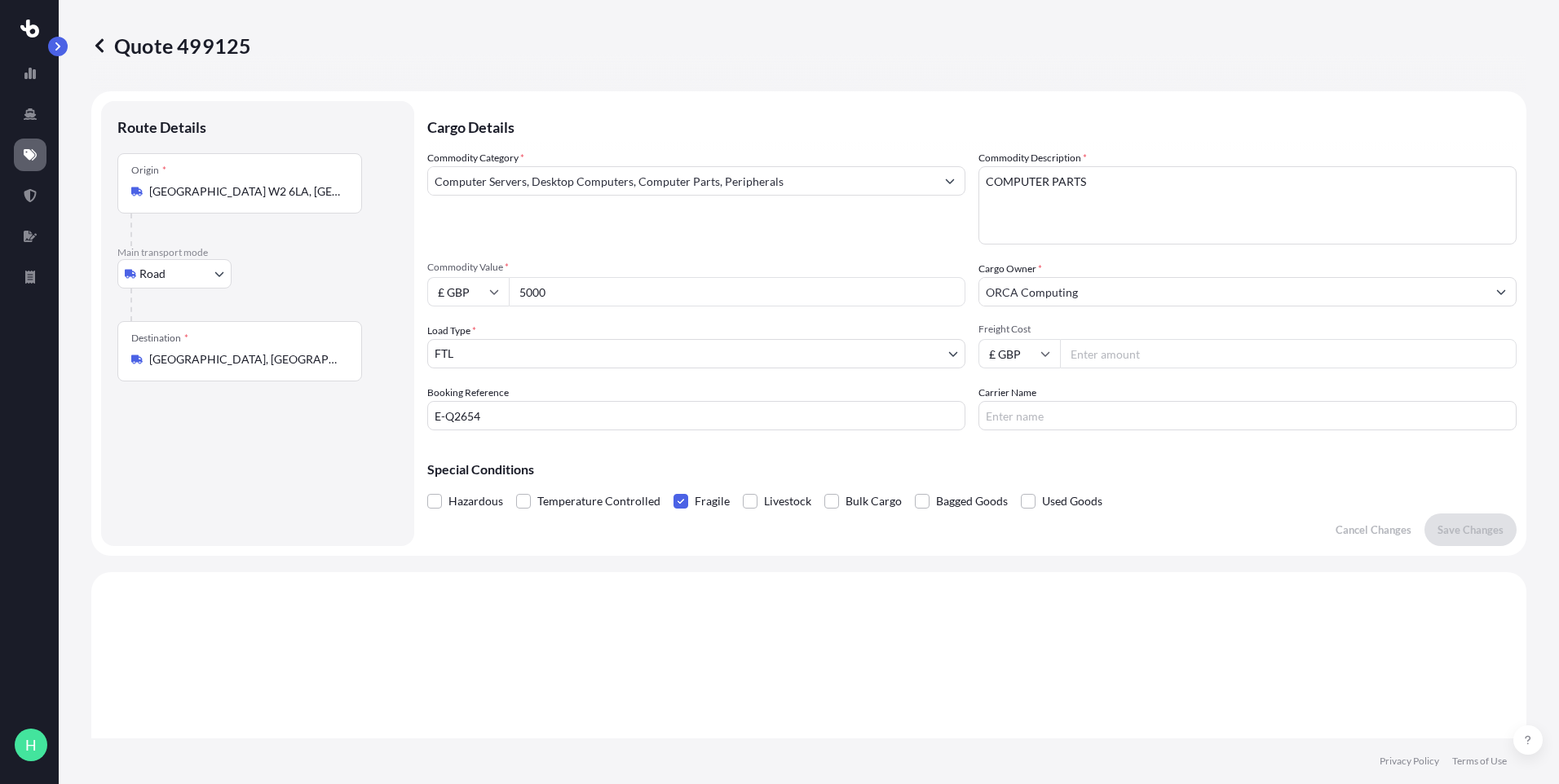
scroll to position [491, 0]
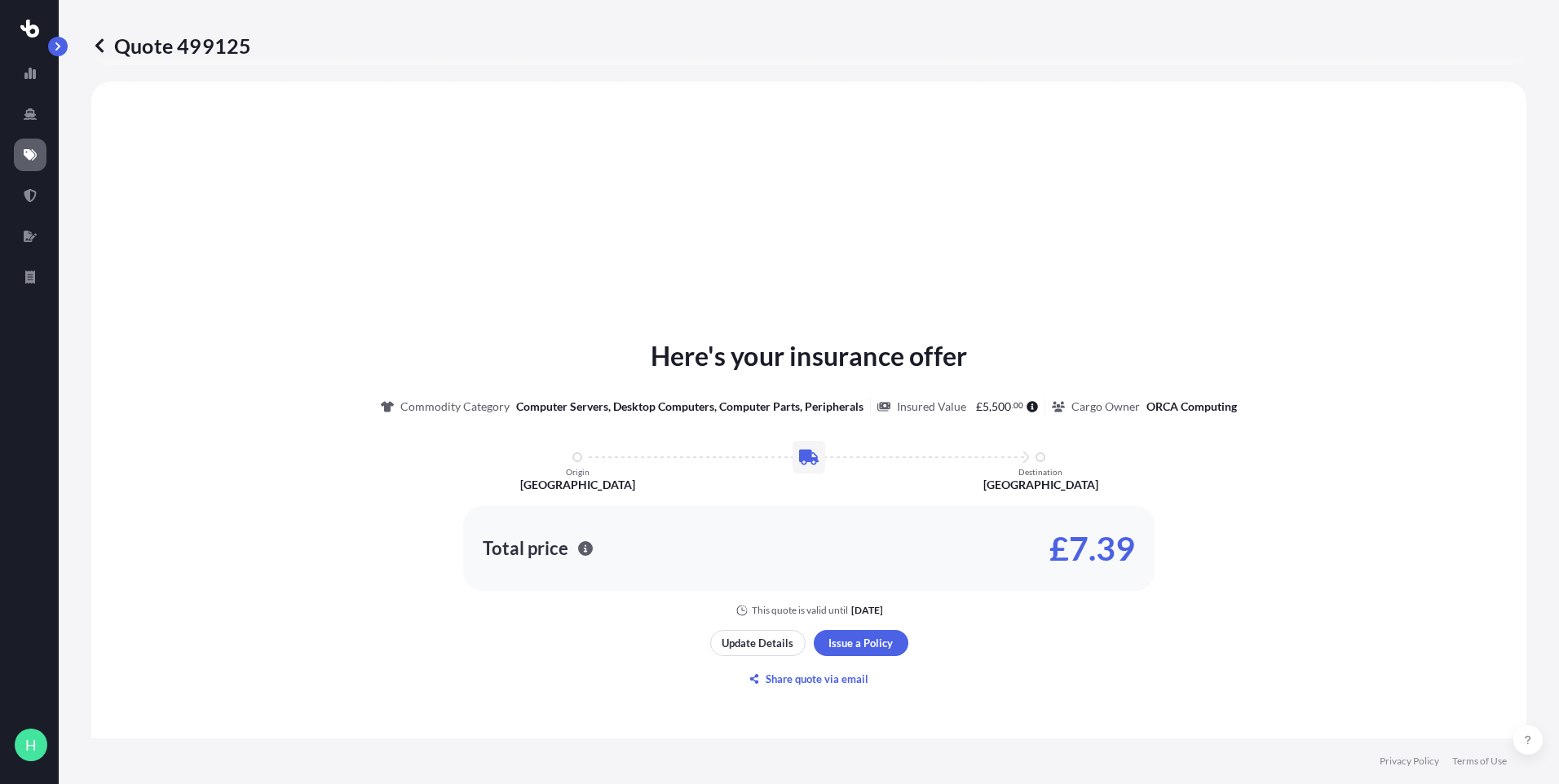
click at [101, 47] on icon at bounding box center [100, 46] width 16 height 16
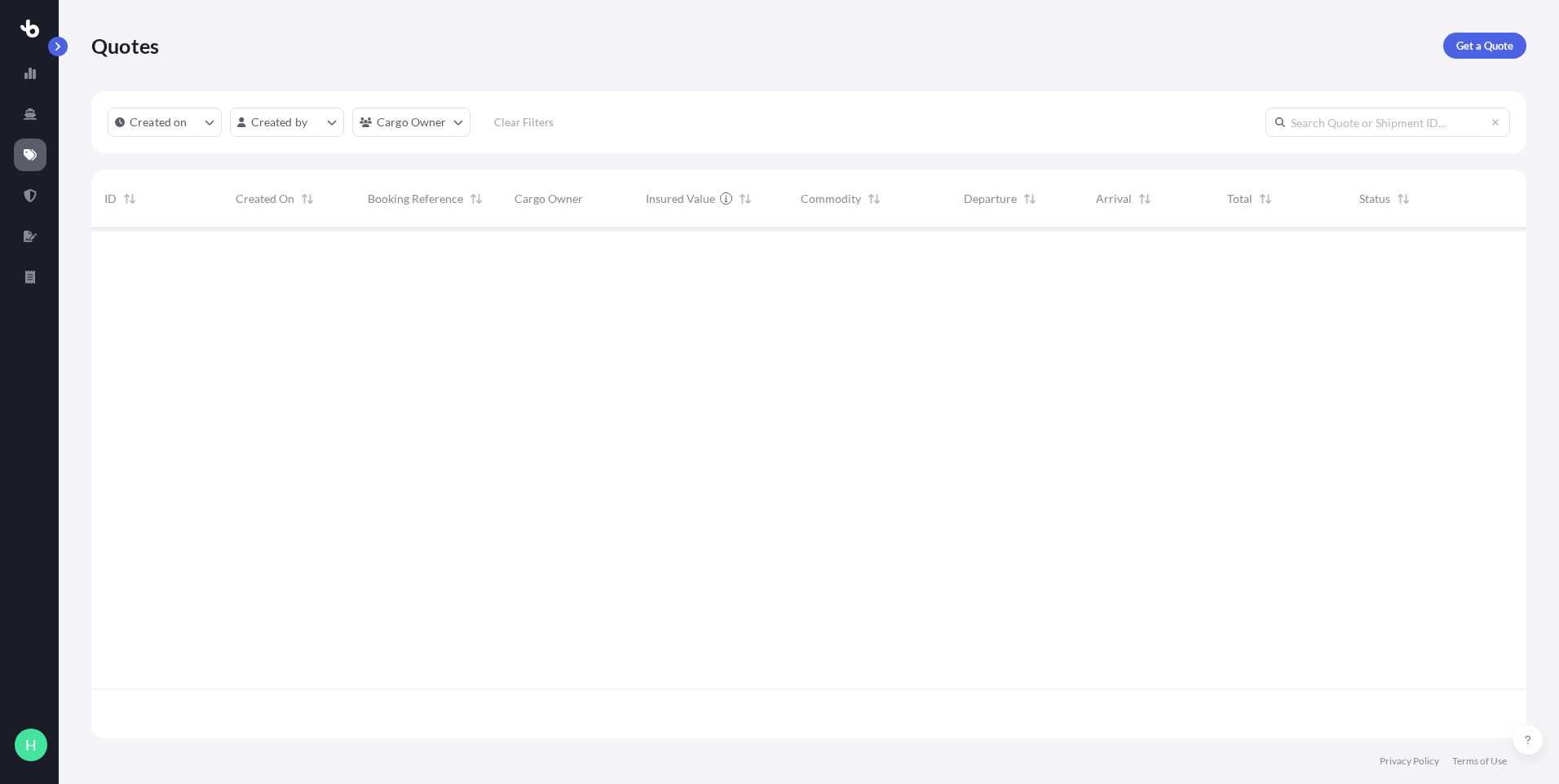
scroll to position [507, 1423]
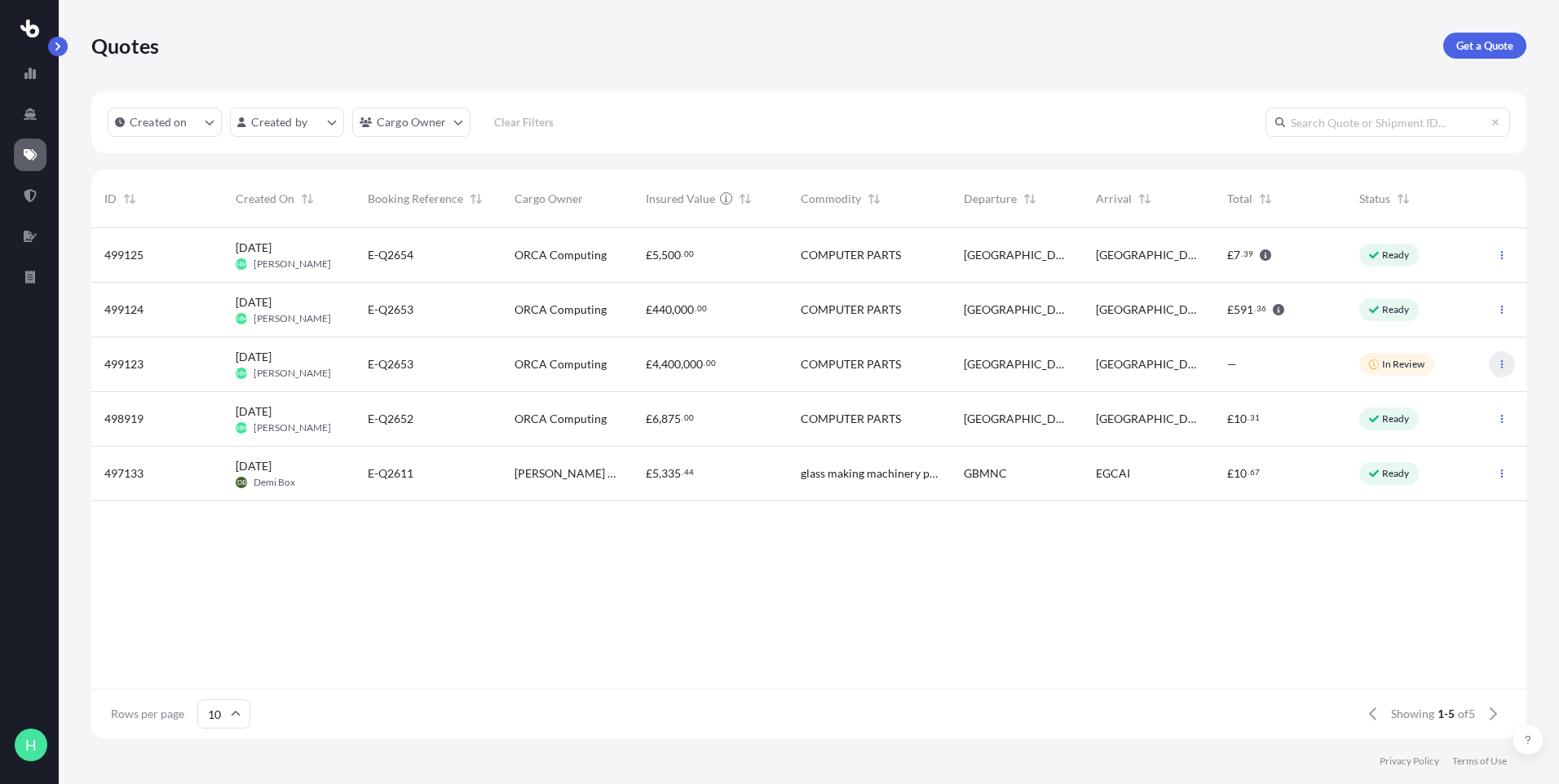
click at [1493, 366] on button "button" at bounding box center [1502, 364] width 27 height 27
click at [1457, 38] on p "Get a Quote" at bounding box center [1485, 46] width 57 height 16
select select "Road"
select select "Sea"
select select "1"
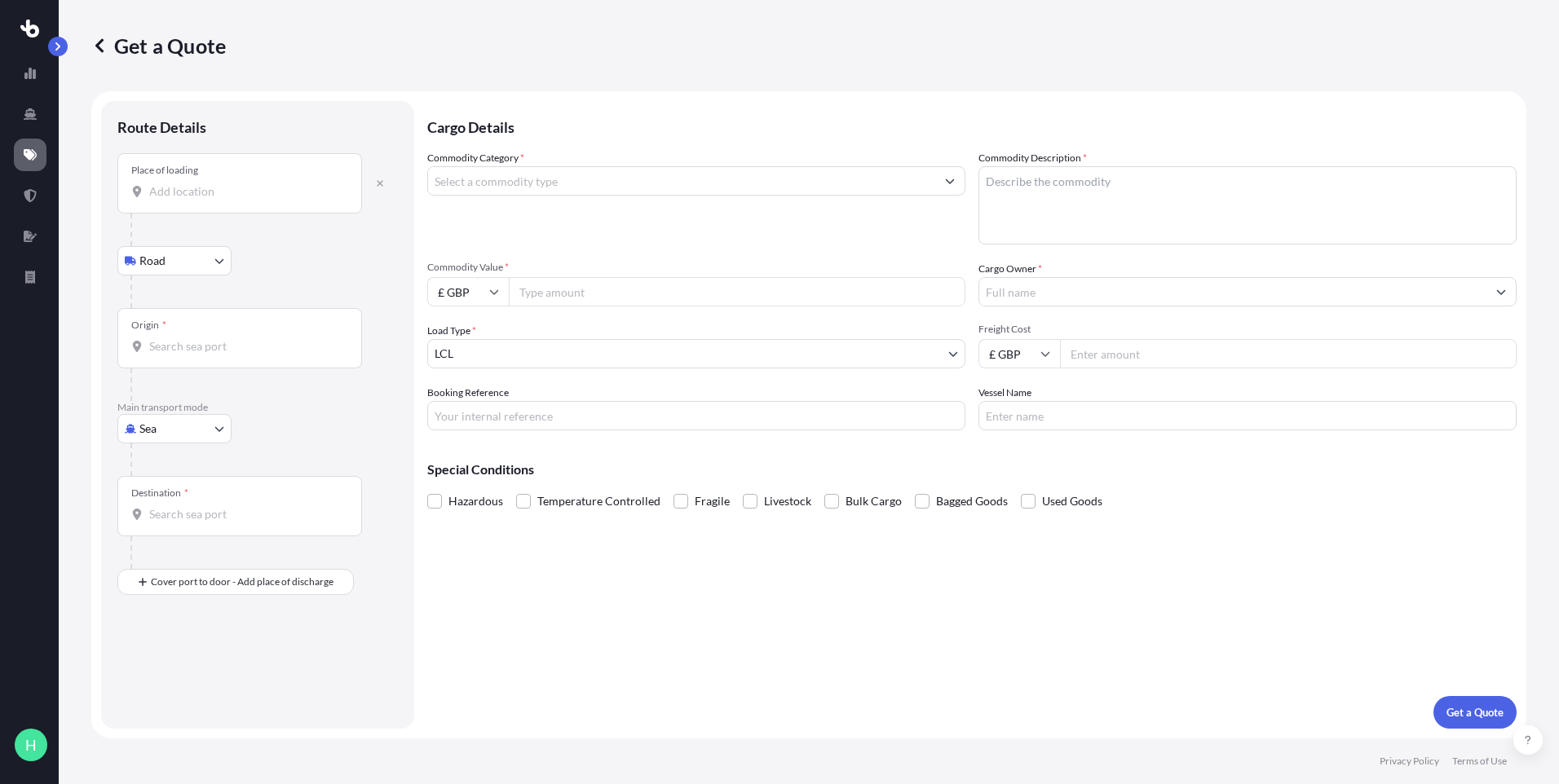
click at [159, 256] on body "H Get a Quote Route Details Place of loading Road Road Rail Origin * Main trans…" at bounding box center [780, 392] width 1559 height 784
click at [175, 301] on div "Road" at bounding box center [174, 304] width 102 height 29
click at [206, 434] on body "H Get a Quote Route Details Place of loading Road Road Rail Origin * Main trans…" at bounding box center [780, 392] width 1559 height 784
click at [184, 538] on div "Road" at bounding box center [174, 530] width 102 height 29
select select "Road"
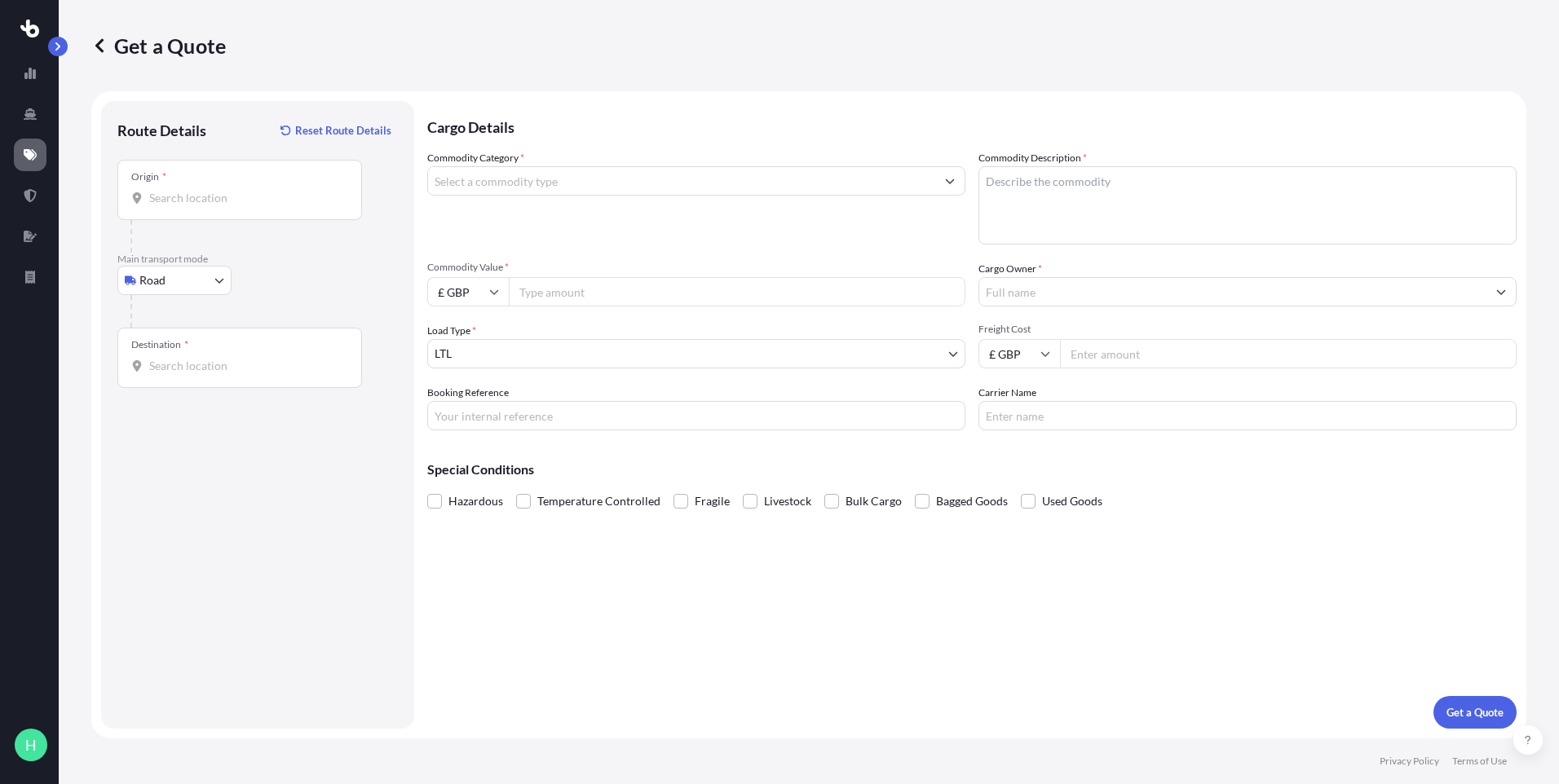
click at [224, 214] on div "Origin *" at bounding box center [239, 190] width 244 height 60
click at [224, 206] on input "Origin *" at bounding box center [245, 199] width 192 height 16
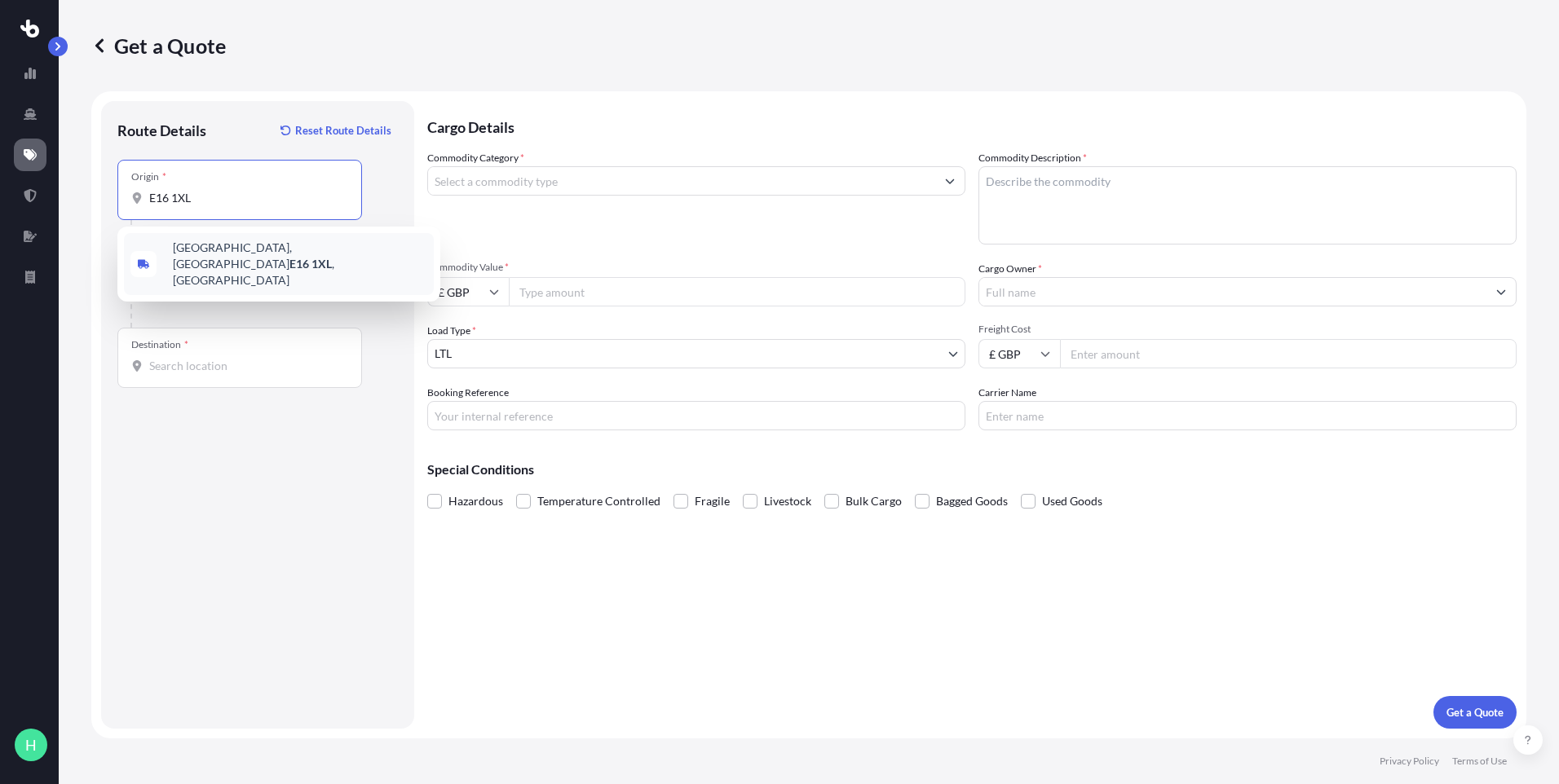
click at [211, 253] on span "[GEOGRAPHIC_DATA] , [GEOGRAPHIC_DATA]" at bounding box center [300, 263] width 254 height 48
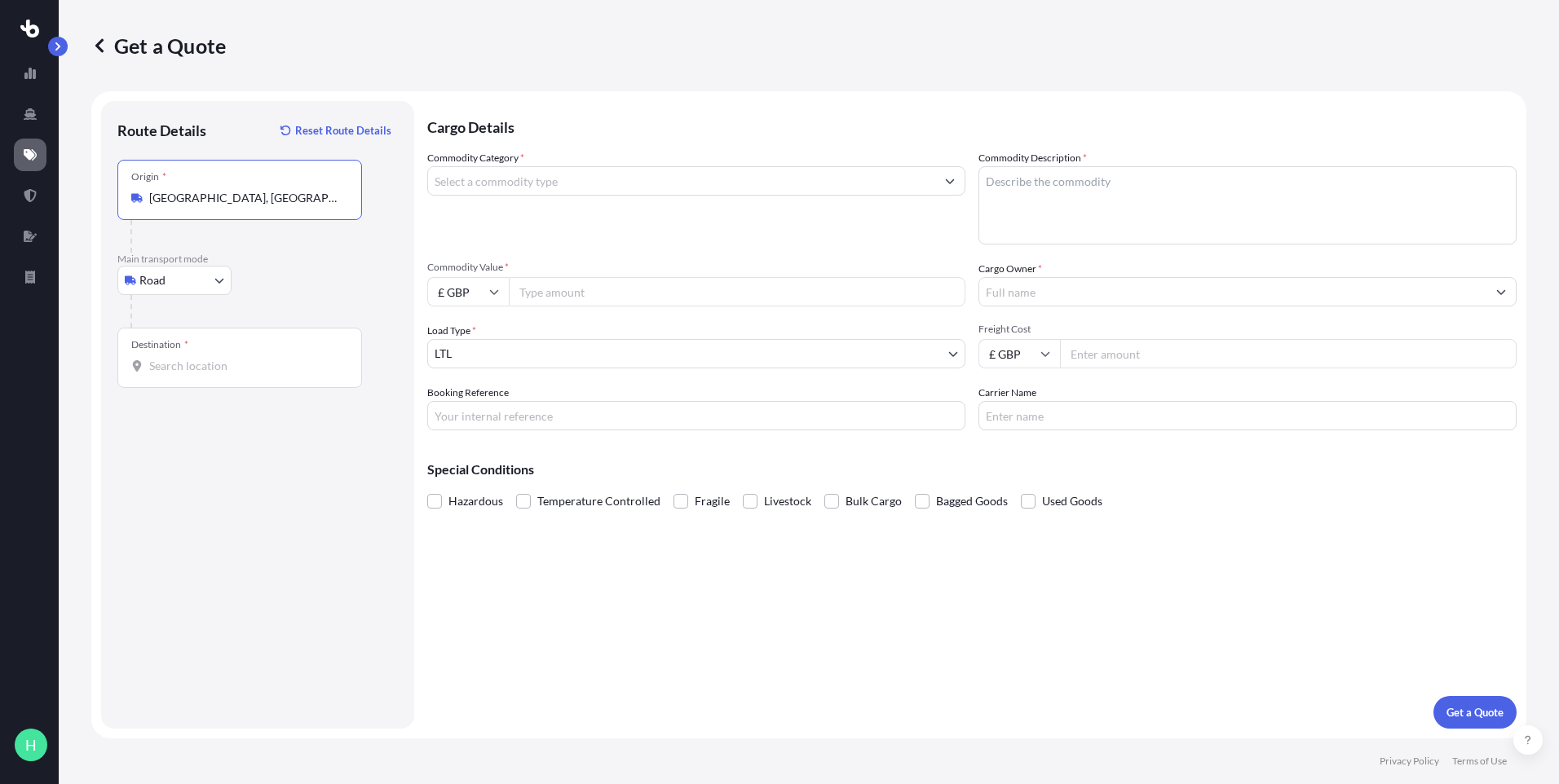
type input "[GEOGRAPHIC_DATA], [GEOGRAPHIC_DATA]"
click at [199, 367] on input "Destination *" at bounding box center [245, 366] width 192 height 16
type input "[GEOGRAPHIC_DATA] W2 6LA, [GEOGRAPHIC_DATA]"
click at [529, 178] on input "Commodity Category *" at bounding box center [682, 181] width 507 height 29
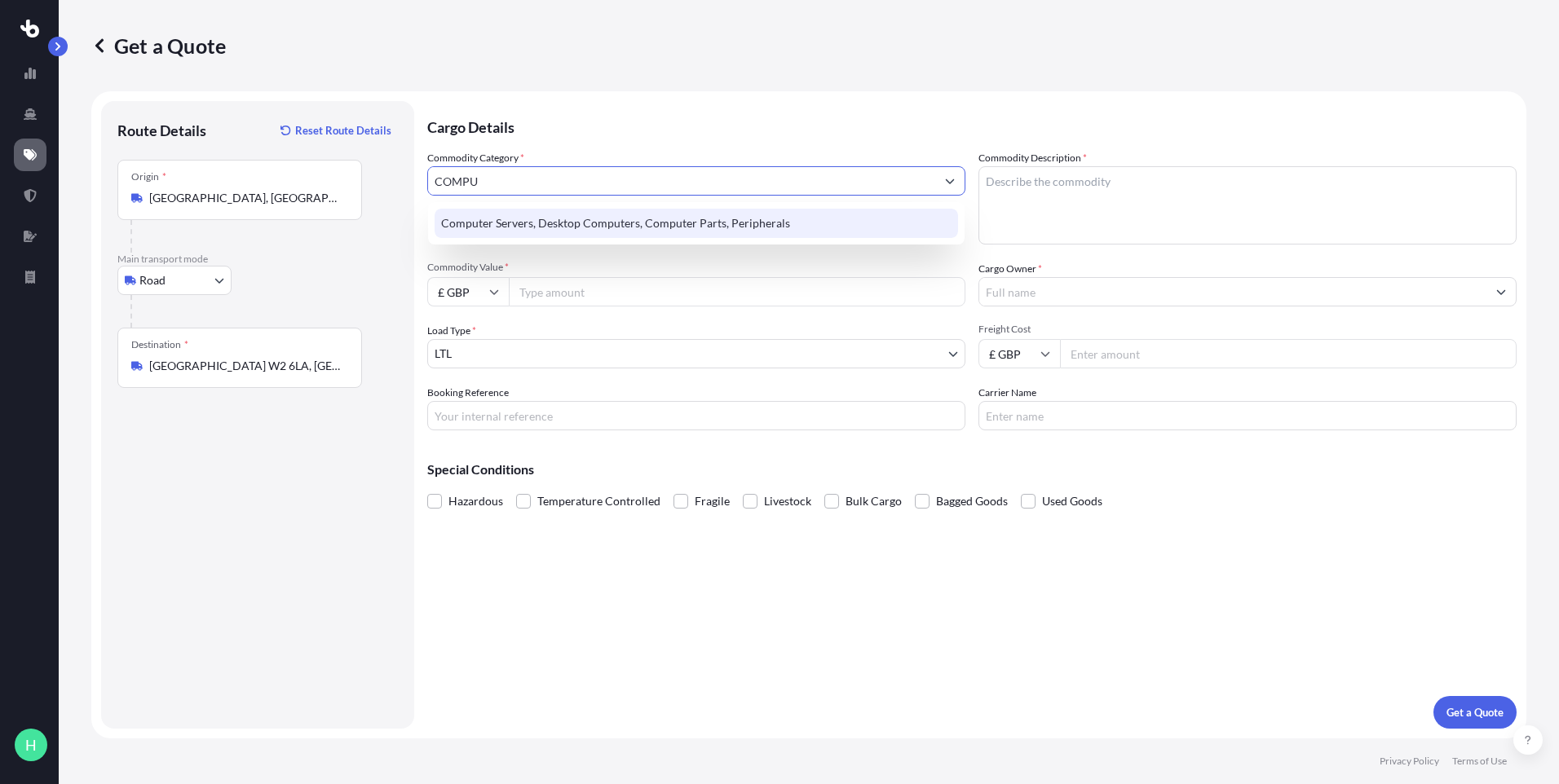
click at [528, 222] on div "Computer Servers, Desktop Computers, Computer Parts, Peripherals" at bounding box center [696, 223] width 523 height 29
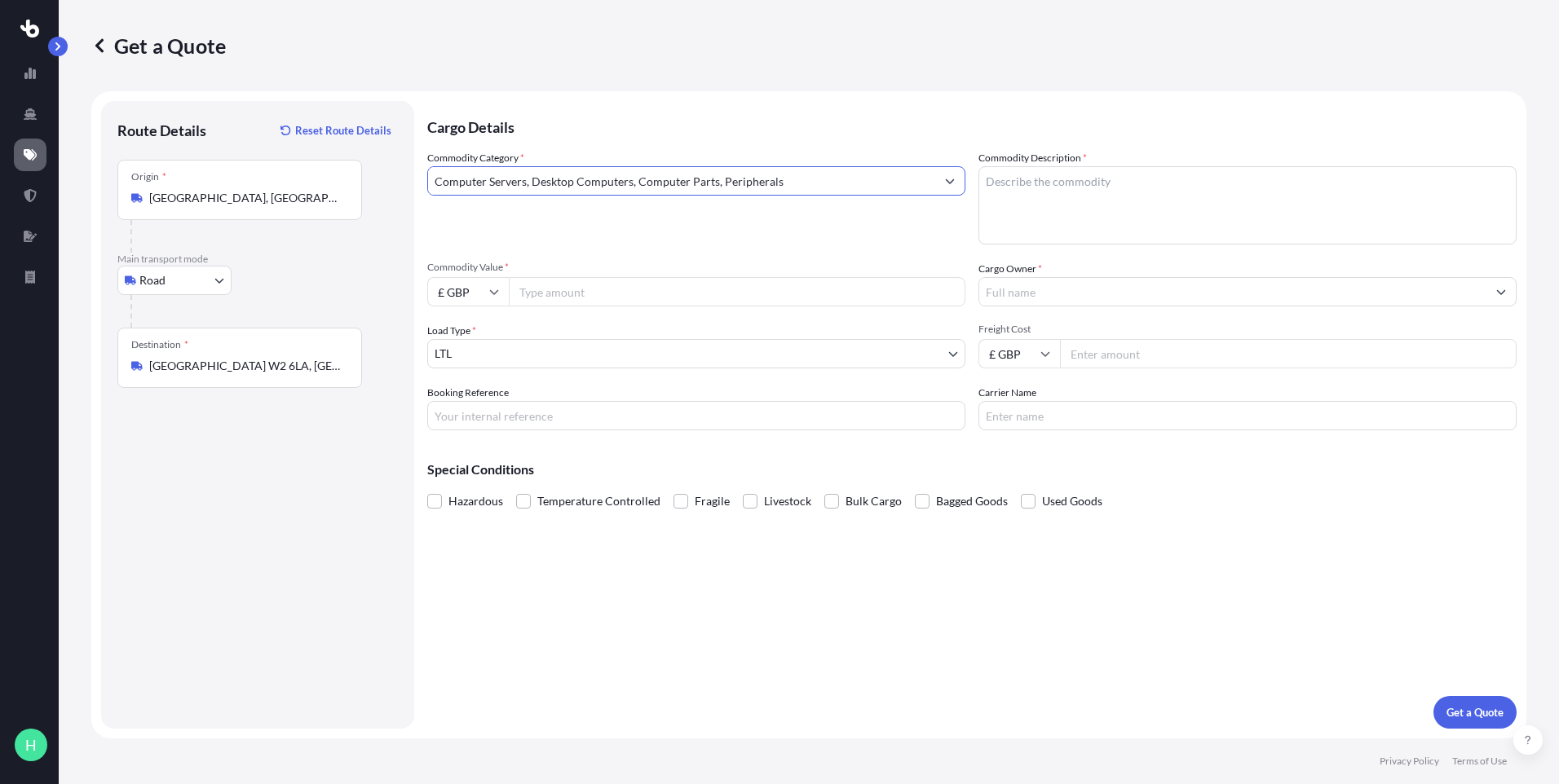
type input "Computer Servers, Desktop Computers, Computer Parts, Peripherals"
click at [566, 296] on input "Commodity Value *" at bounding box center [736, 292] width 457 height 29
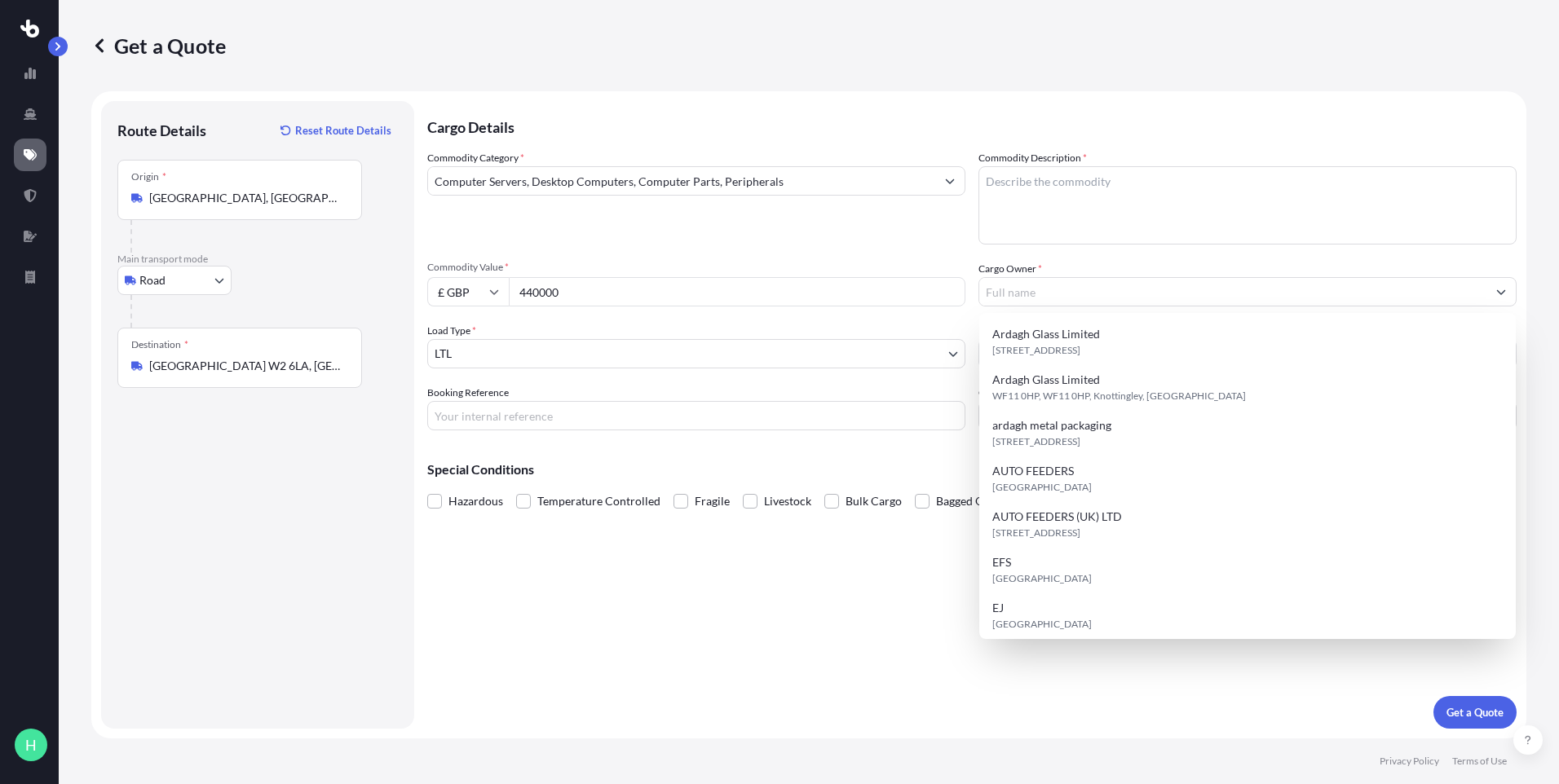
click at [616, 377] on div "Commodity Category * Computer Servers, Desktop Computers, Computer Parts, Perip…" at bounding box center [972, 290] width 1090 height 281
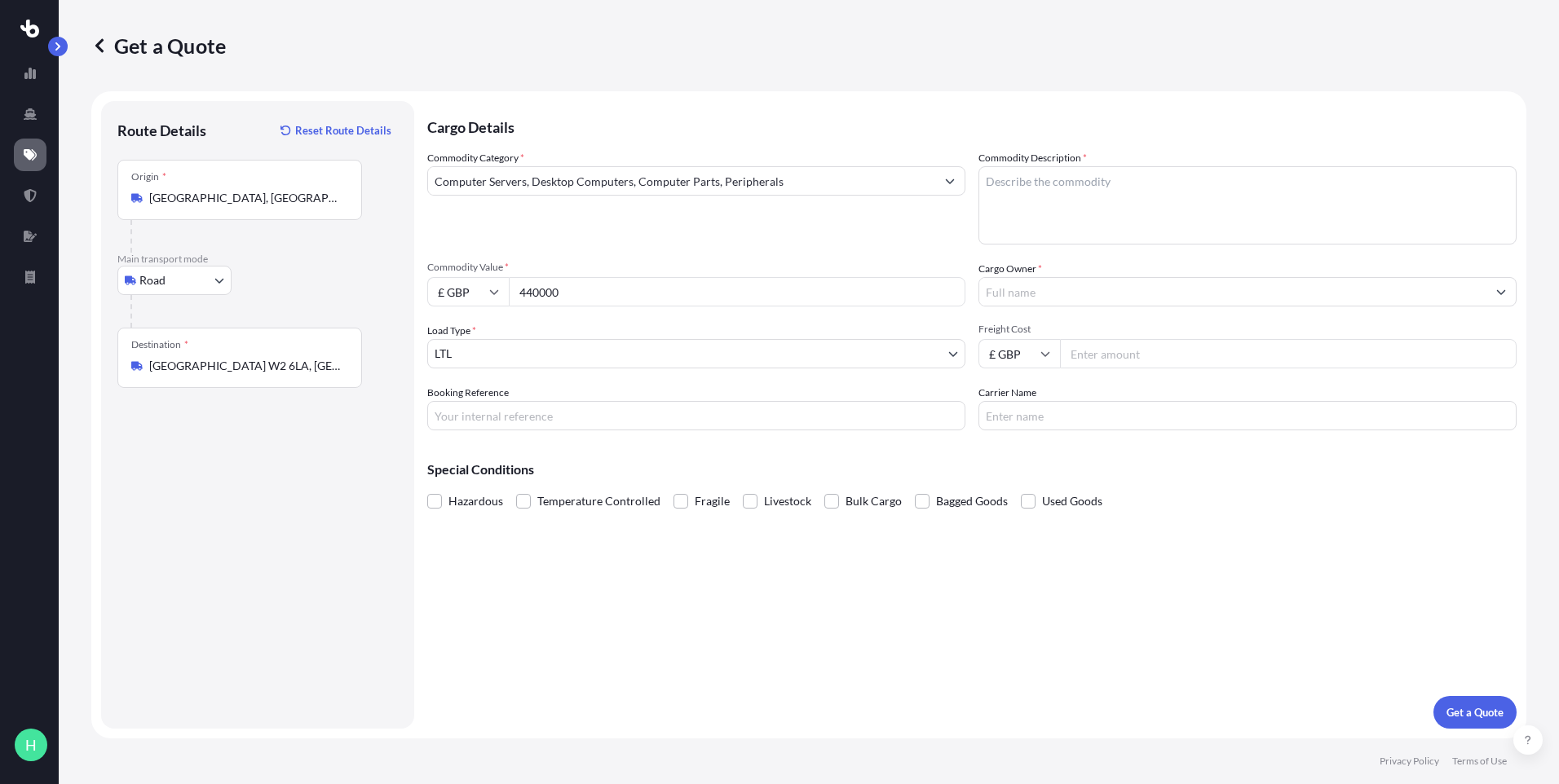
click at [621, 415] on input "Booking Reference" at bounding box center [696, 416] width 538 height 29
click at [673, 503] on span at bounding box center [681, 501] width 15 height 15
click at [673, 489] on input "Fragile" at bounding box center [673, 489] width 0 height 0
click at [629, 421] on input "Booking Reference" at bounding box center [696, 416] width 538 height 29
drag, startPoint x: 595, startPoint y: 292, endPoint x: 428, endPoint y: 289, distance: 167.0
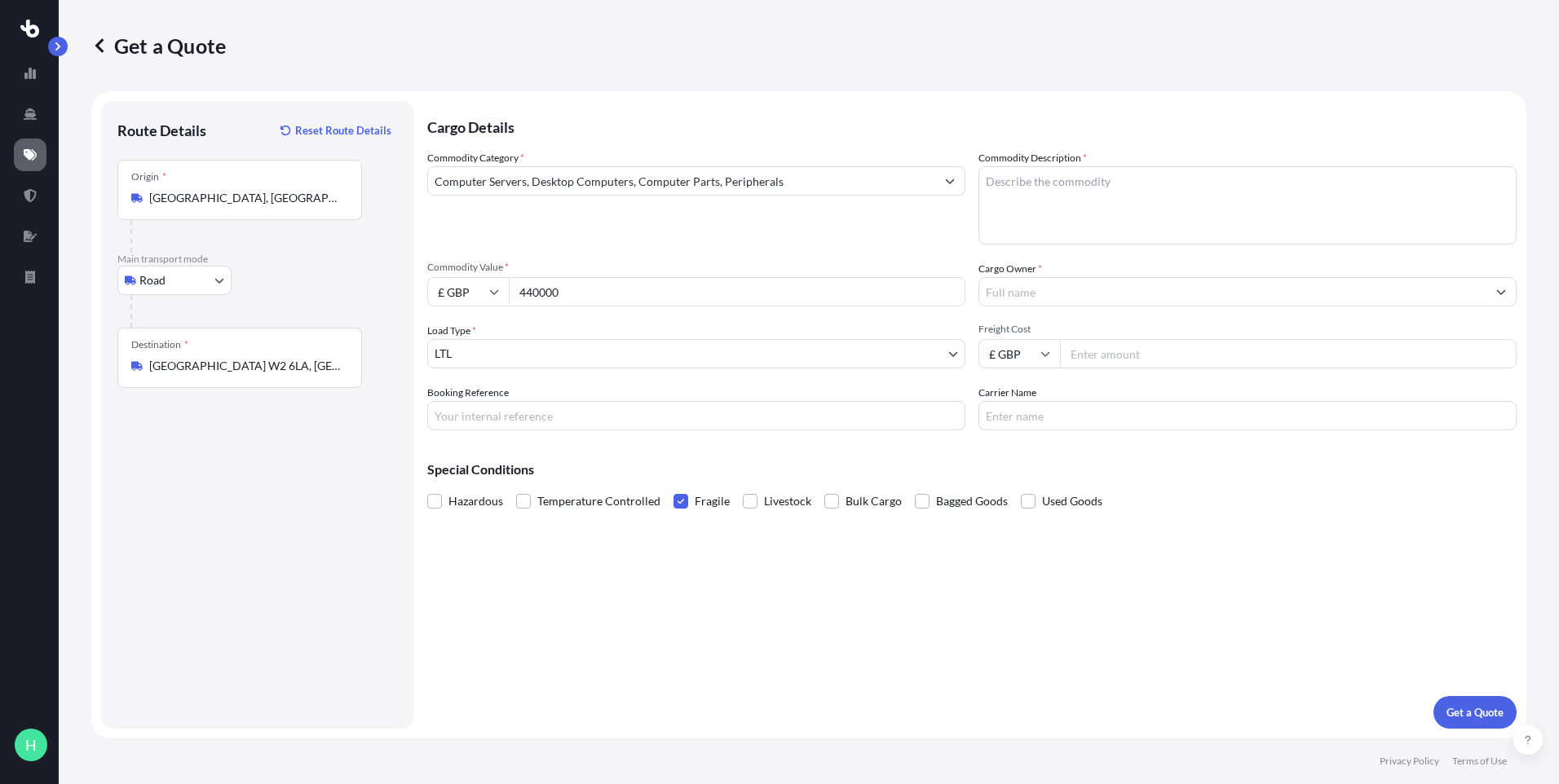
click at [430, 289] on div "£ GBP 440000" at bounding box center [696, 292] width 538 height 29
type input "5000"
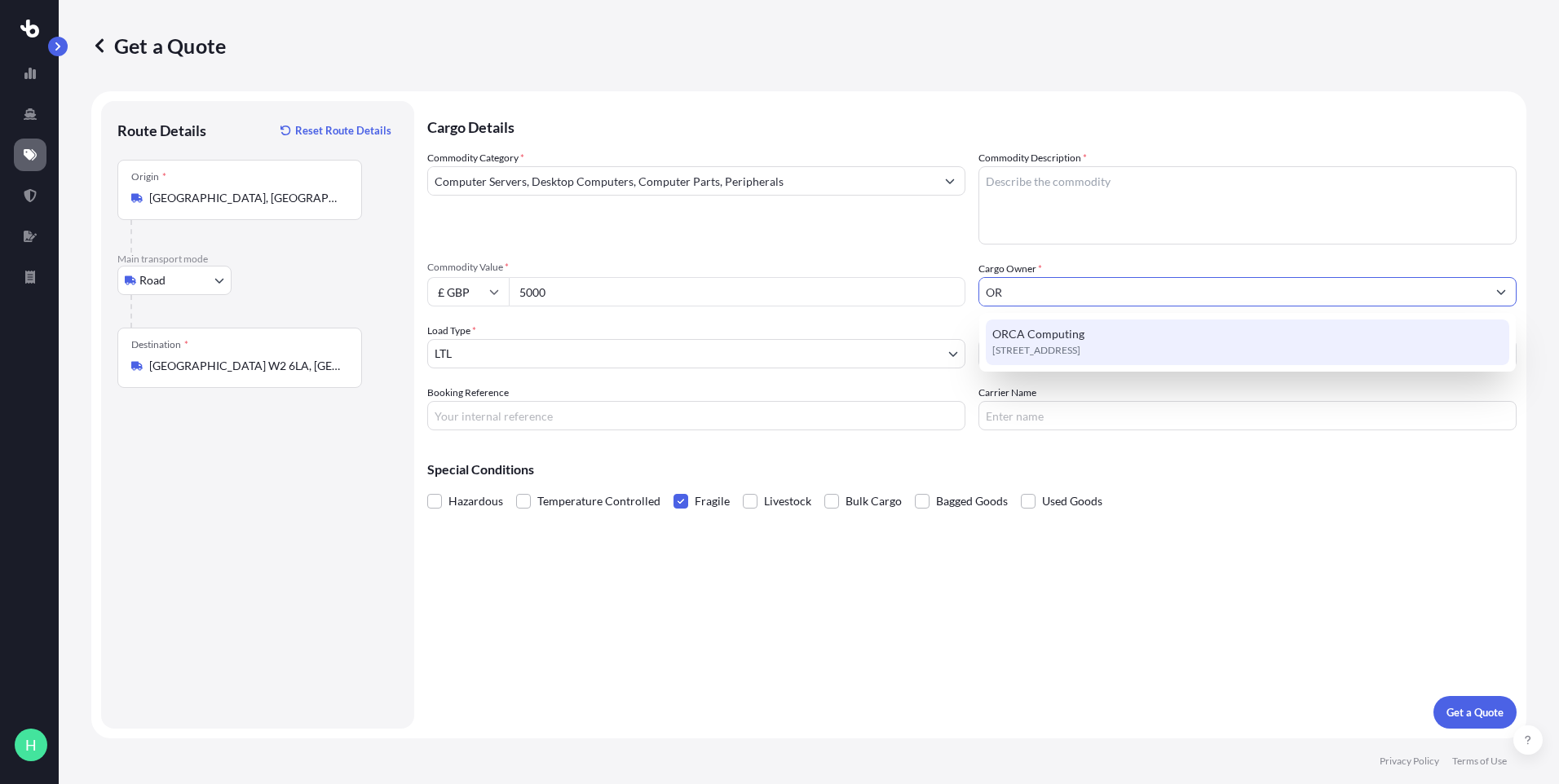
click at [1022, 349] on span "[STREET_ADDRESS]" at bounding box center [1037, 350] width 88 height 16
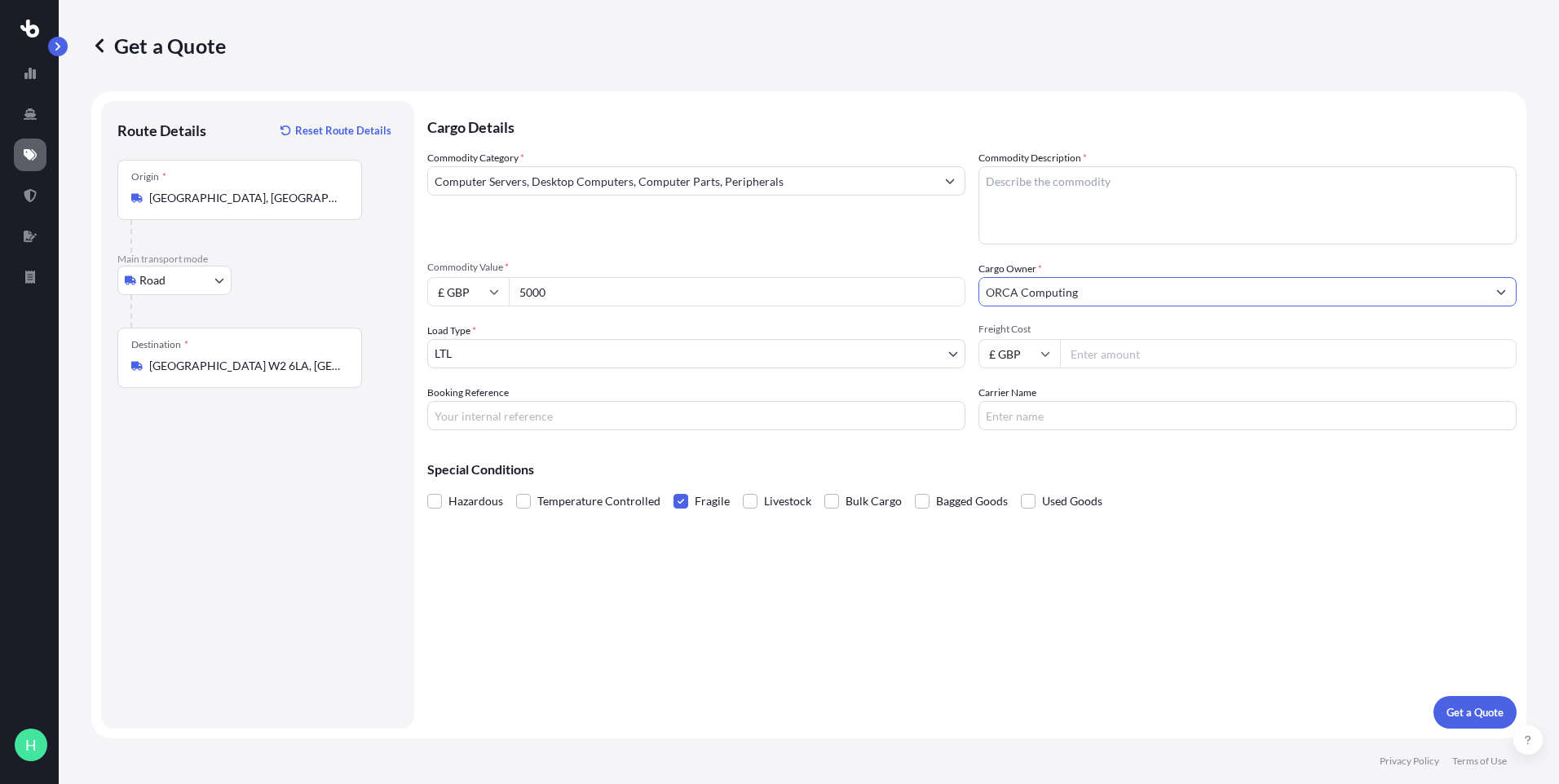
type input "ORCA Computing"
click at [1068, 214] on textarea "Commodity Description *" at bounding box center [1248, 206] width 538 height 79
type textarea "COMPUTER PARTS"
click at [478, 422] on input "Booking Reference" at bounding box center [696, 416] width 538 height 29
type input "E-Q2654"
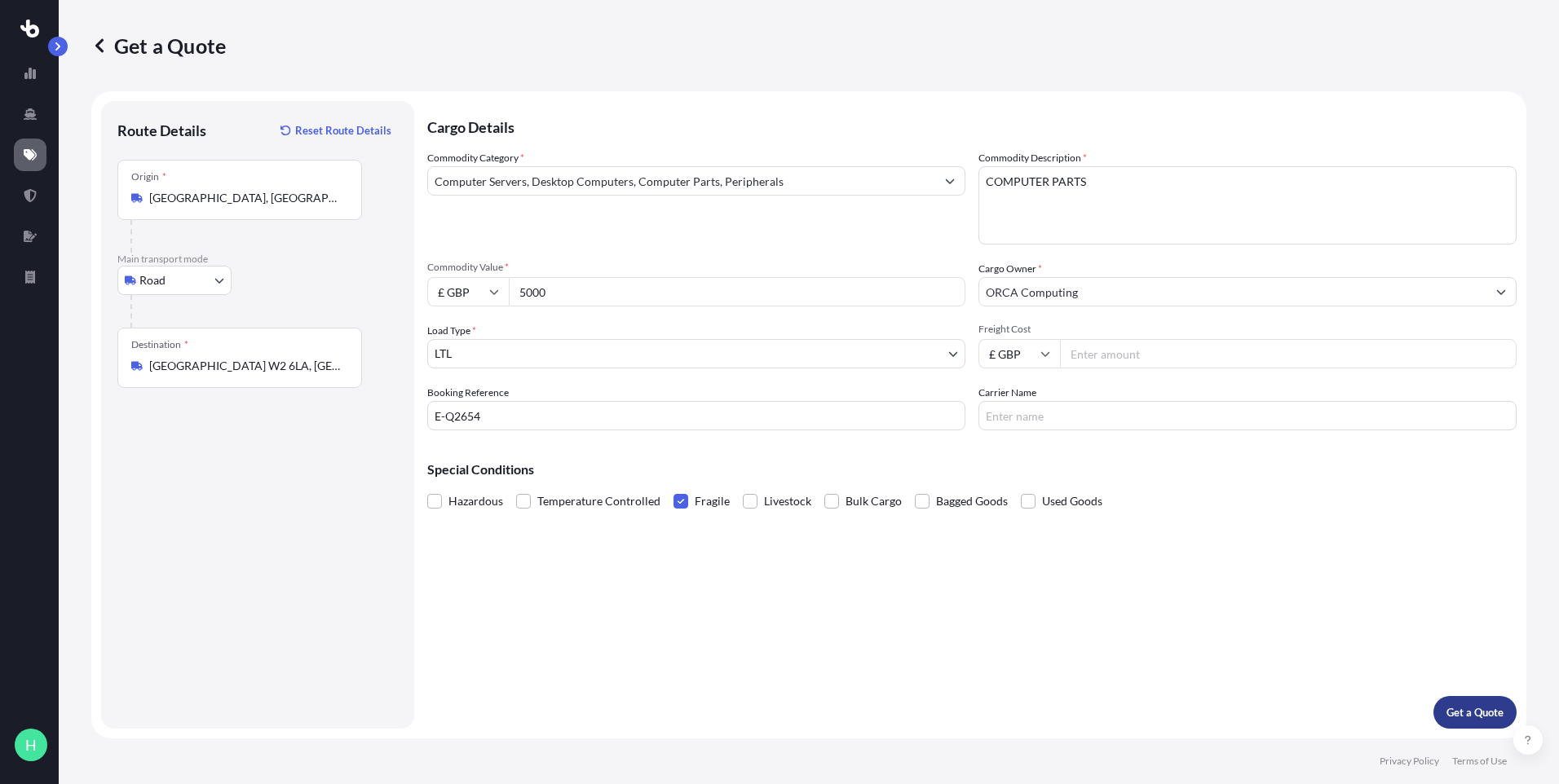
click at [1477, 710] on p "Get a Quote" at bounding box center [1475, 713] width 57 height 16
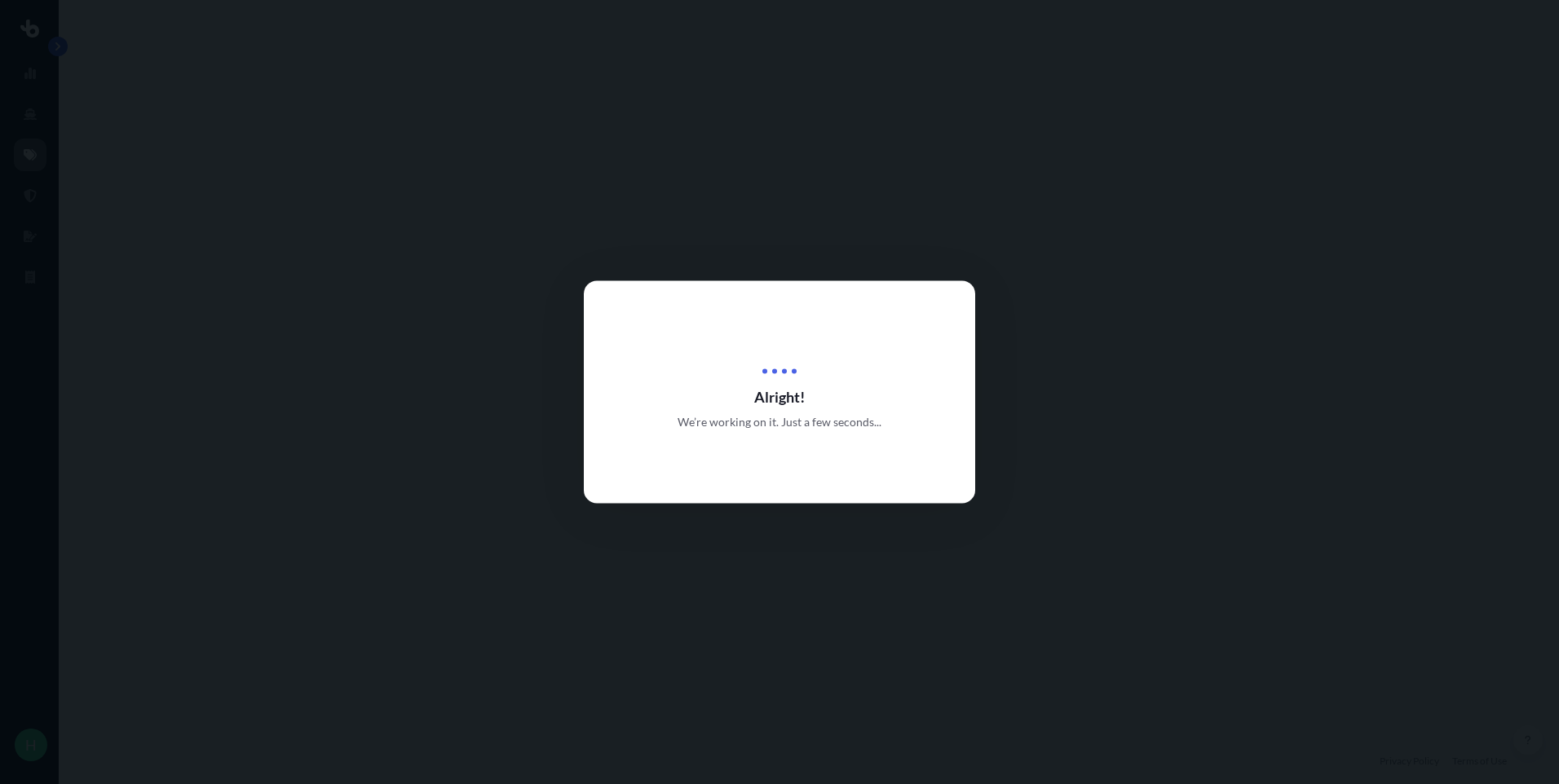
select select "Road"
select select "1"
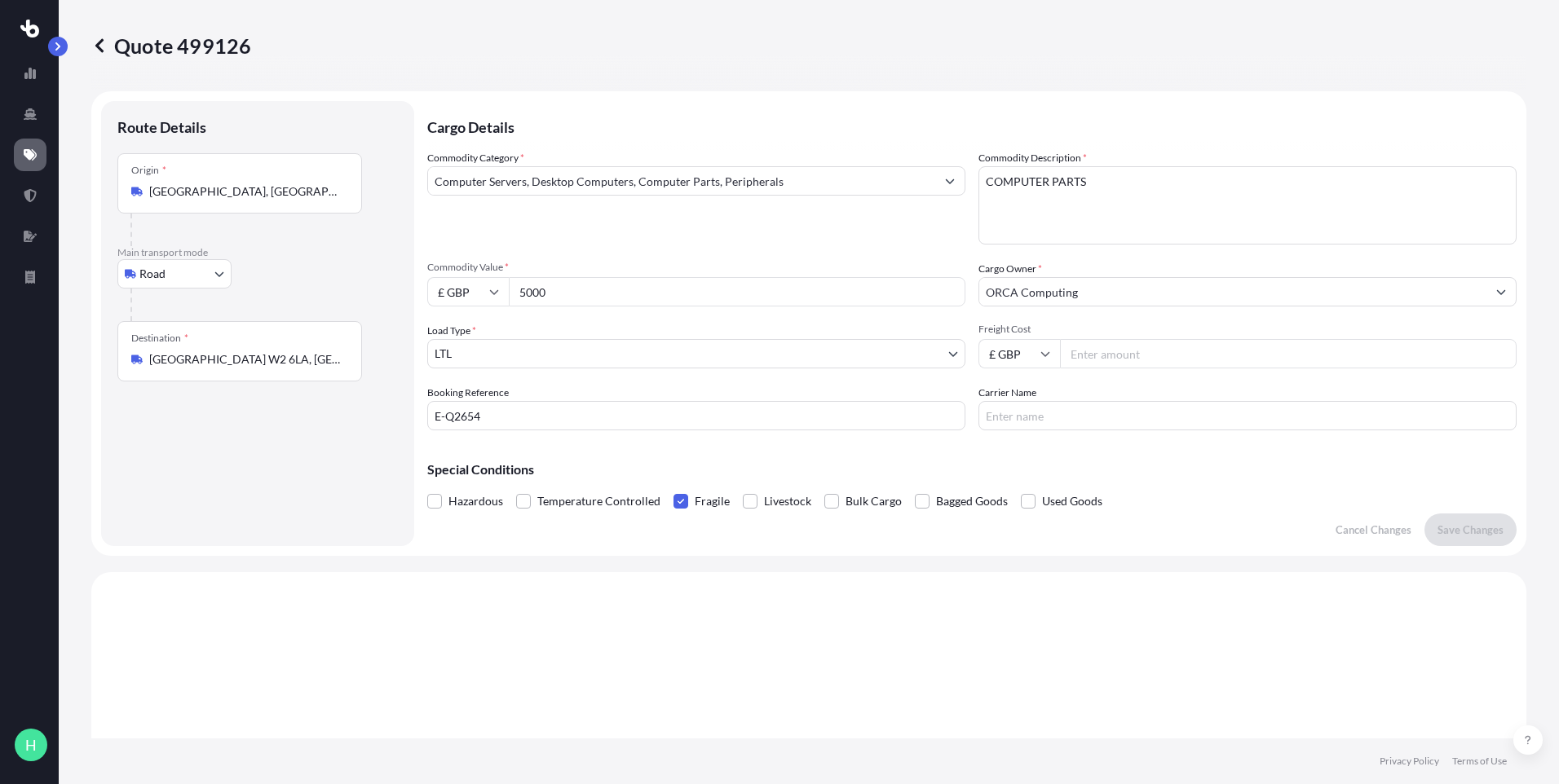
scroll to position [491, 0]
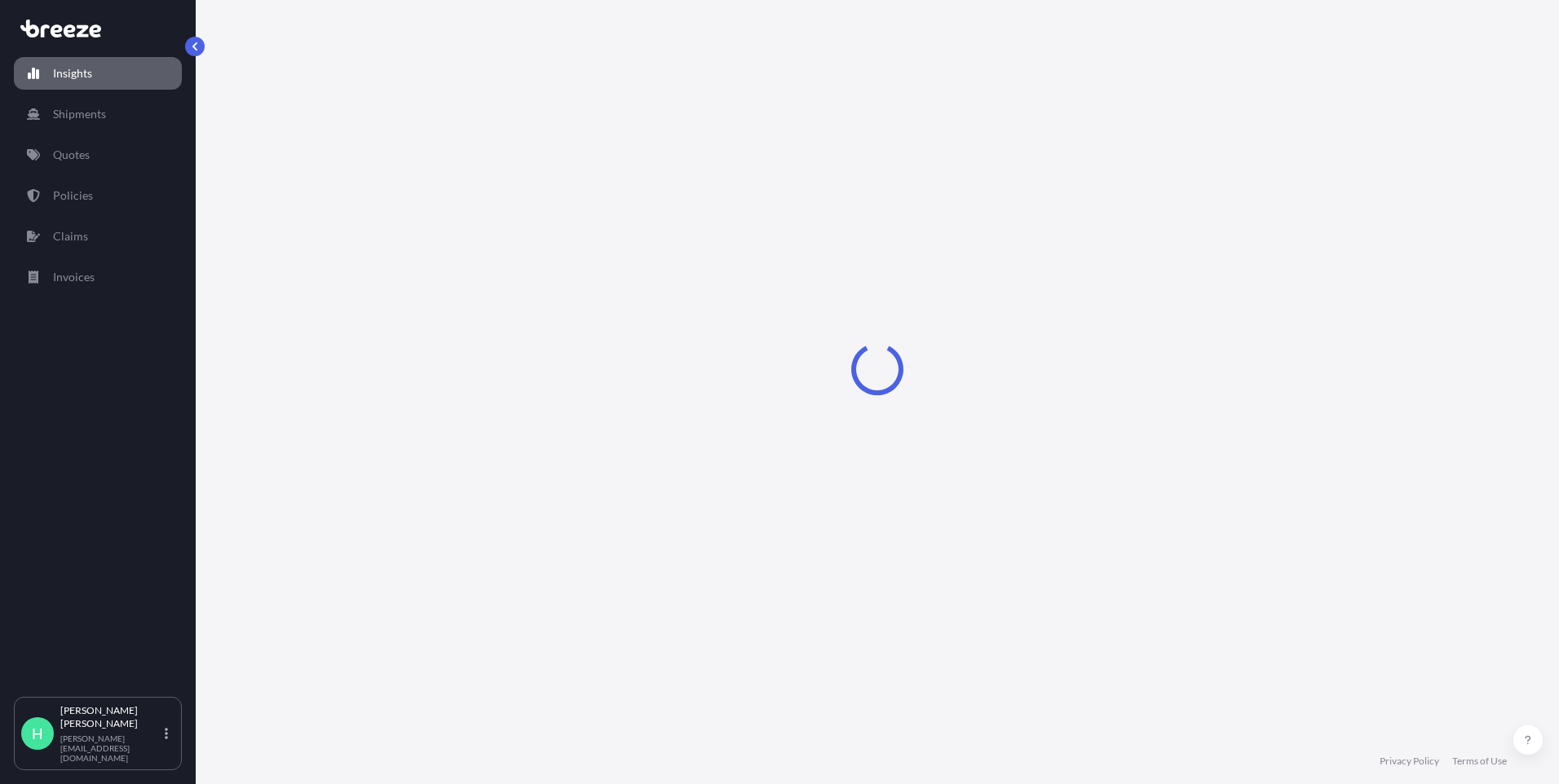
select select "2025"
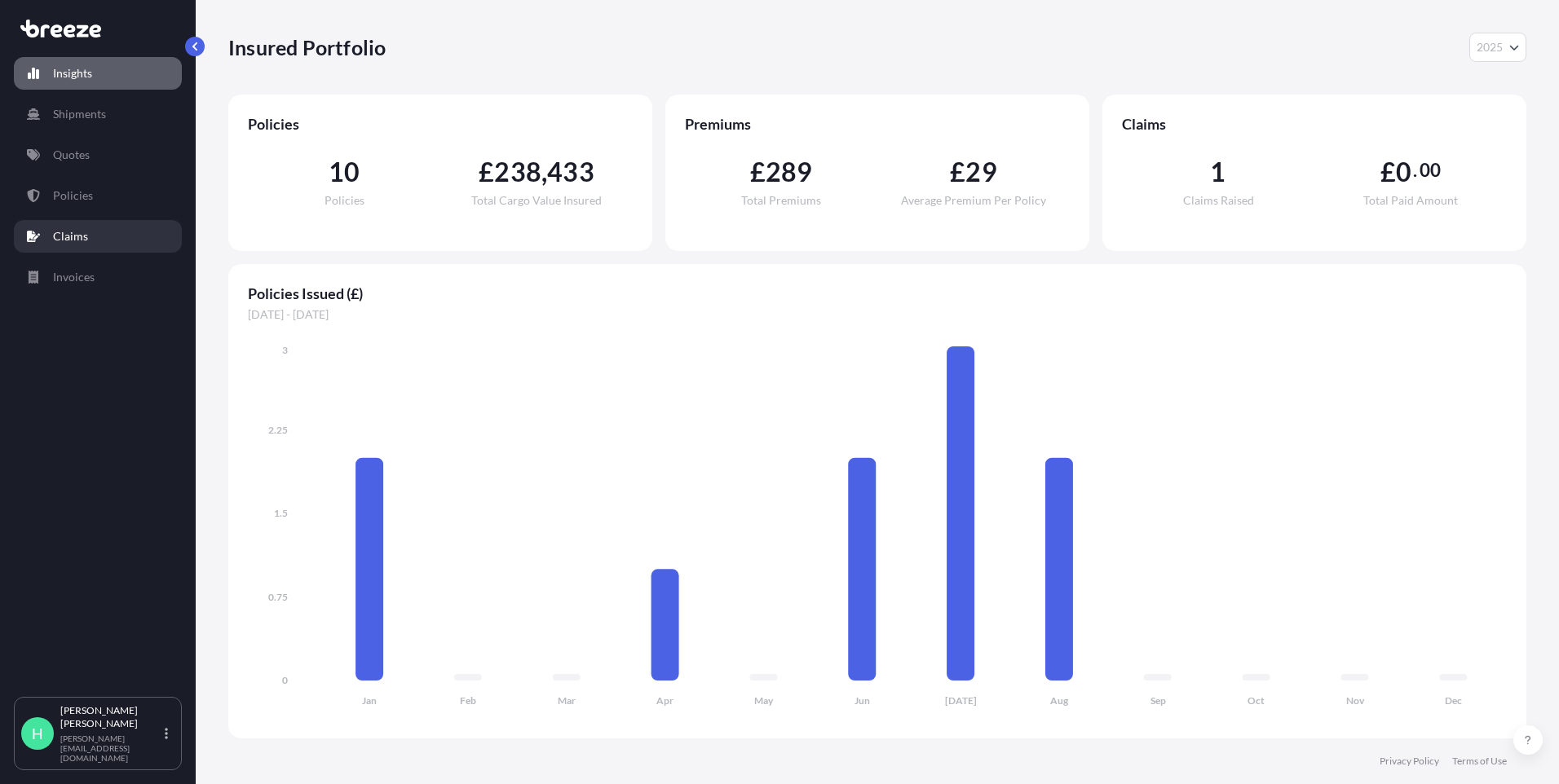
click at [52, 238] on link "Claims" at bounding box center [98, 237] width 168 height 33
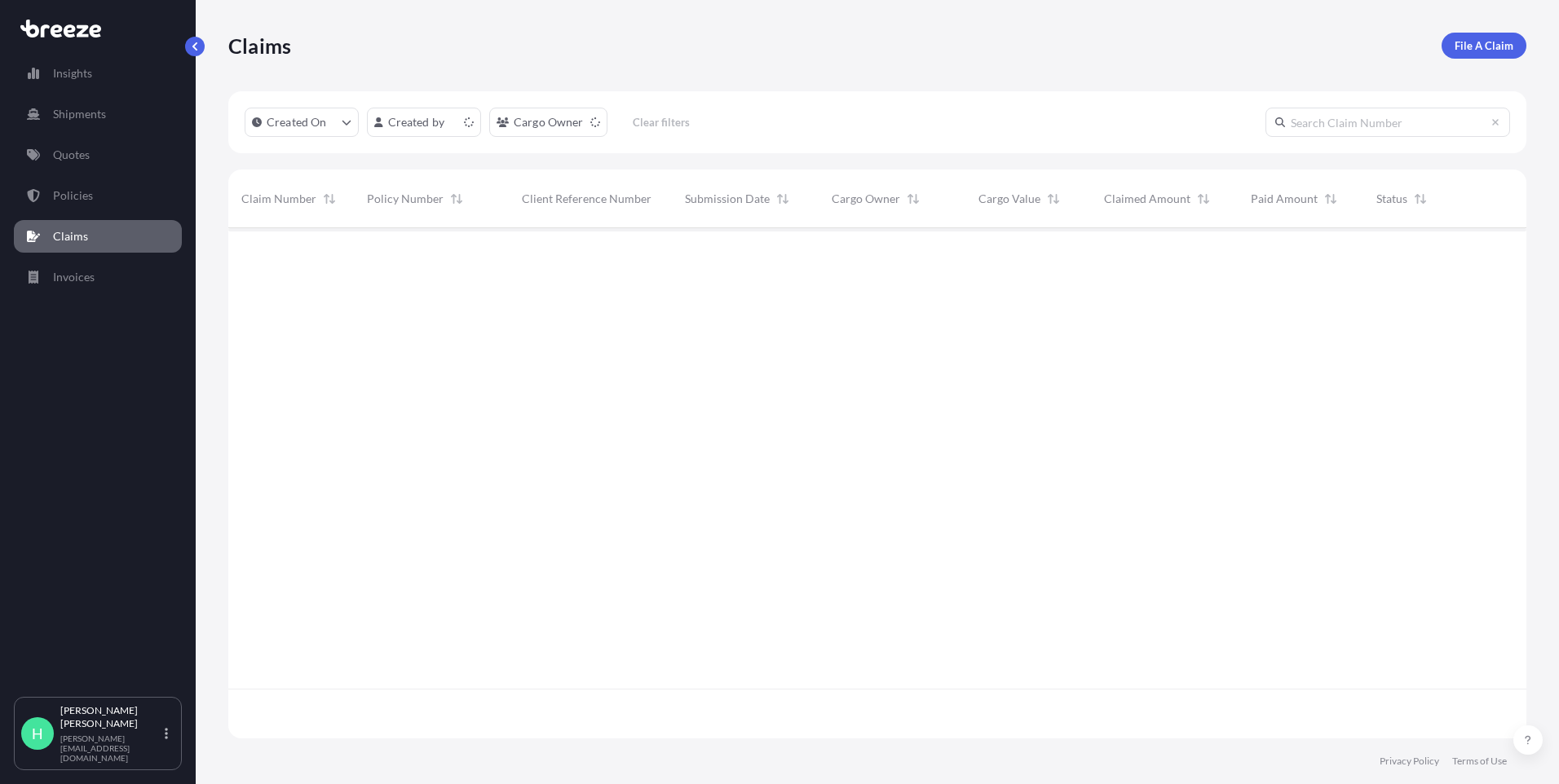
scroll to position [507, 1286]
click at [1251, 266] on div "—" at bounding box center [1300, 256] width 125 height 55
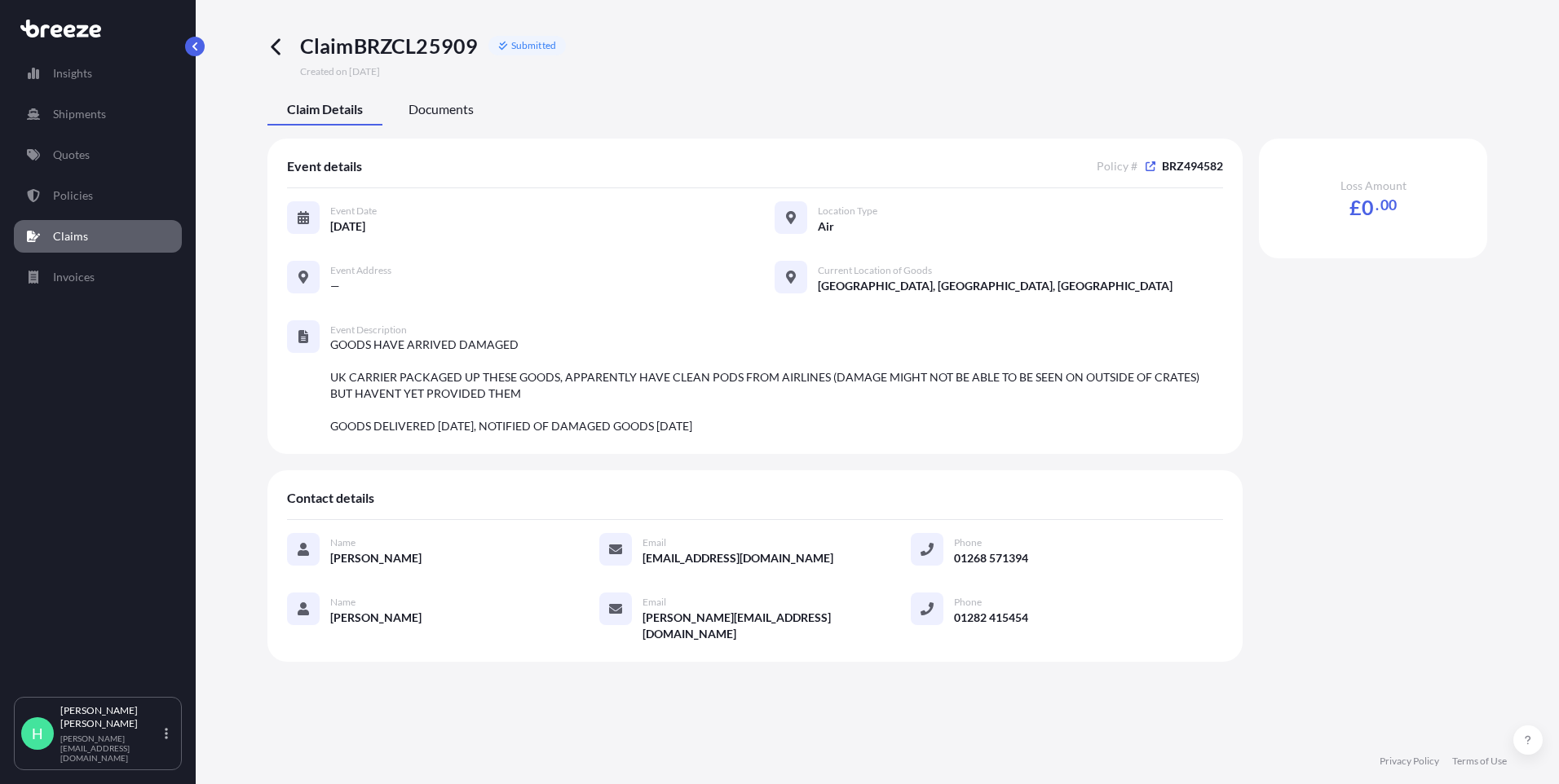
click at [452, 107] on span "Documents" at bounding box center [441, 110] width 65 height 16
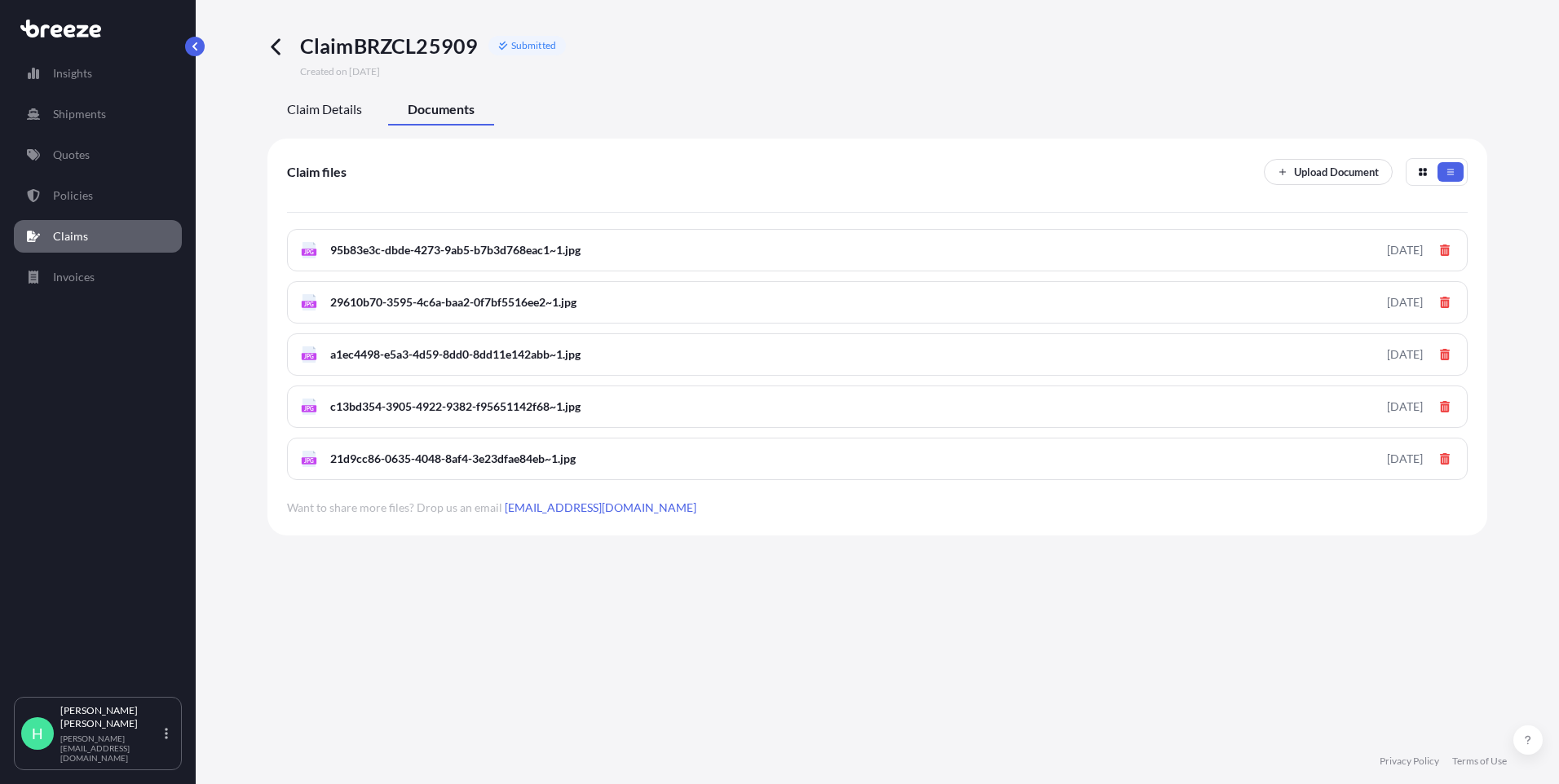
click at [346, 118] on div "Claim Details" at bounding box center [324, 112] width 114 height 27
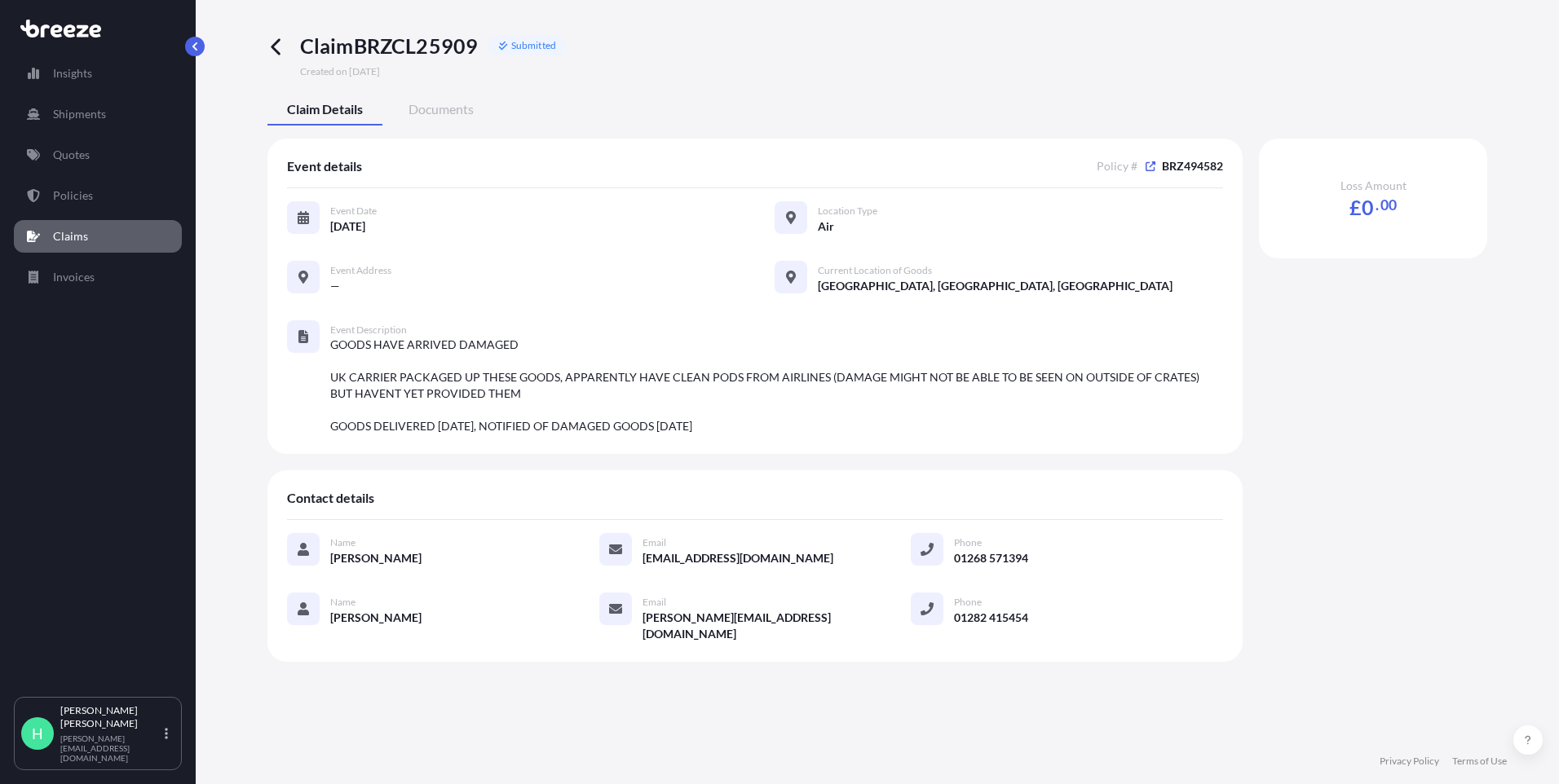
click at [264, 49] on div "Claim BRZCL25909 Submitted Created on 11/09/2025 Claim Details Documents Event …" at bounding box center [877, 347] width 1298 height 694
click at [274, 59] on span at bounding box center [280, 56] width 27 height 46
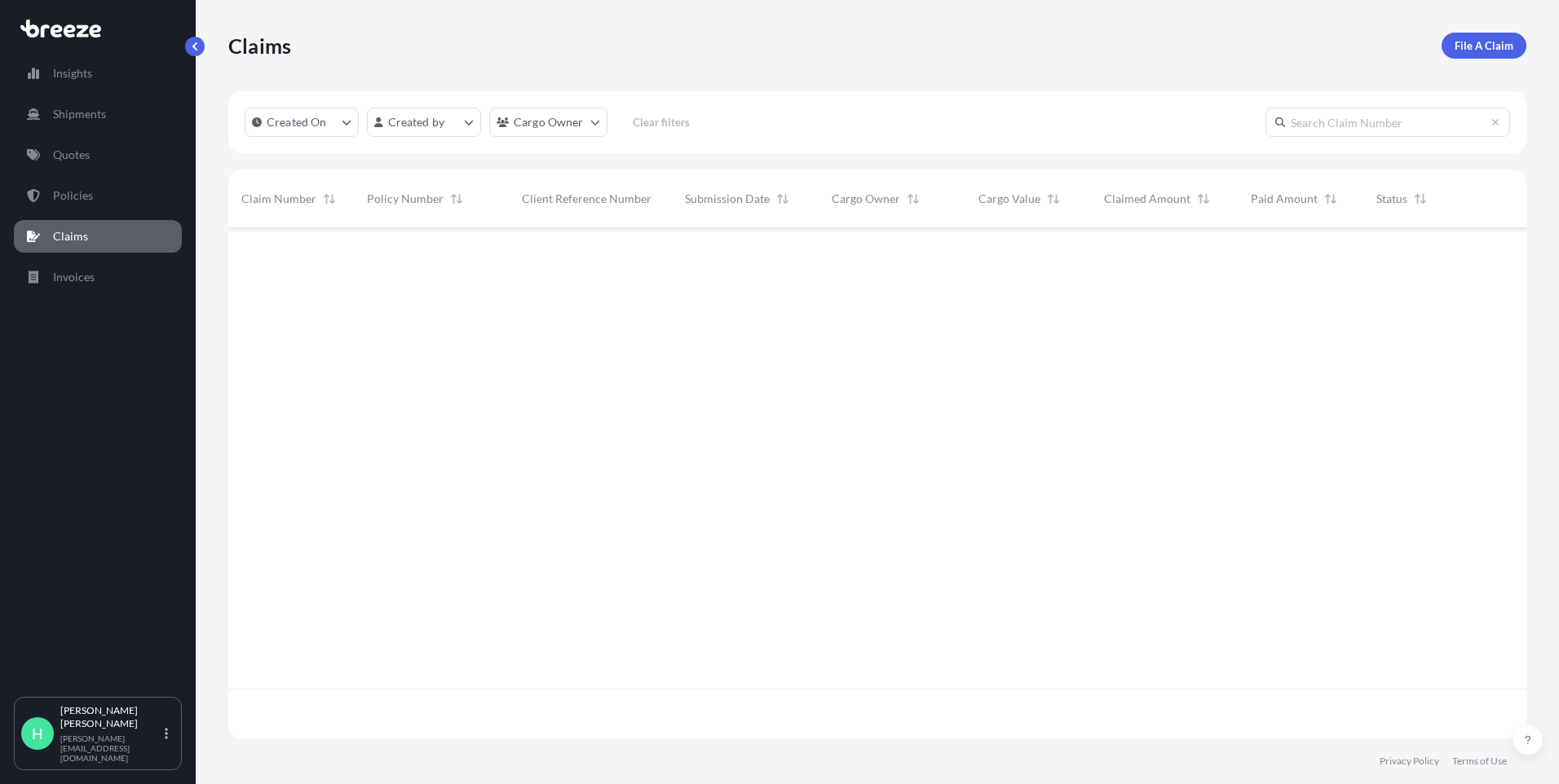
scroll to position [507, 1286]
drag, startPoint x: 303, startPoint y: 252, endPoint x: 221, endPoint y: 252, distance: 82.0
click at [221, 252] on div "Claims File A Claim Created On Created by Cargo Owner Clear filters Claim Numbe…" at bounding box center [877, 370] width 1363 height 739
drag, startPoint x: 221, startPoint y: 252, endPoint x: 306, endPoint y: 255, distance: 85.1
click at [307, 252] on span "BRZCL25909" at bounding box center [275, 255] width 69 height 16
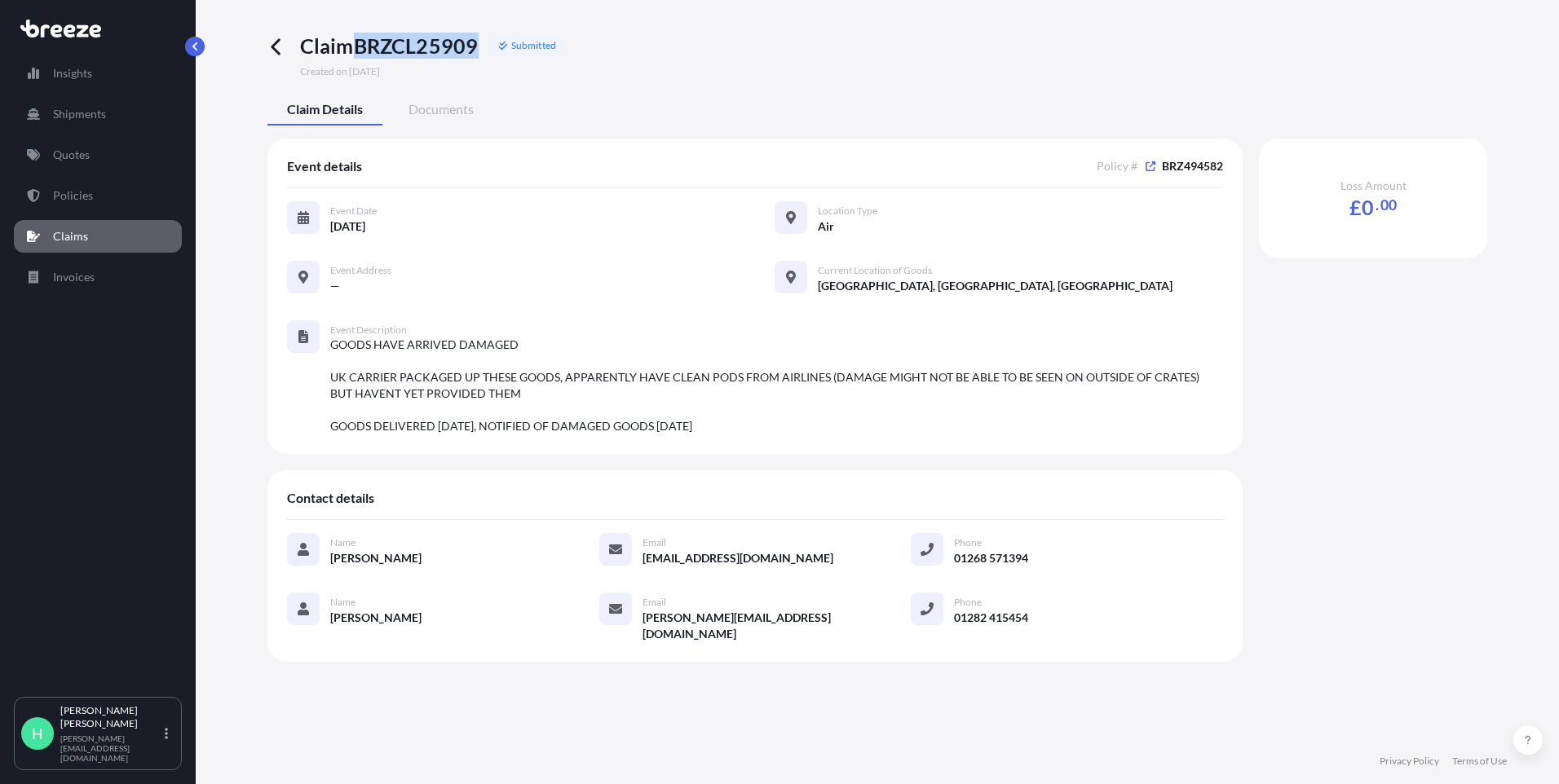
drag, startPoint x: 479, startPoint y: 50, endPoint x: 360, endPoint y: 50, distance: 119.0
click at [360, 50] on span "Claim BRZCL25909" at bounding box center [389, 46] width 178 height 27
copy span "BRZCL25909"
